Goal: Task Accomplishment & Management: Use online tool/utility

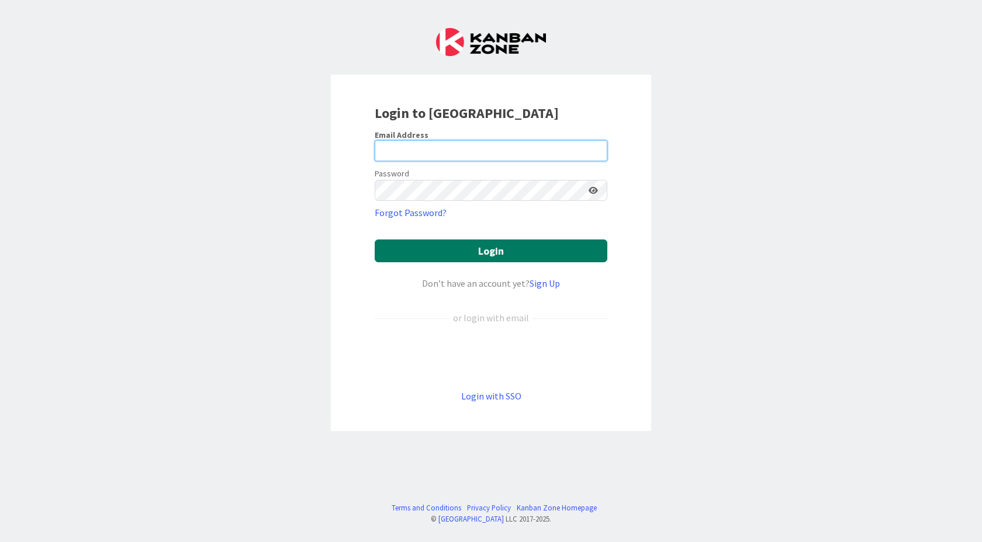
type input "[PERSON_NAME][EMAIL_ADDRESS][PERSON_NAME][DOMAIN_NAME]"
click at [499, 250] on button "Login" at bounding box center [491, 251] width 233 height 23
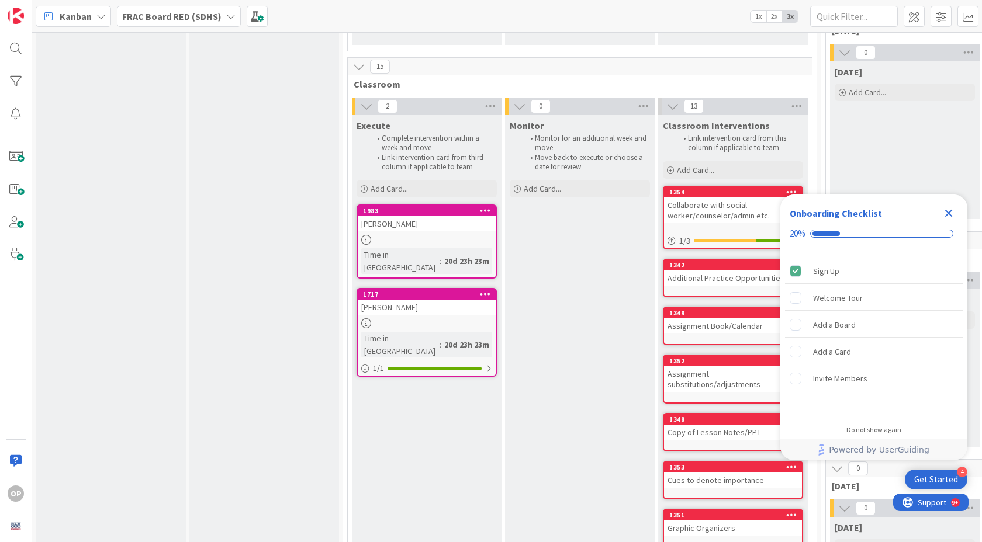
scroll to position [1214, 0]
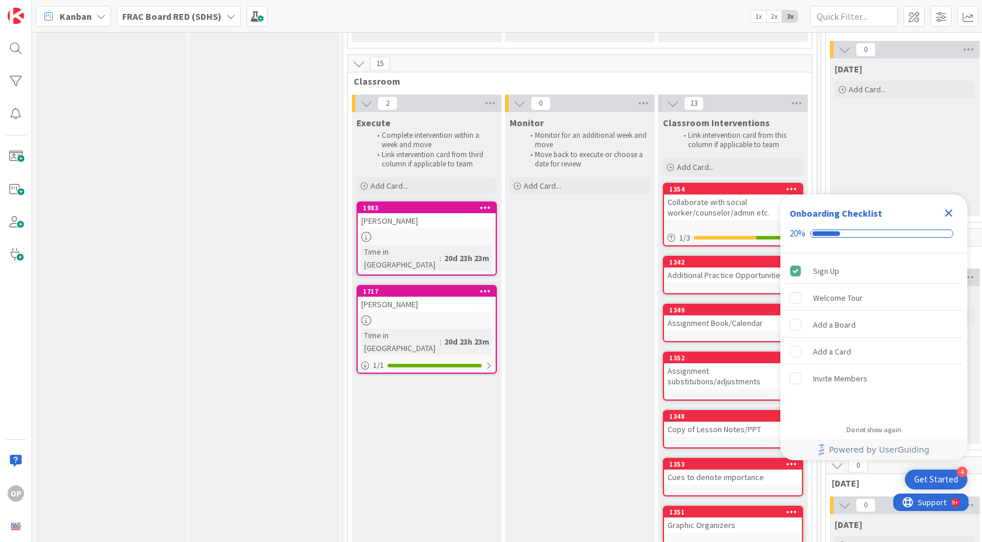
click at [392, 297] on div "[PERSON_NAME]" at bounding box center [427, 304] width 138 height 15
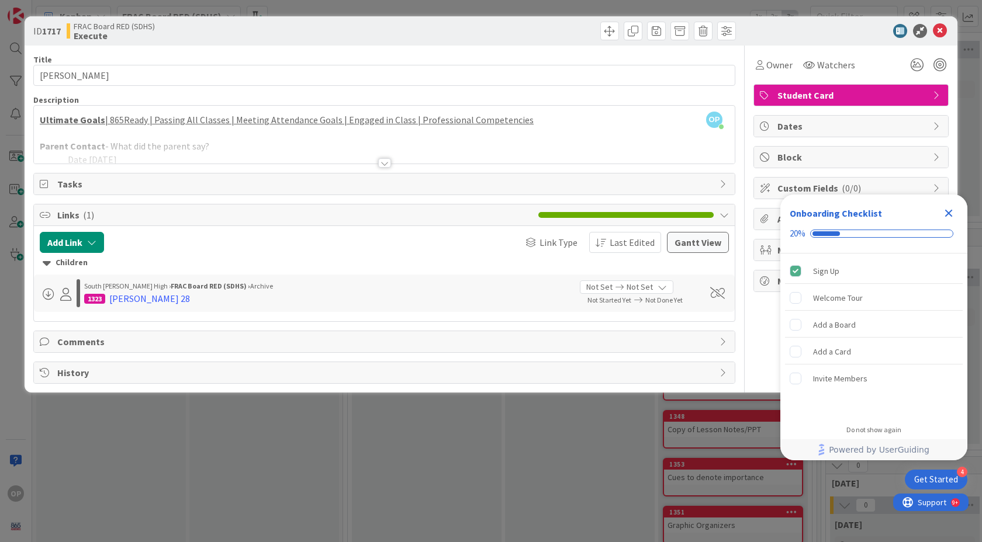
click at [386, 164] on div at bounding box center [384, 162] width 13 height 9
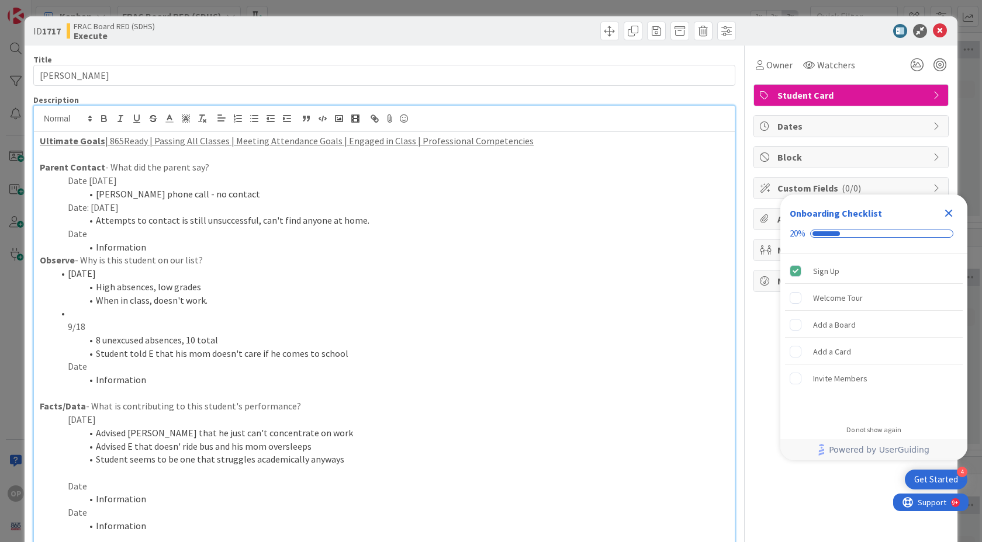
click at [93, 233] on p "Date" at bounding box center [384, 233] width 689 height 13
click at [144, 247] on li "Information" at bounding box center [391, 247] width 675 height 13
click at [74, 248] on p "Informat" at bounding box center [384, 247] width 689 height 13
click at [254, 122] on line "button" at bounding box center [254, 122] width 5 height 0
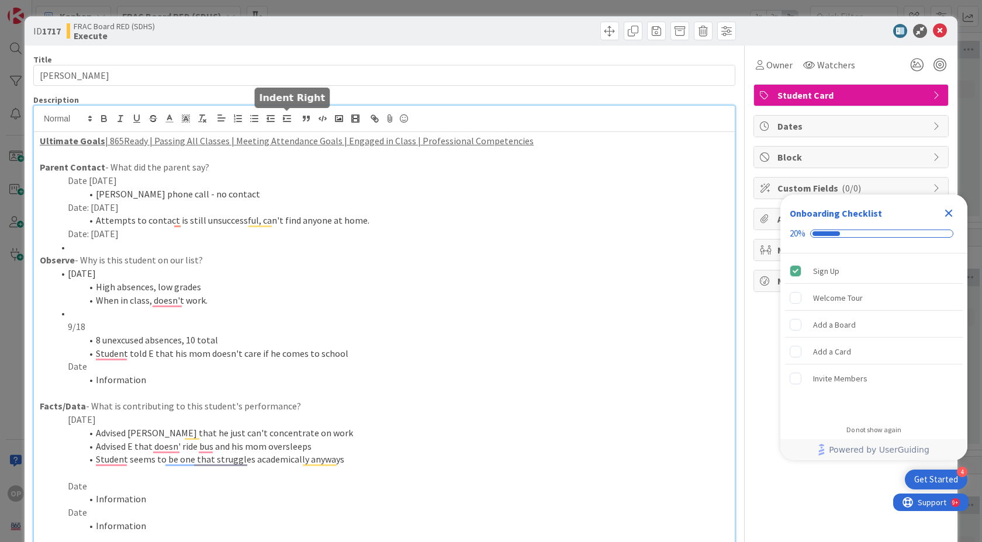
click at [283, 116] on line "button" at bounding box center [286, 116] width 7 height 0
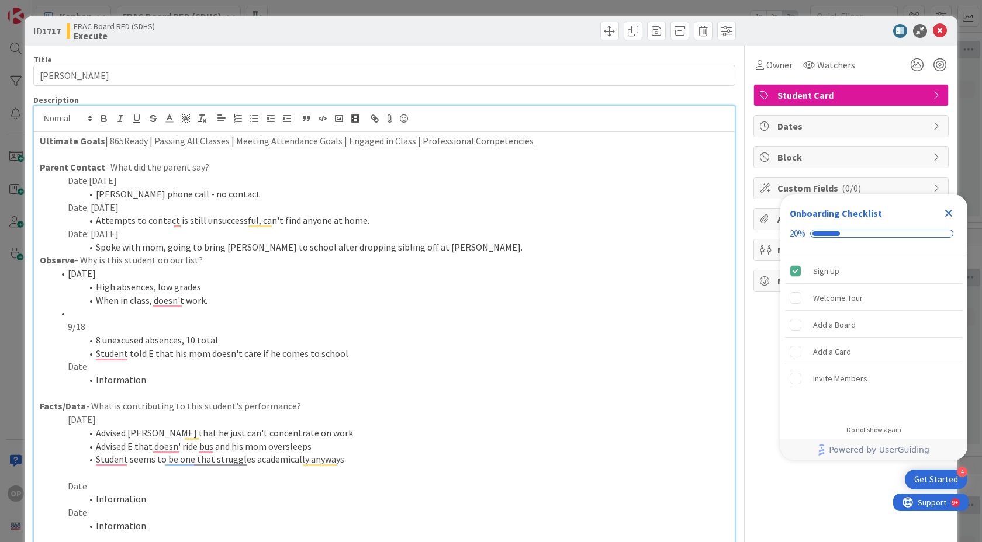
click at [101, 383] on li "Information" at bounding box center [391, 379] width 675 height 13
click at [83, 366] on p "Date" at bounding box center [384, 366] width 689 height 13
click at [252, 119] on line "button" at bounding box center [254, 119] width 5 height 0
click at [289, 119] on icon "button" at bounding box center [287, 118] width 11 height 11
click at [85, 365] on p "Date" at bounding box center [384, 366] width 689 height 13
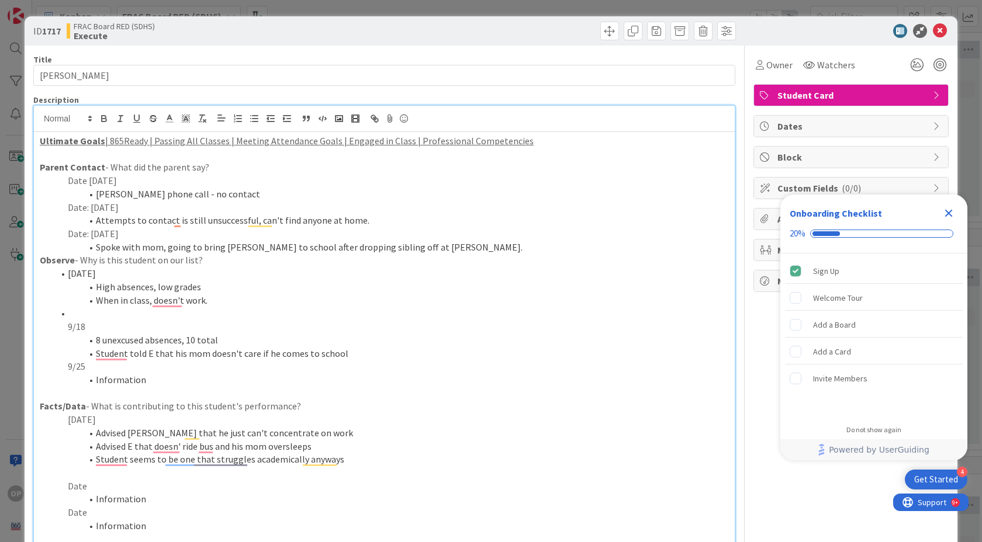
click at [140, 380] on li "Information" at bounding box center [391, 379] width 675 height 13
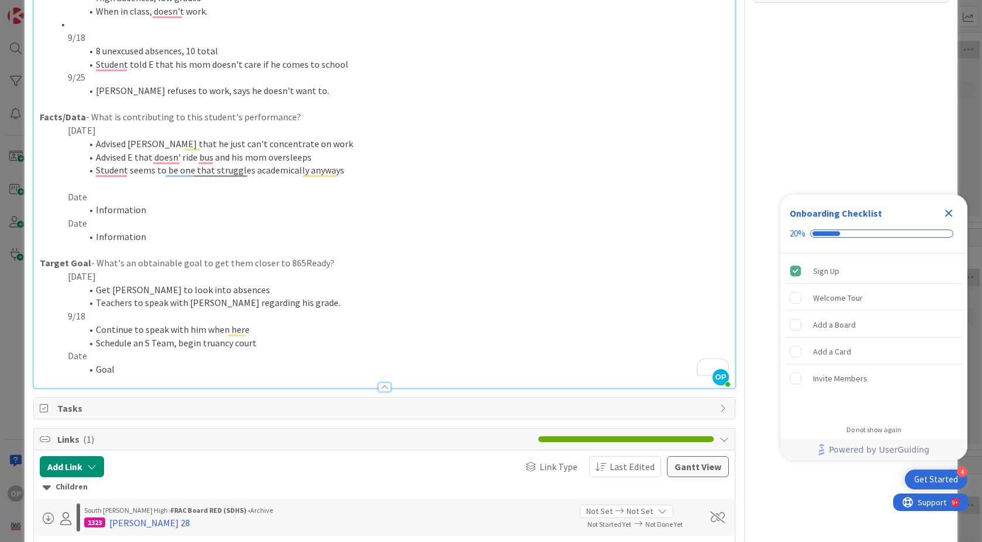
scroll to position [290, 0]
click at [83, 353] on p "Date" at bounding box center [384, 355] width 689 height 13
click at [113, 370] on li "Goal" at bounding box center [391, 368] width 675 height 13
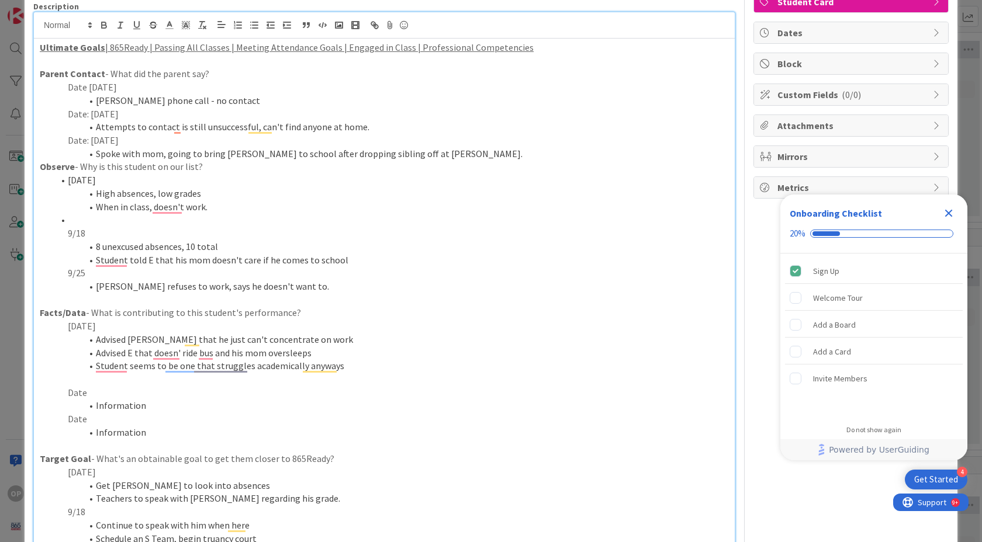
scroll to position [0, 0]
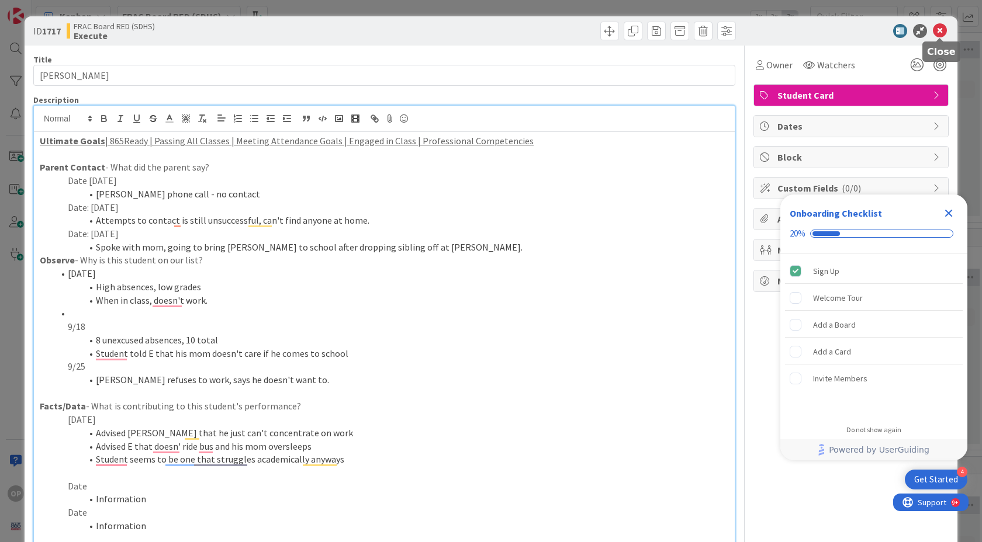
click at [943, 32] on icon at bounding box center [940, 31] width 14 height 14
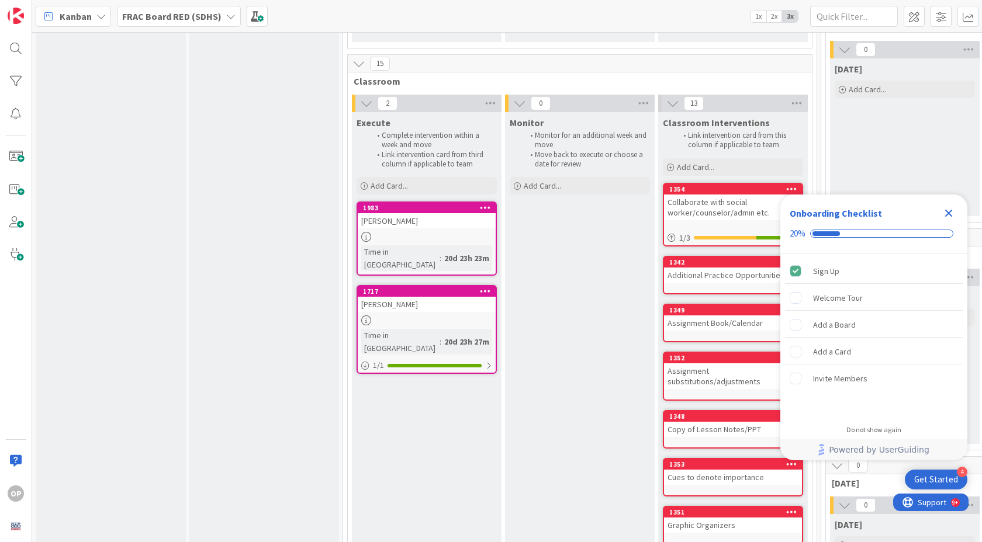
click at [957, 214] on div "Close Checklist" at bounding box center [948, 213] width 19 height 19
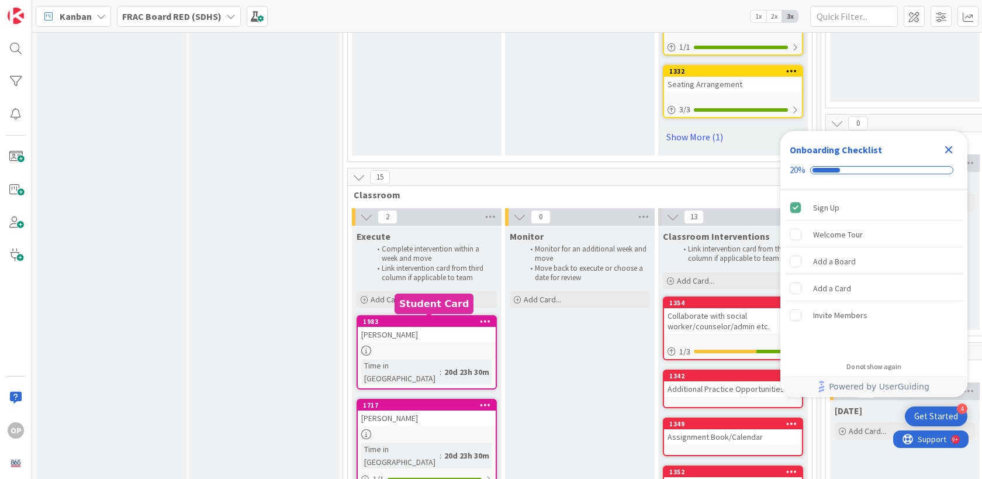
click at [417, 322] on div "1983" at bounding box center [429, 321] width 133 height 8
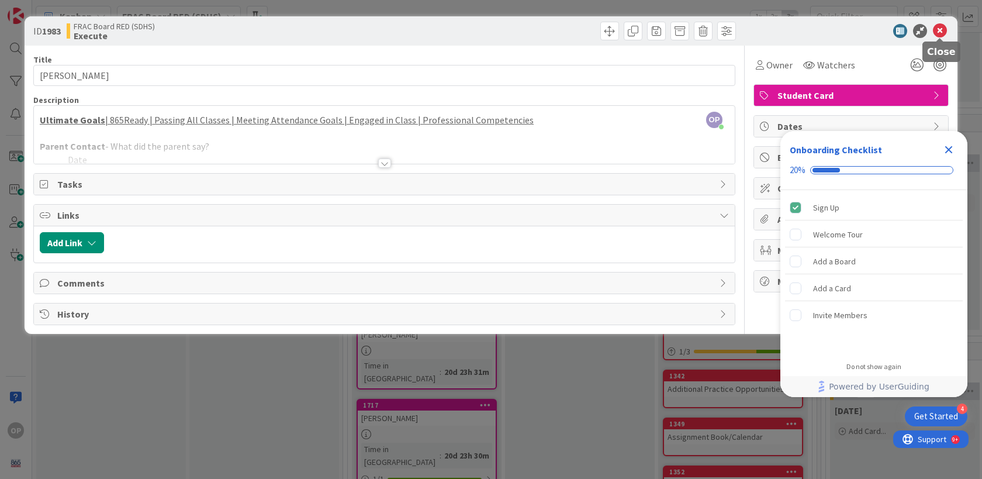
click at [941, 30] on icon at bounding box center [940, 31] width 14 height 14
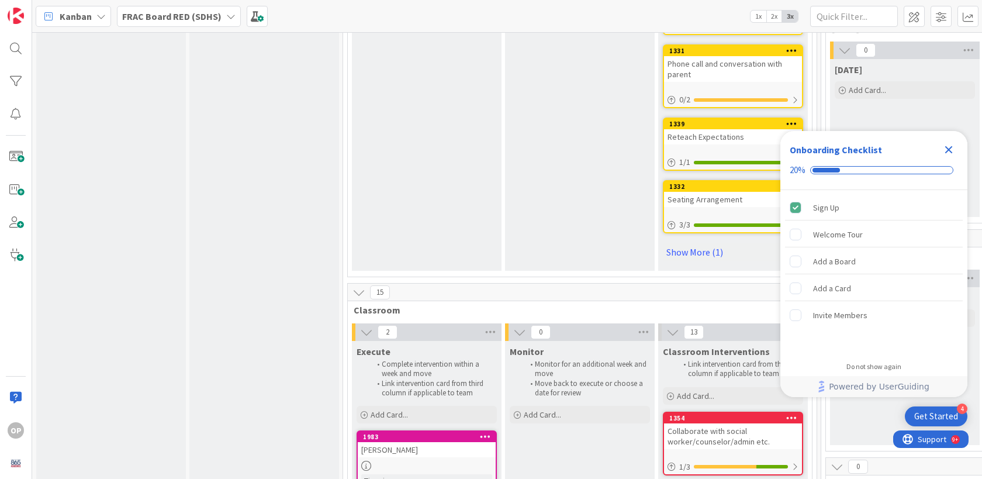
scroll to position [1085, 0]
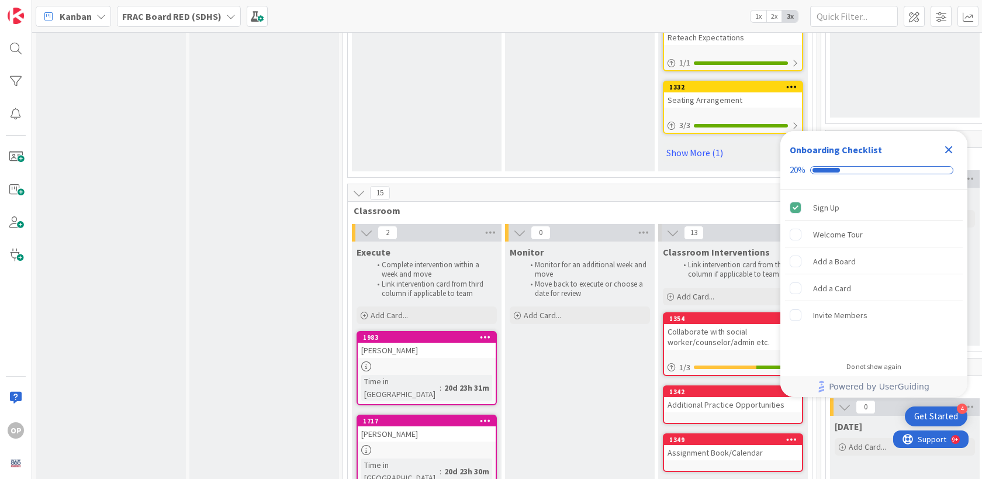
click at [483, 335] on icon at bounding box center [485, 337] width 11 height 8
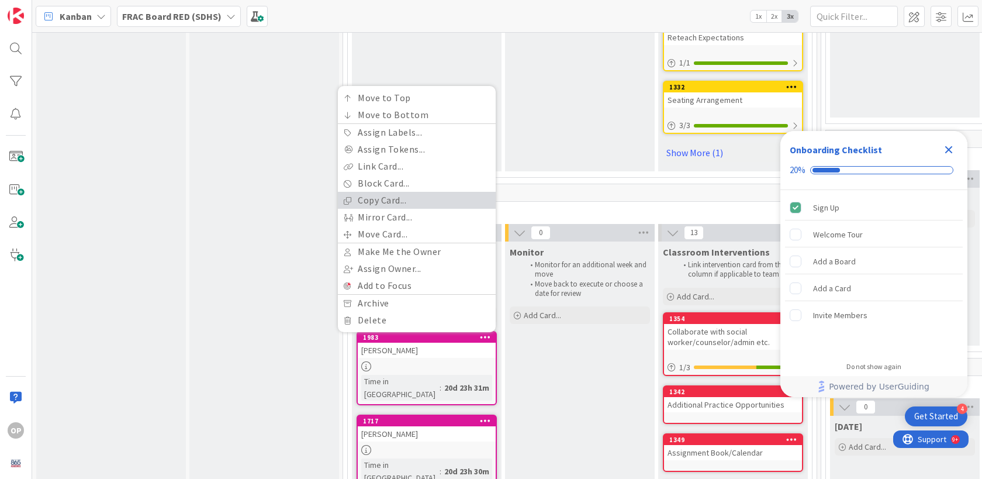
click at [414, 195] on link "Copy Card..." at bounding box center [417, 200] width 158 height 17
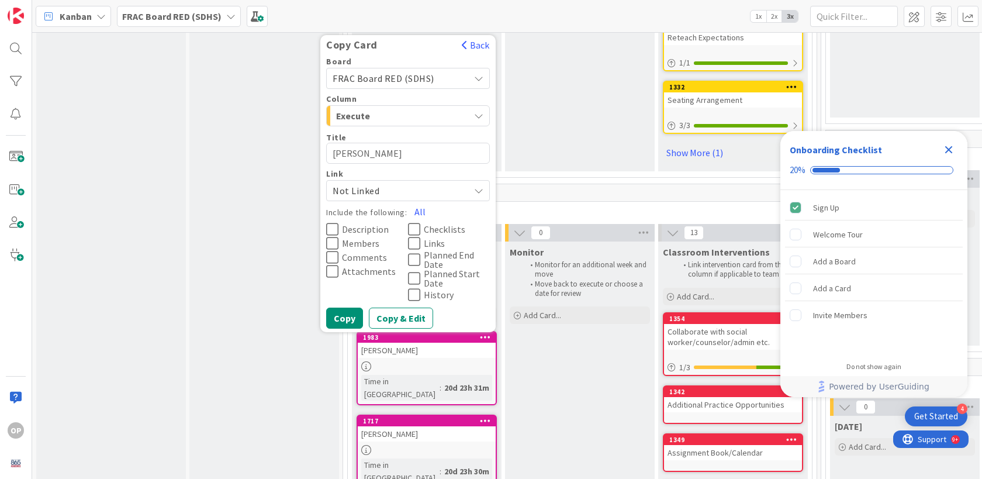
click at [382, 155] on textarea "[PERSON_NAME]" at bounding box center [408, 153] width 164 height 21
type textarea "x"
type textarea "A"
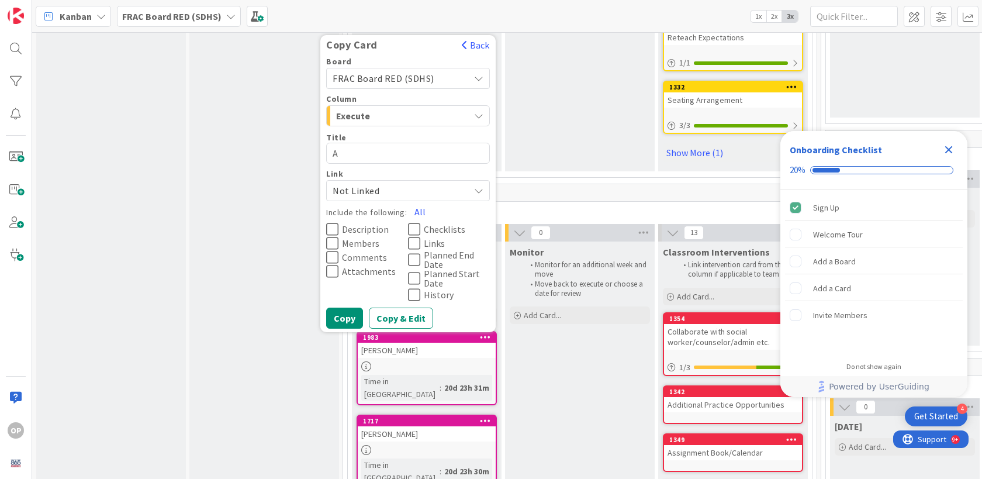
type textarea "x"
type textarea "Av"
type textarea "x"
type textarea "Ave"
type textarea "x"
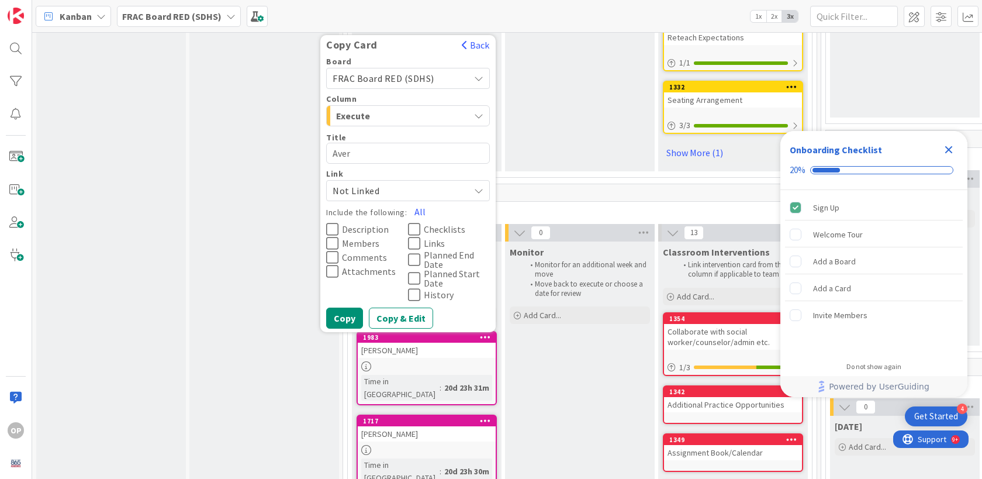
type textarea "Avery"
type textarea "x"
type textarea "Avery"
type textarea "x"
type textarea "Avery C"
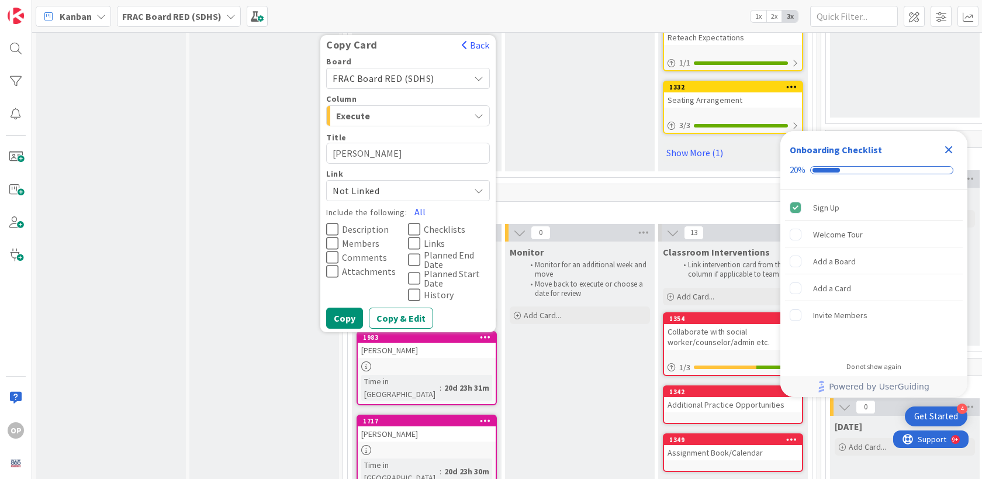
type textarea "x"
type textarea "Avery Coa"
type textarea "x"
type textarea "Avery Coat"
type textarea "x"
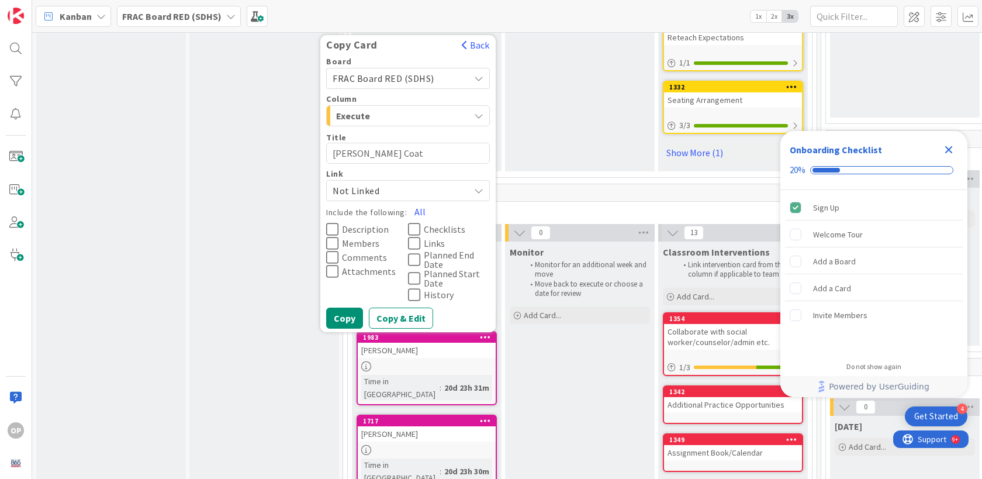
type textarea "Avery Coatn"
type textarea "x"
type textarea "Avery Coatne"
type textarea "x"
type textarea "[PERSON_NAME]"
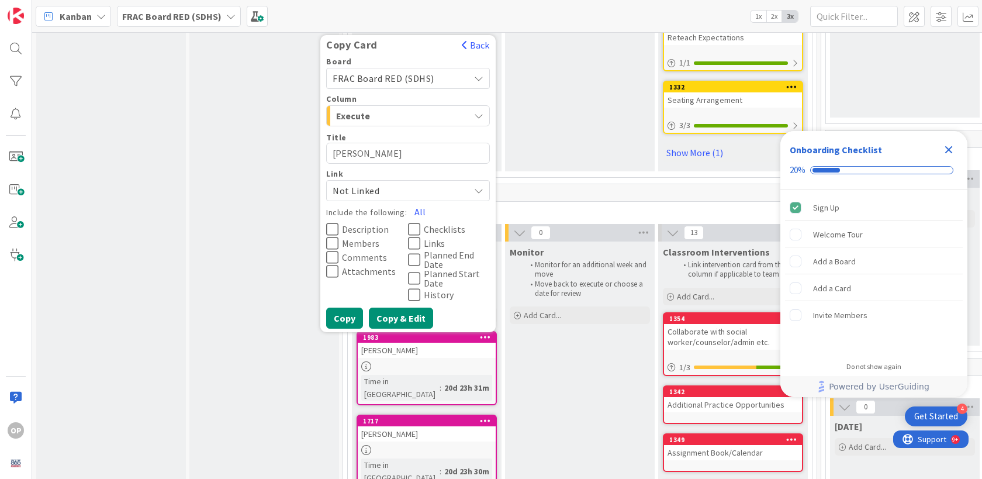
click at [390, 319] on button "Copy & Edit" at bounding box center [401, 317] width 64 height 21
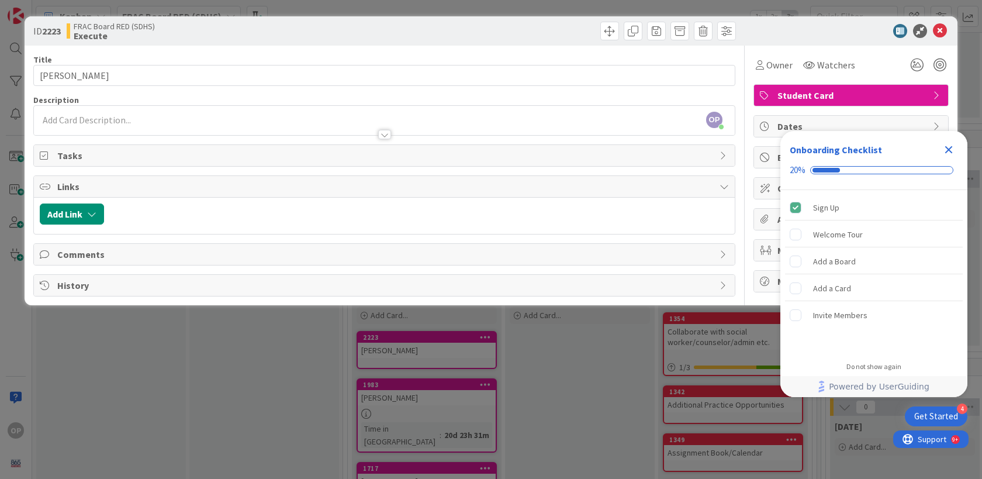
click at [382, 134] on div at bounding box center [384, 134] width 13 height 9
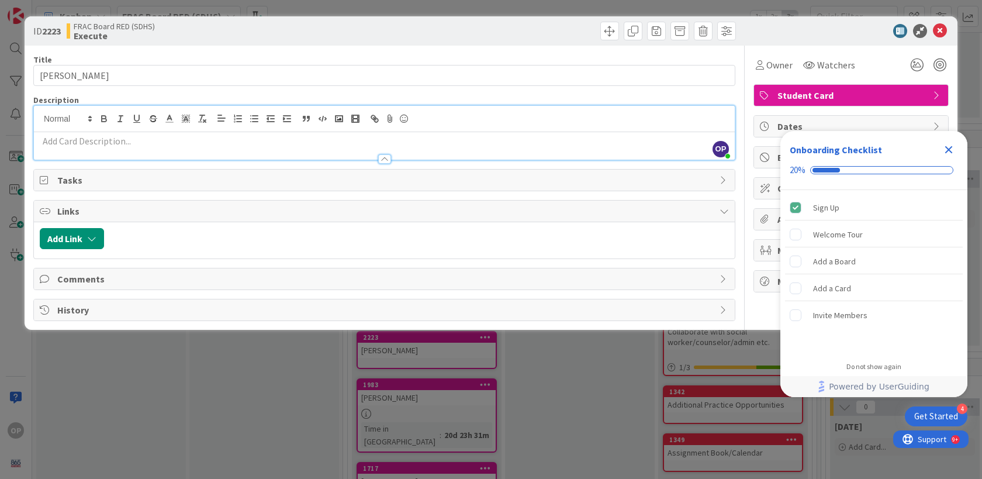
click at [385, 160] on div at bounding box center [384, 158] width 13 height 9
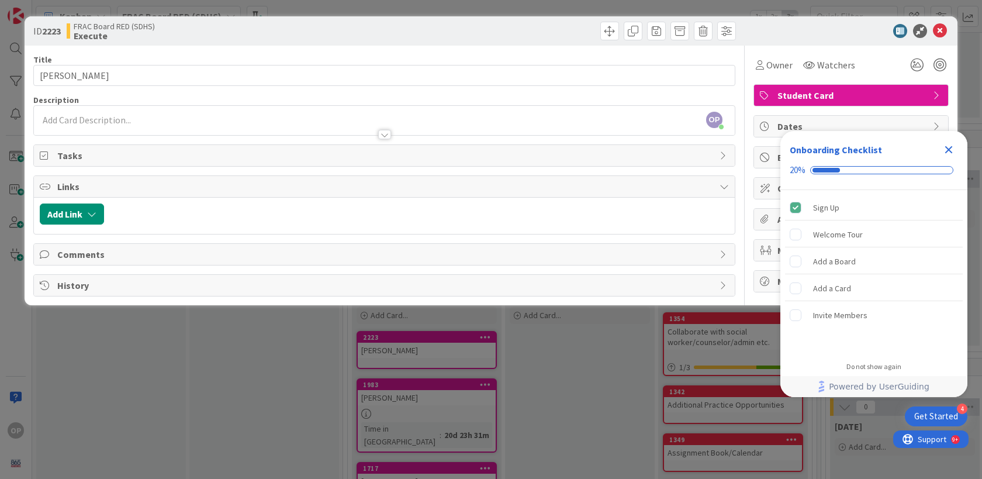
click at [946, 150] on icon "Close Checklist" at bounding box center [949, 150] width 14 height 14
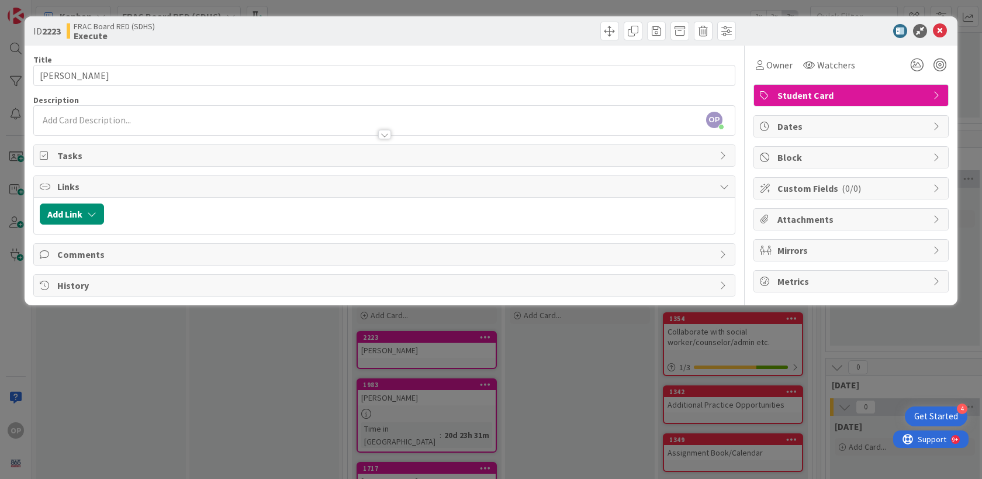
click at [127, 113] on p at bounding box center [384, 119] width 689 height 13
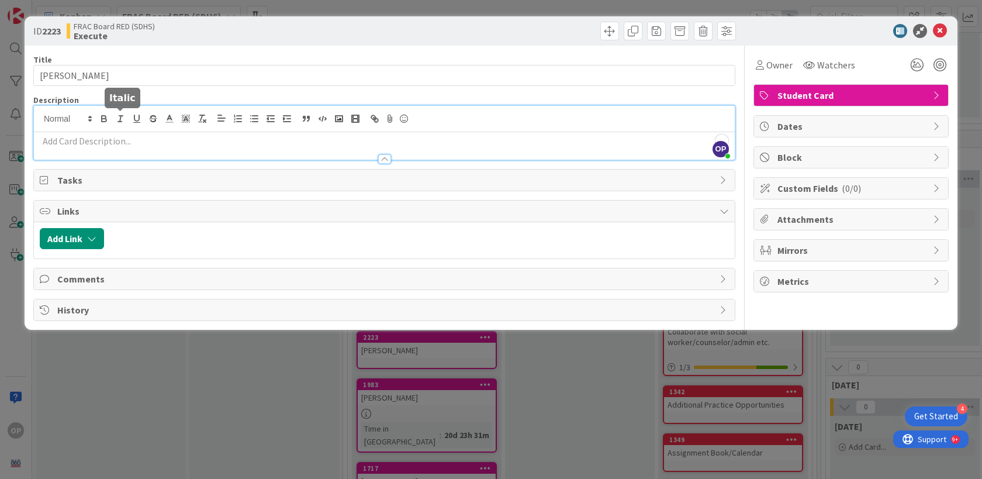
type textarea "x"
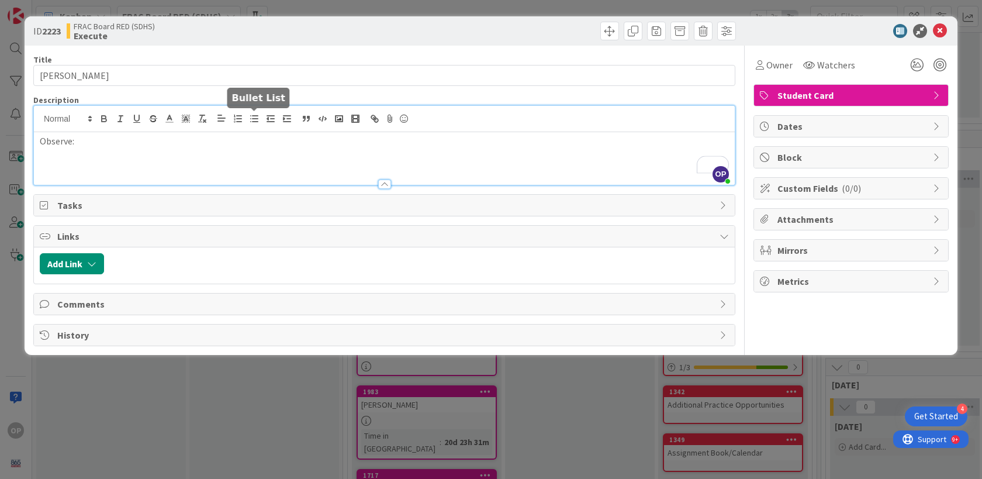
click at [251, 117] on icon "button" at bounding box center [254, 118] width 11 height 11
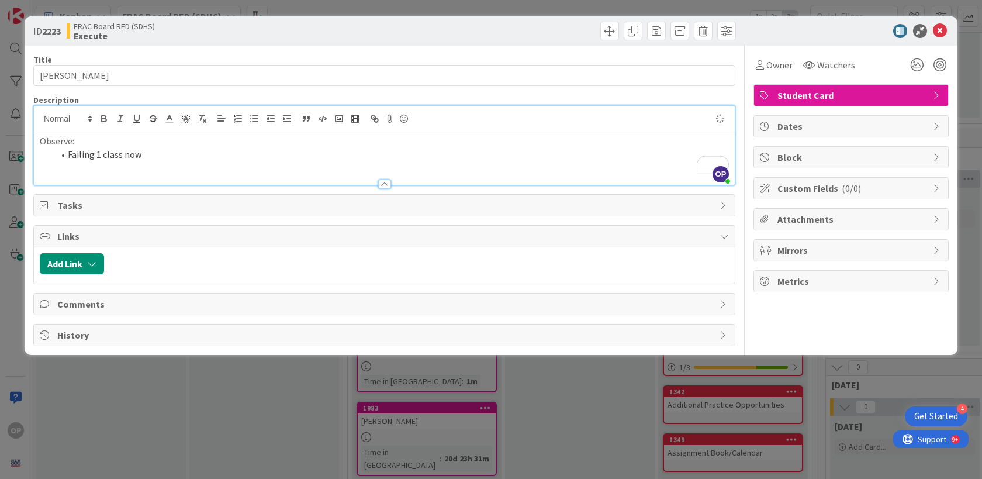
click at [162, 160] on li "Failing 1 class now" at bounding box center [391, 154] width 675 height 13
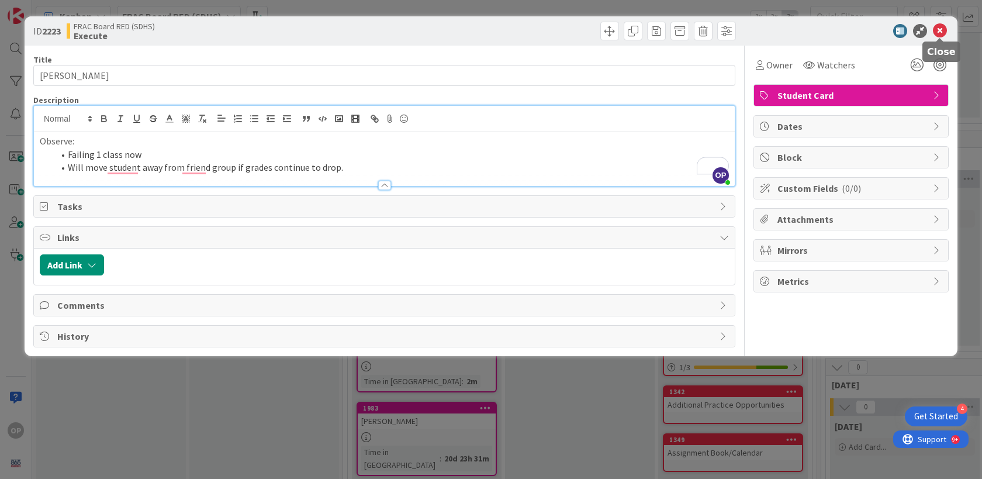
click at [942, 27] on icon at bounding box center [940, 31] width 14 height 14
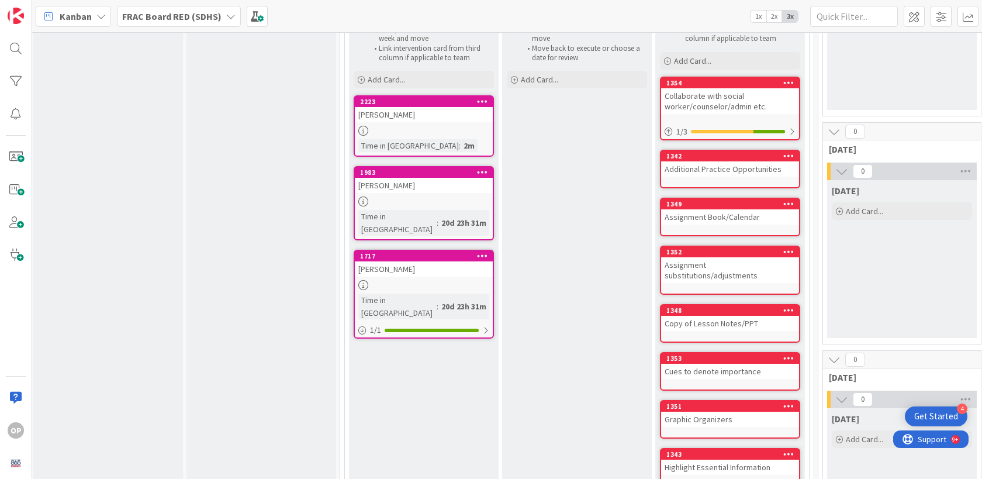
scroll to position [1314, 2]
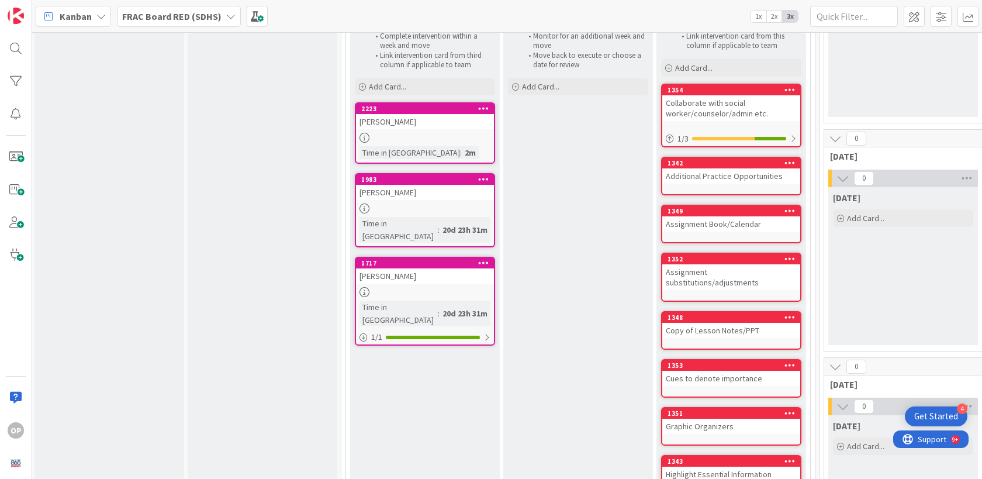
click at [480, 258] on icon at bounding box center [483, 262] width 11 height 8
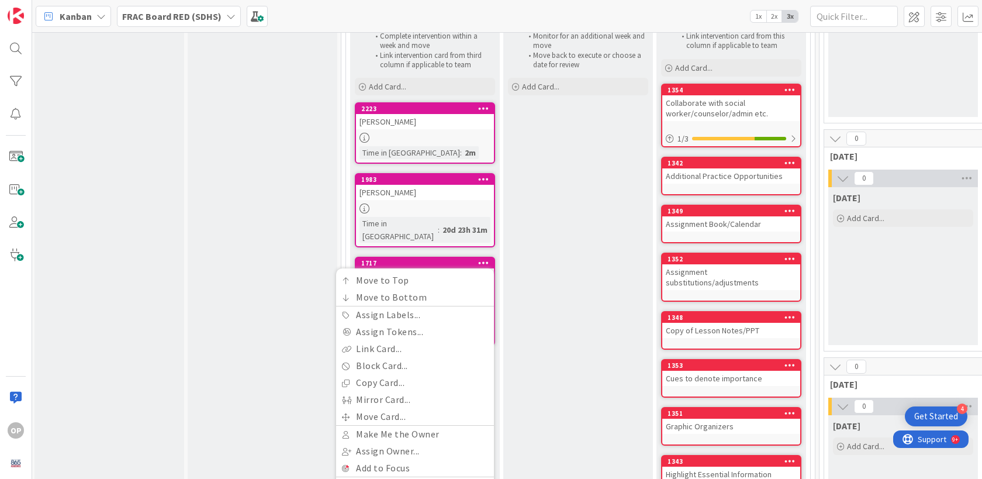
click at [570, 371] on div "Monitor Monitor for an additional week and move Move back to execute or choose …" at bounding box center [578, 320] width 150 height 614
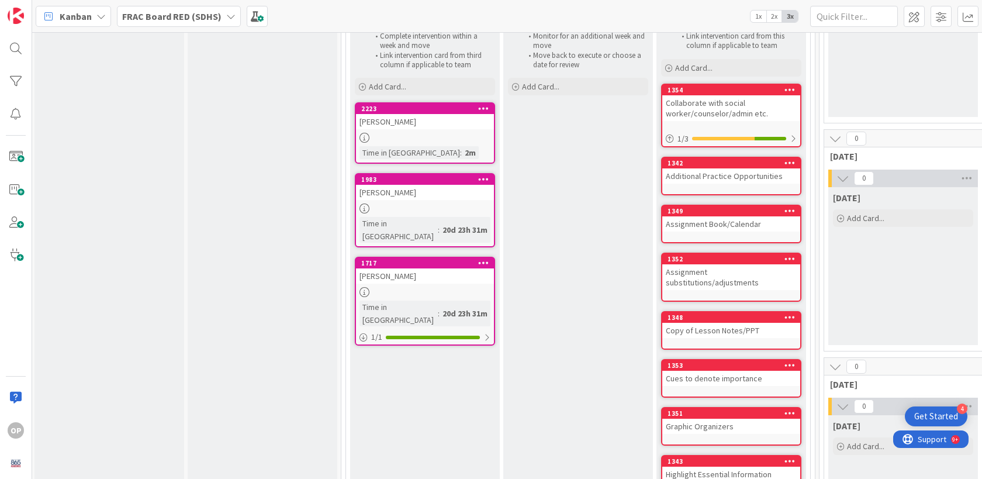
click at [486, 258] on icon at bounding box center [483, 262] width 11 height 8
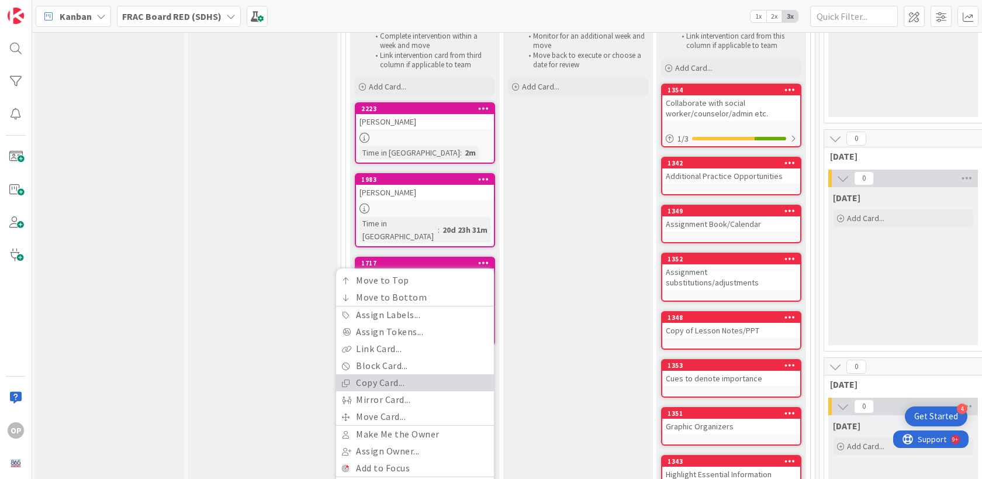
click at [424, 374] on link "Copy Card..." at bounding box center [415, 382] width 158 height 17
type textarea "x"
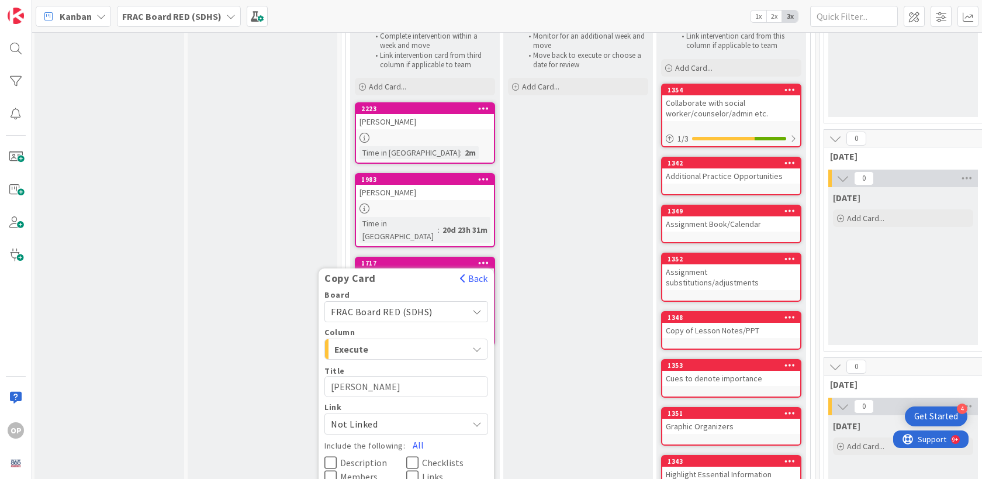
click at [379, 376] on textarea "[PERSON_NAME]" at bounding box center [406, 386] width 164 height 21
type textarea "x"
type textarea "S"
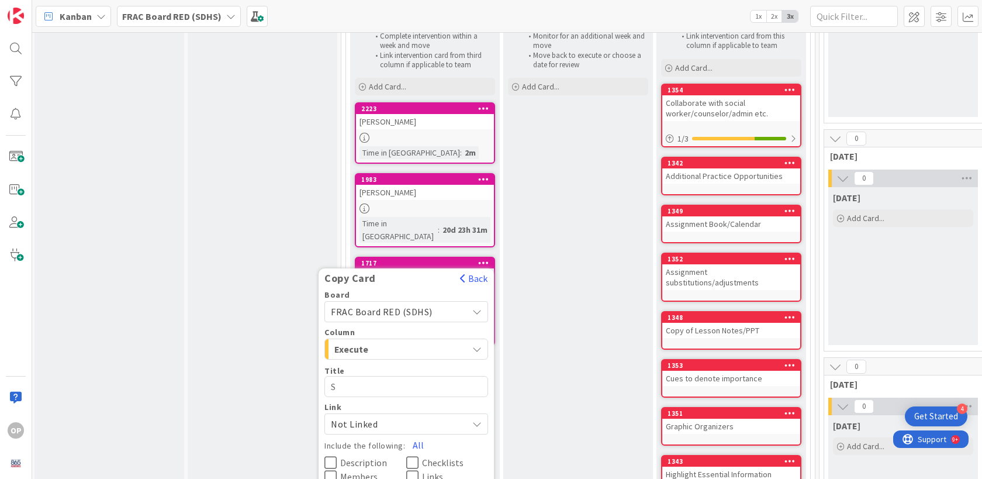
type textarea "x"
type textarea "Sam"
type textarea "x"
type textarea "Samu"
type textarea "x"
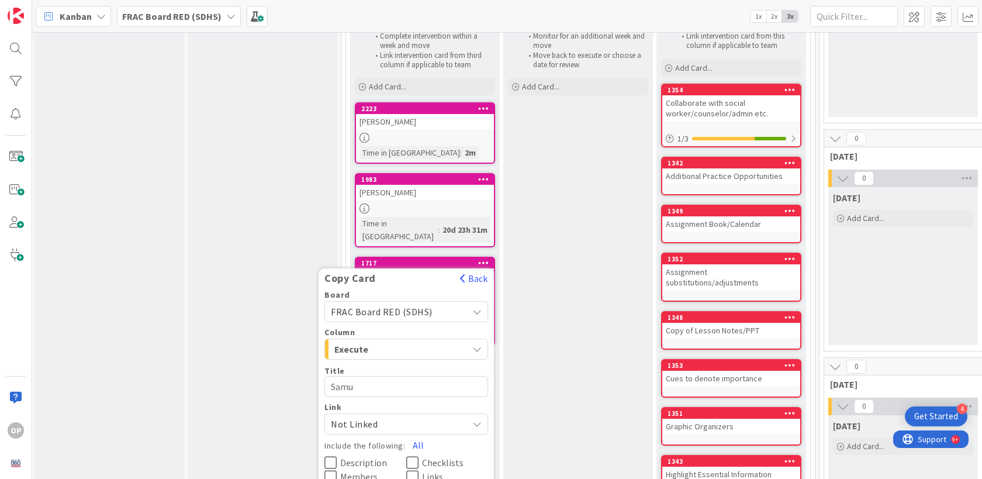
type textarea "Samue"
type textarea "x"
type textarea "Samuel"
type textarea "x"
type textarea "Samuel H"
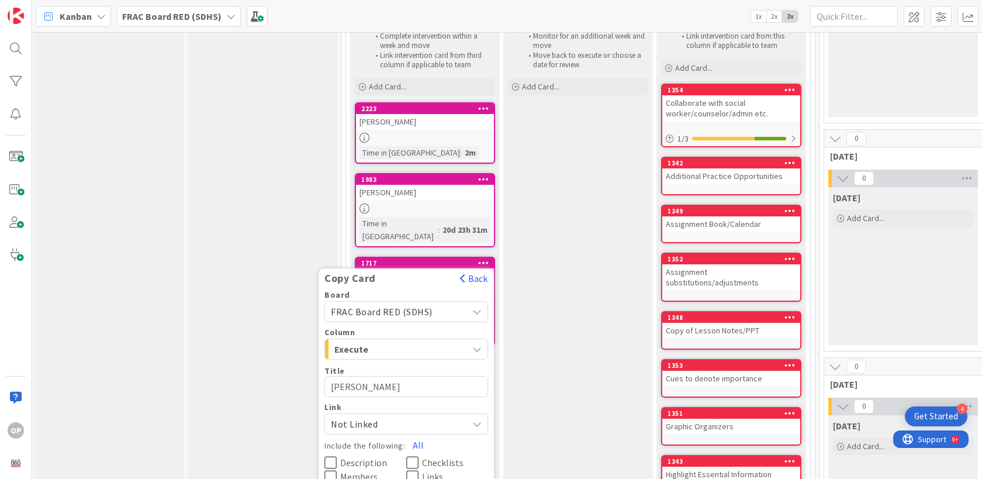
type textarea "x"
type textarea "Samuel Hi"
type textarea "x"
type textarea "Samuel Hic"
type textarea "x"
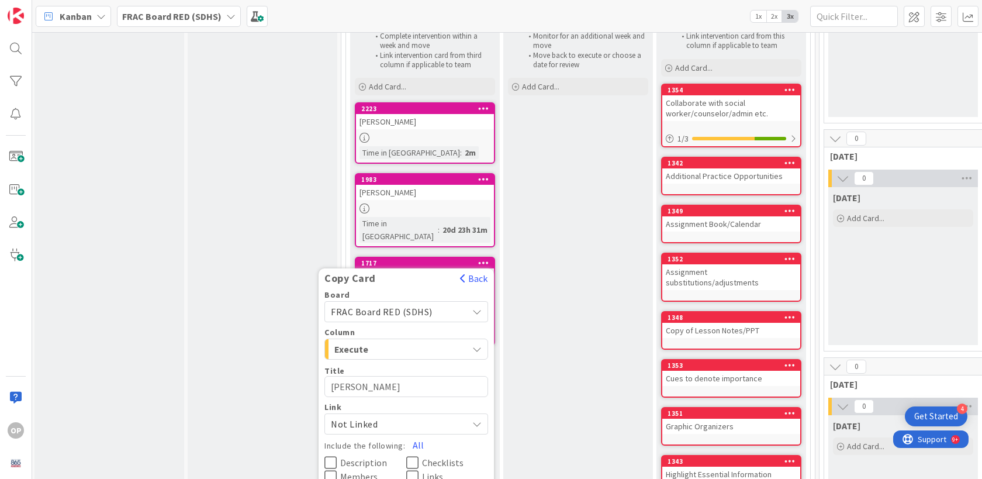
type textarea "Samuel Hick"
type textarea "x"
type textarea "Samuel Hickl"
type textarea "x"
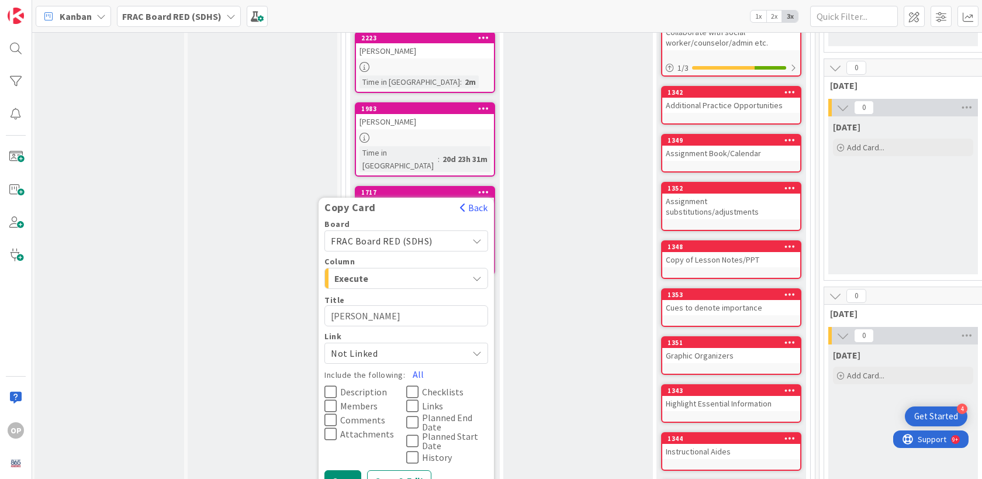
scroll to position [1386, 2]
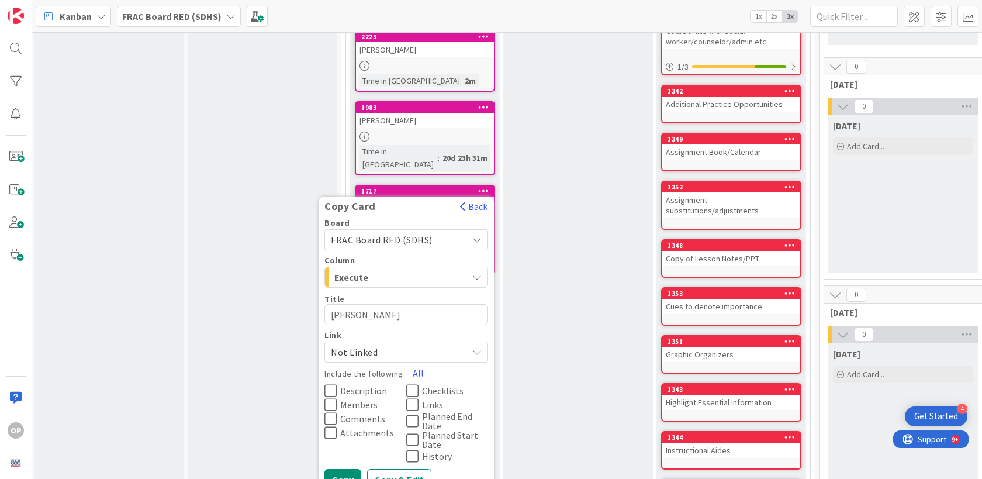
type textarea "[PERSON_NAME]"
click at [333, 383] on icon at bounding box center [330, 390] width 12 height 14
click at [396, 469] on button "Copy & Edit" at bounding box center [399, 479] width 64 height 21
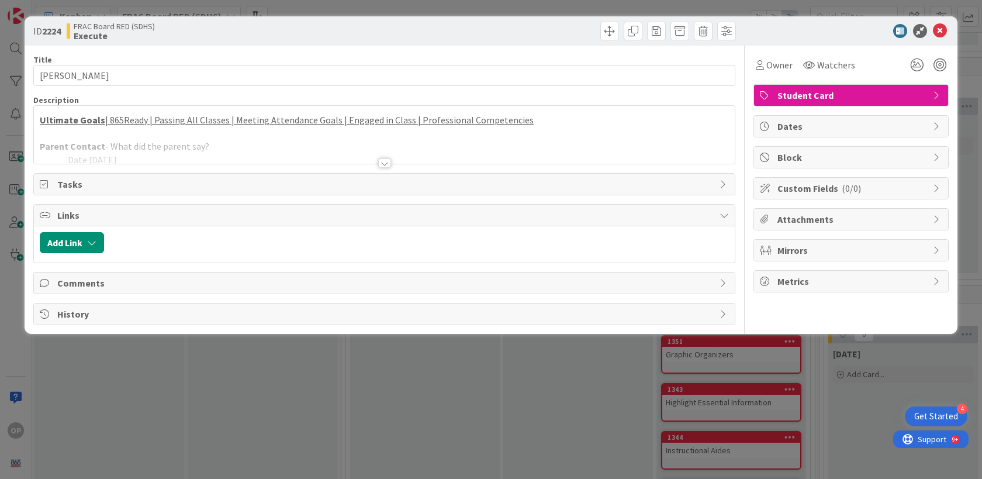
click at [384, 162] on div at bounding box center [384, 162] width 13 height 9
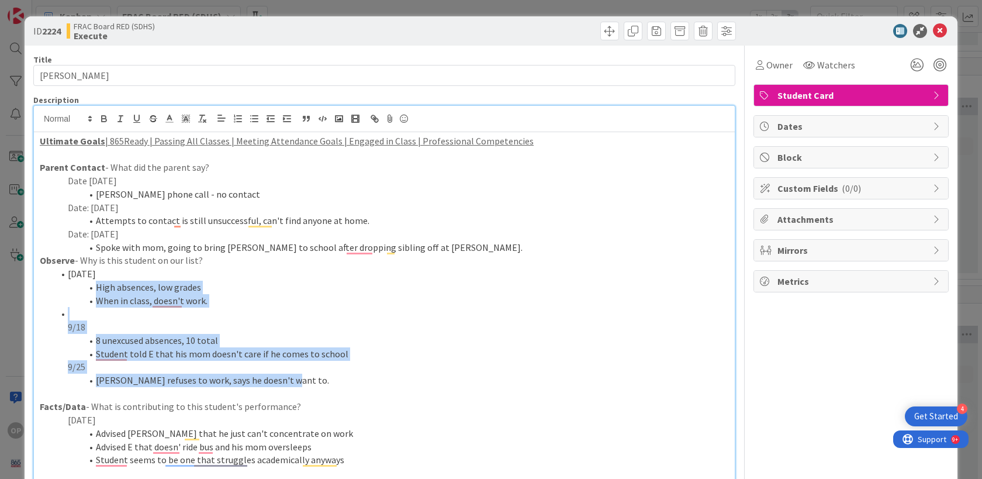
drag, startPoint x: 283, startPoint y: 381, endPoint x: 89, endPoint y: 286, distance: 215.4
click at [88, 286] on div "Ultimate Goals | 865Ready | Passing All Classes | Meeting Attendance Goals | En…" at bounding box center [384, 404] width 701 height 545
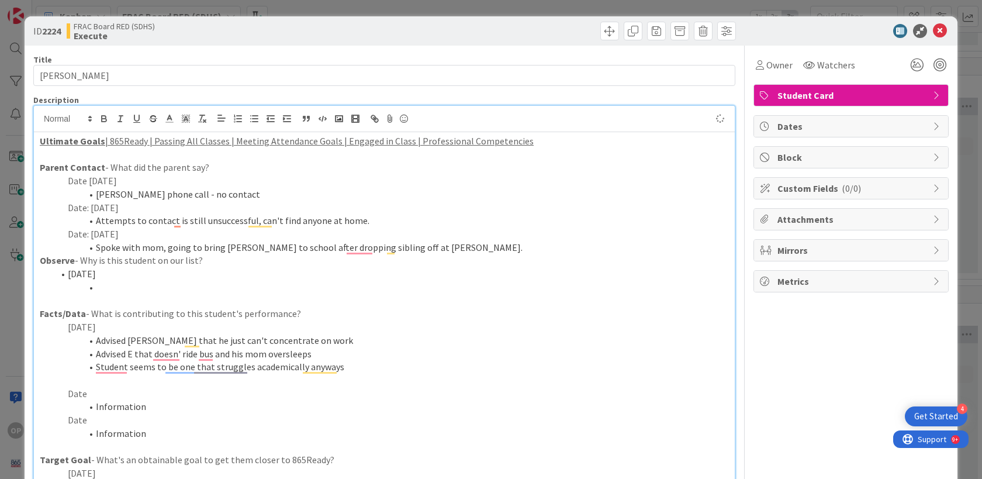
type textarea "x"
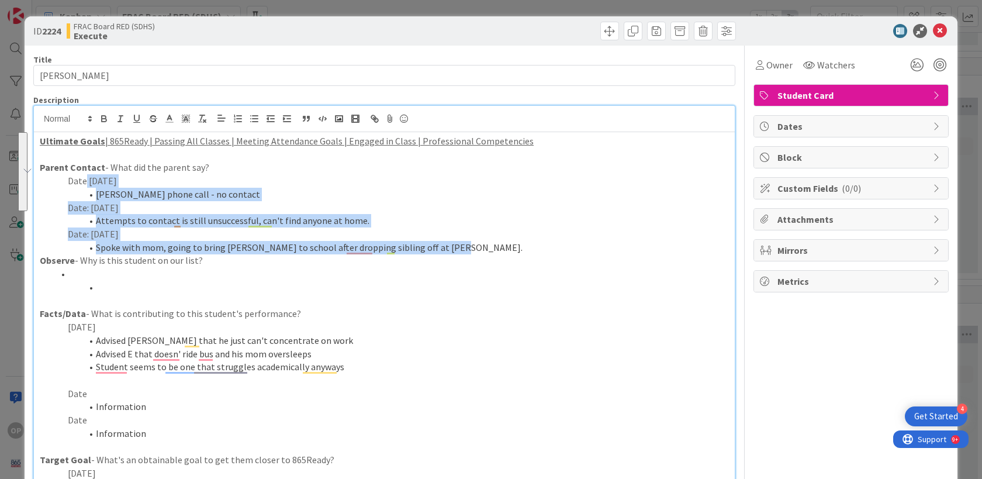
drag, startPoint x: 451, startPoint y: 247, endPoint x: 86, endPoint y: 183, distance: 370.3
click at [85, 182] on div "Ultimate Goals | 865Ready | Passing All Classes | Meeting Attendance Goals | En…" at bounding box center [384, 358] width 701 height 452
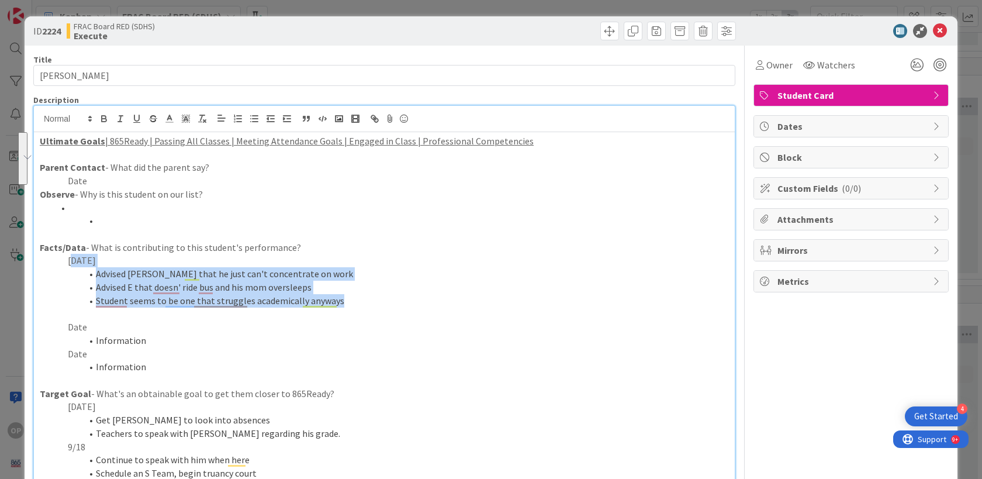
drag, startPoint x: 338, startPoint y: 304, endPoint x: 72, endPoint y: 265, distance: 268.7
click at [72, 264] on div "Ultimate Goals | 865Ready | Passing All Classes | Meeting Attendance Goals | En…" at bounding box center [384, 325] width 701 height 386
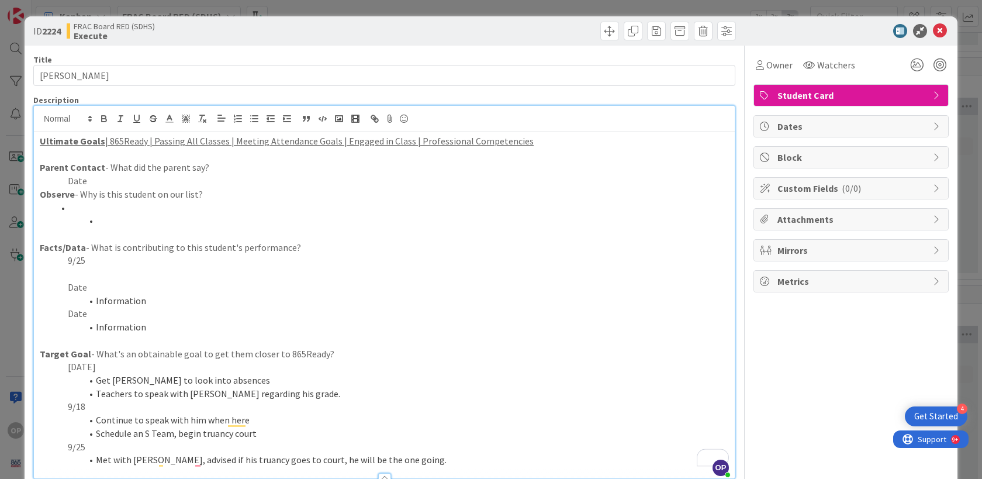
click at [84, 271] on p "To enrich screen reader interactions, please activate Accessibility in Grammarl…" at bounding box center [384, 273] width 689 height 13
click at [252, 117] on icon "button" at bounding box center [254, 118] width 11 height 11
click at [285, 120] on icon "button" at bounding box center [287, 118] width 11 height 11
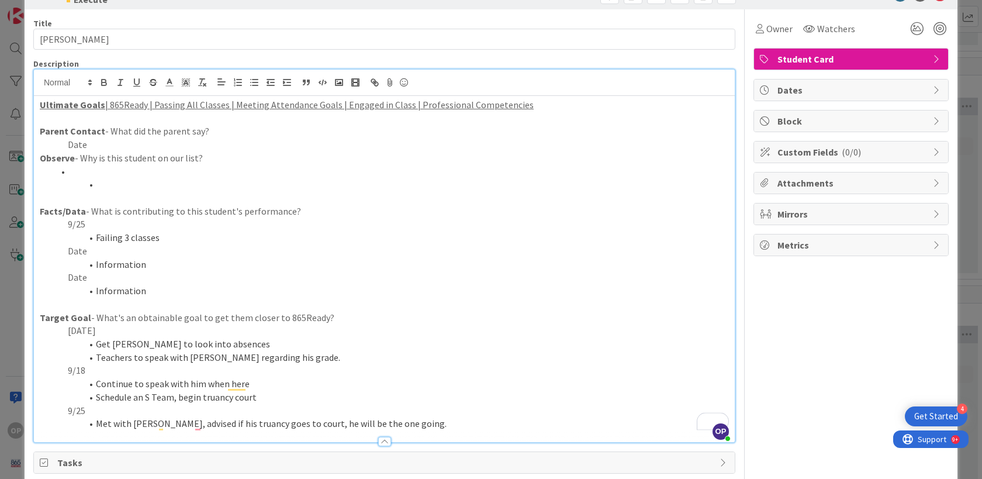
scroll to position [39, 0]
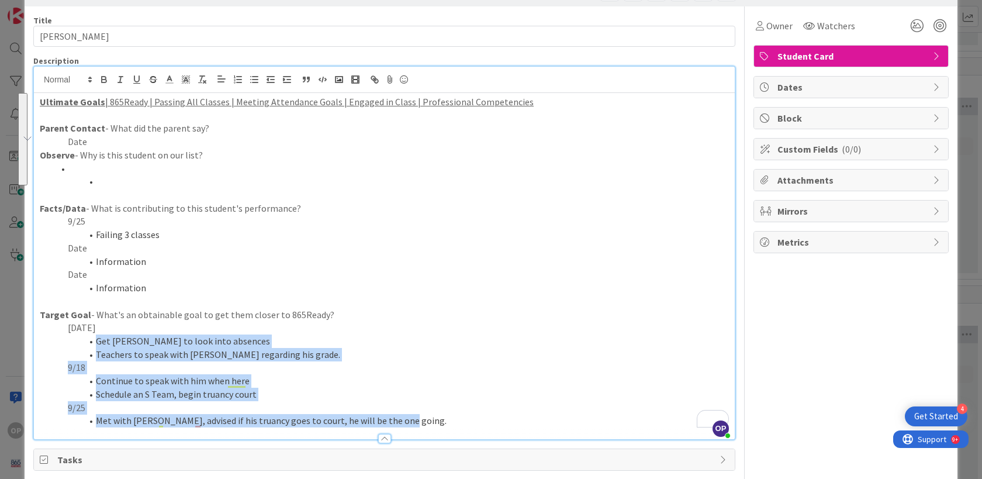
drag, startPoint x: 397, startPoint y: 421, endPoint x: 95, endPoint y: 336, distance: 314.4
click at [95, 336] on div "Ultimate Goals | 865Ready | Passing All Classes | Meeting Attendance Goals | En…" at bounding box center [384, 266] width 701 height 346
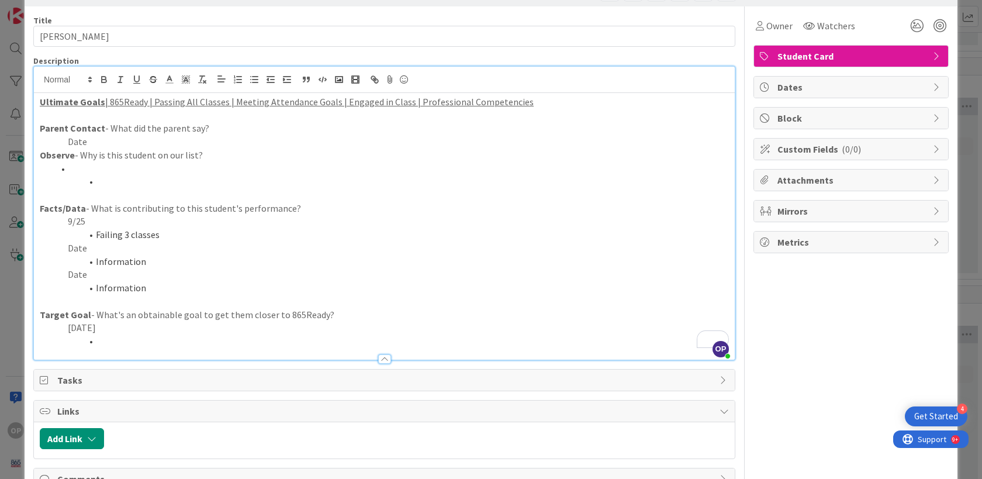
click at [73, 169] on li "To enrich screen reader interactions, please activate Accessibility in Grammarl…" at bounding box center [391, 168] width 675 height 13
click at [122, 176] on li "To enrich screen reader interactions, please activate Accessibility in Grammarl…" at bounding box center [391, 181] width 675 height 13
click at [272, 81] on icon "button" at bounding box center [270, 79] width 11 height 11
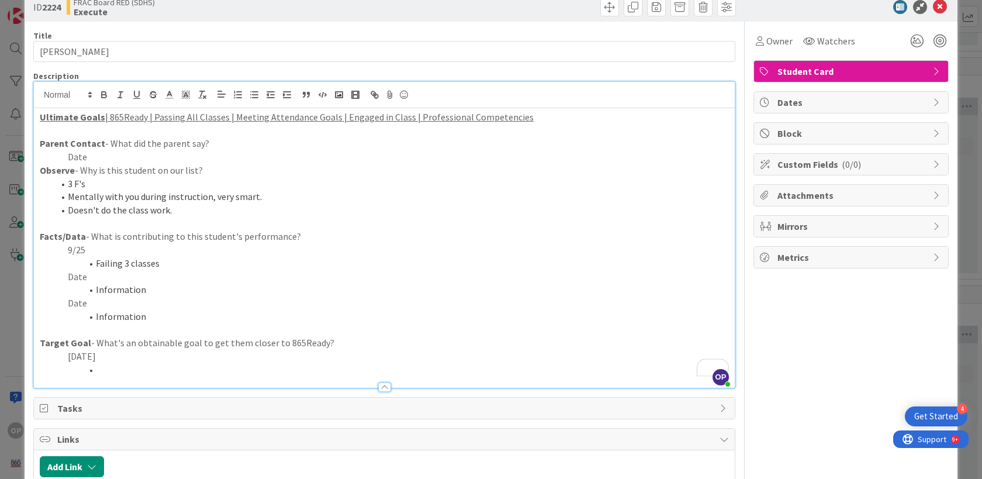
scroll to position [0, 0]
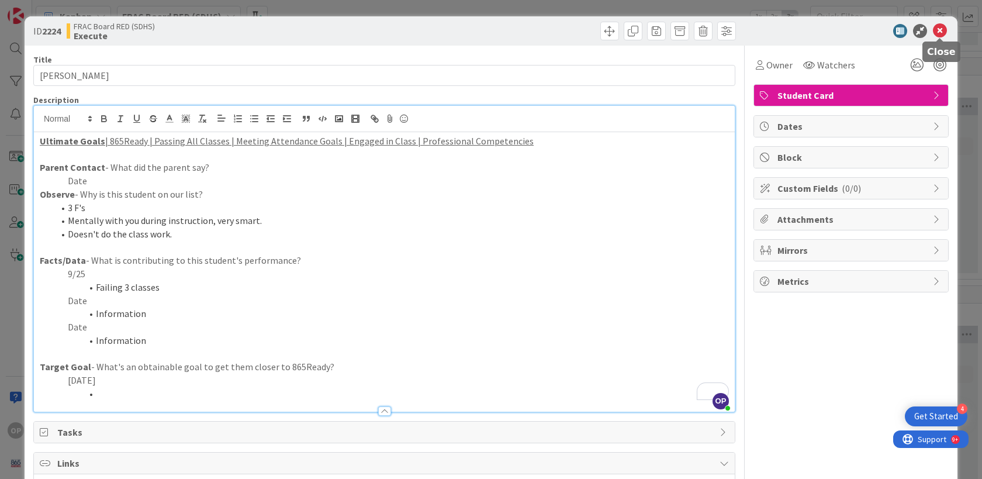
click at [939, 30] on icon at bounding box center [940, 31] width 14 height 14
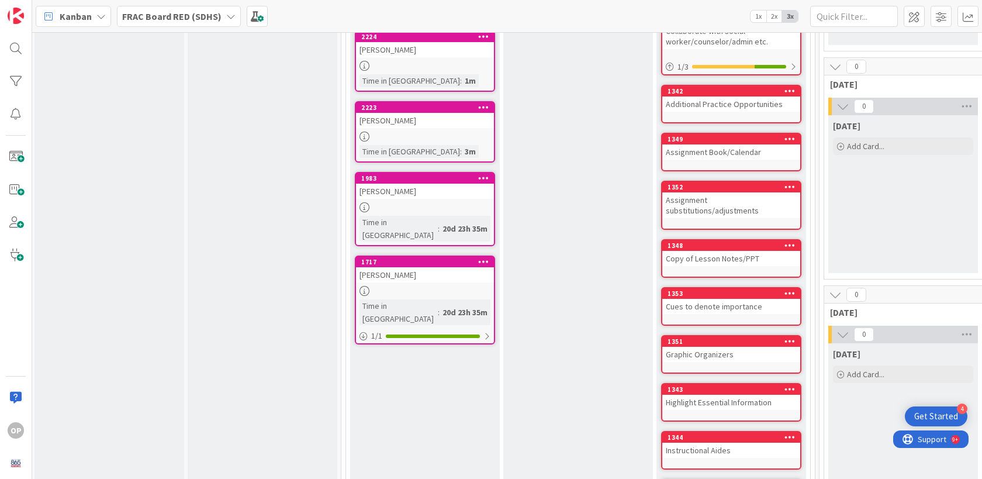
click at [432, 267] on div "[PERSON_NAME]" at bounding box center [425, 274] width 138 height 15
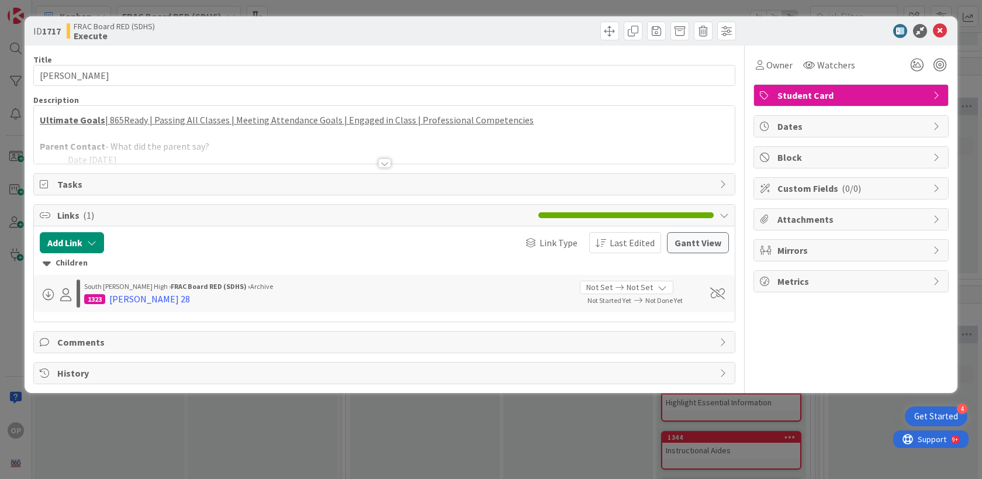
click at [384, 162] on div at bounding box center [384, 162] width 13 height 9
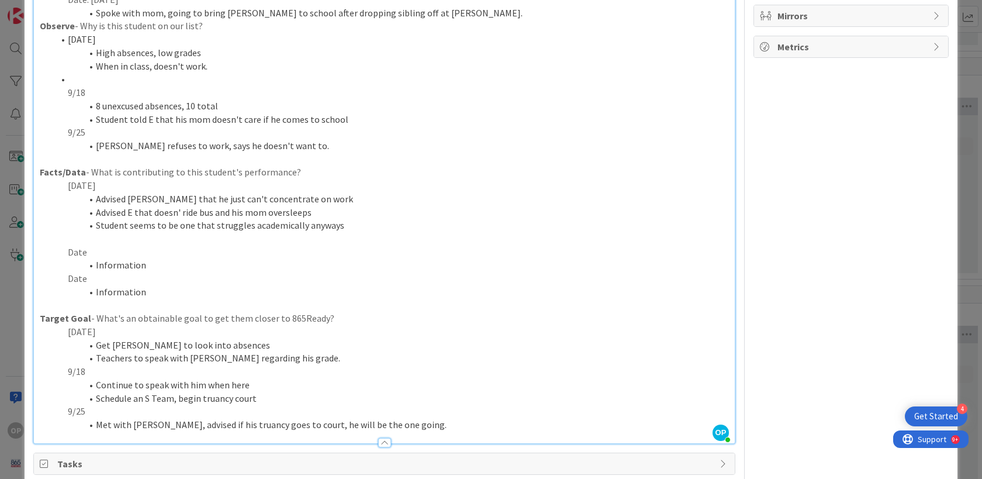
scroll to position [236, 0]
click at [398, 423] on li "Met with [PERSON_NAME], advised if his truancy goes to court, he will be the on…" at bounding box center [391, 423] width 675 height 13
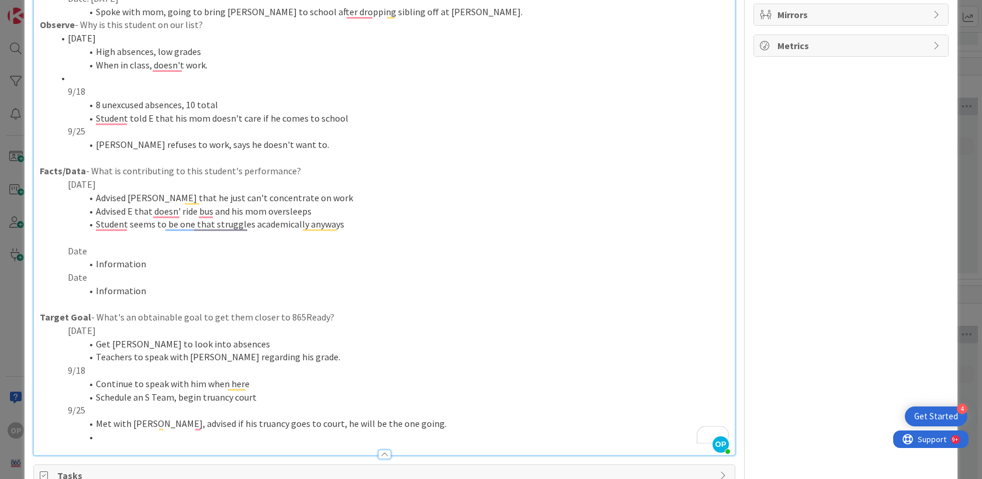
type textarea "x"
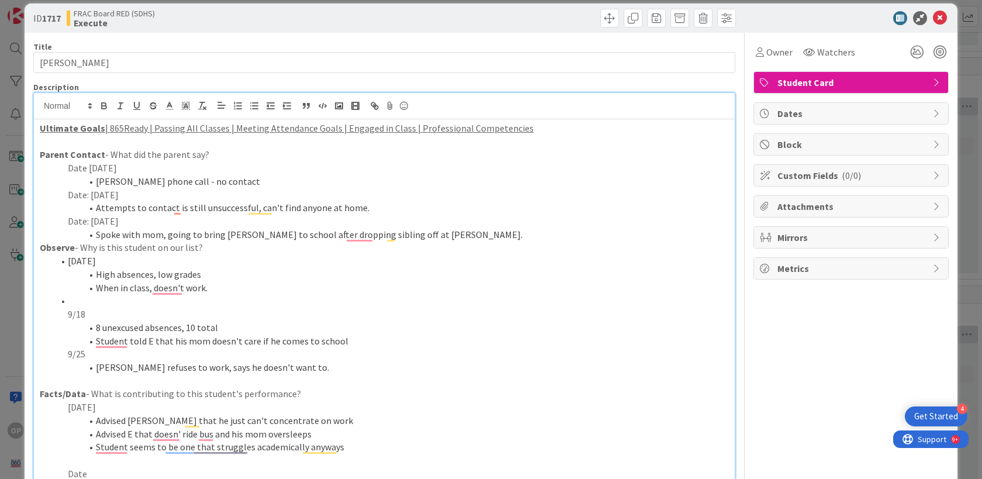
scroll to position [12, 0]
click at [938, 21] on icon at bounding box center [940, 19] width 14 height 14
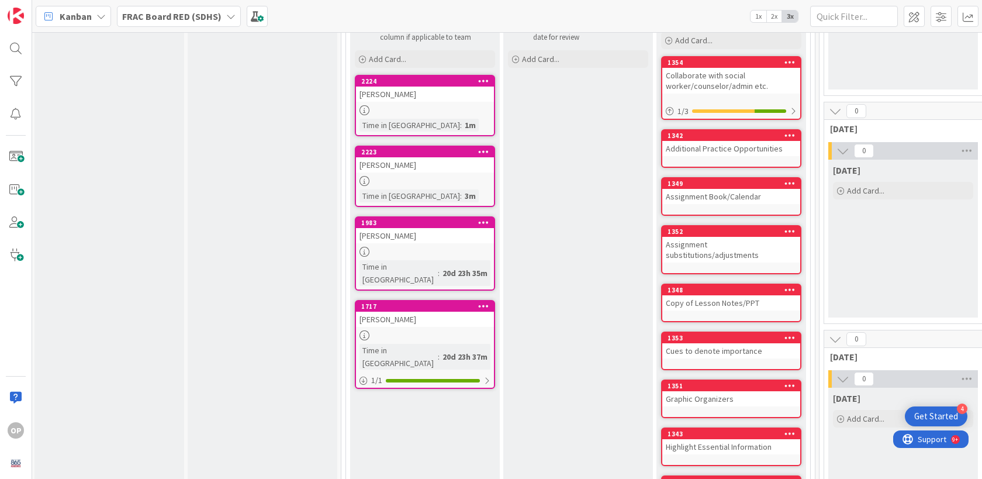
scroll to position [1336, 2]
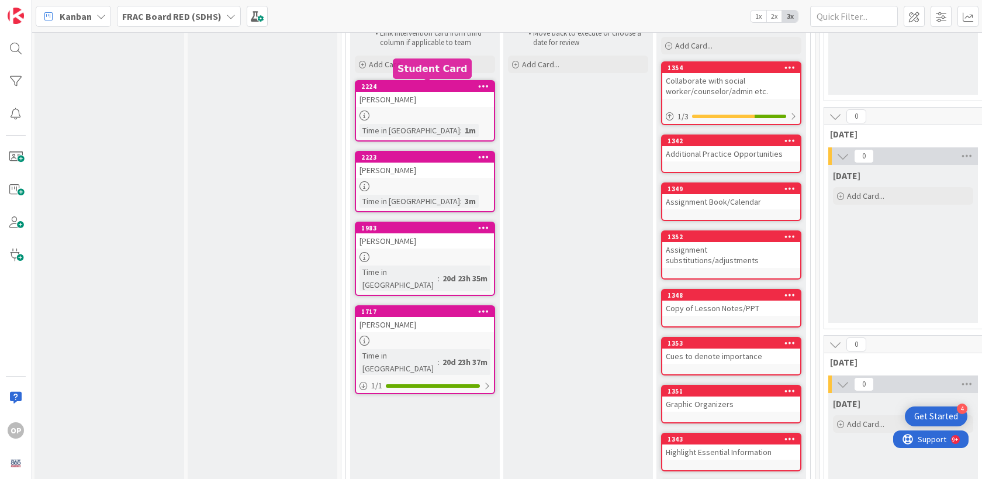
click at [443, 88] on div "2224" at bounding box center [427, 86] width 133 height 8
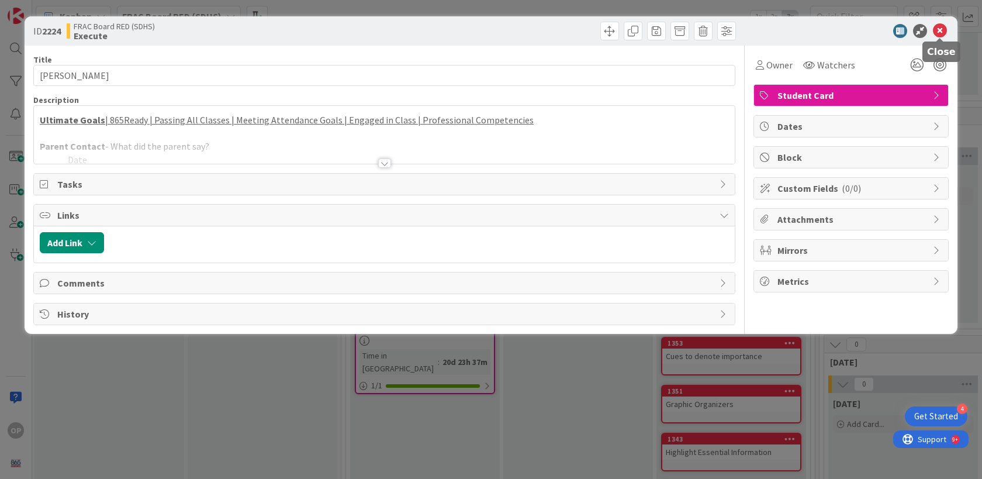
click at [937, 33] on icon at bounding box center [940, 31] width 14 height 14
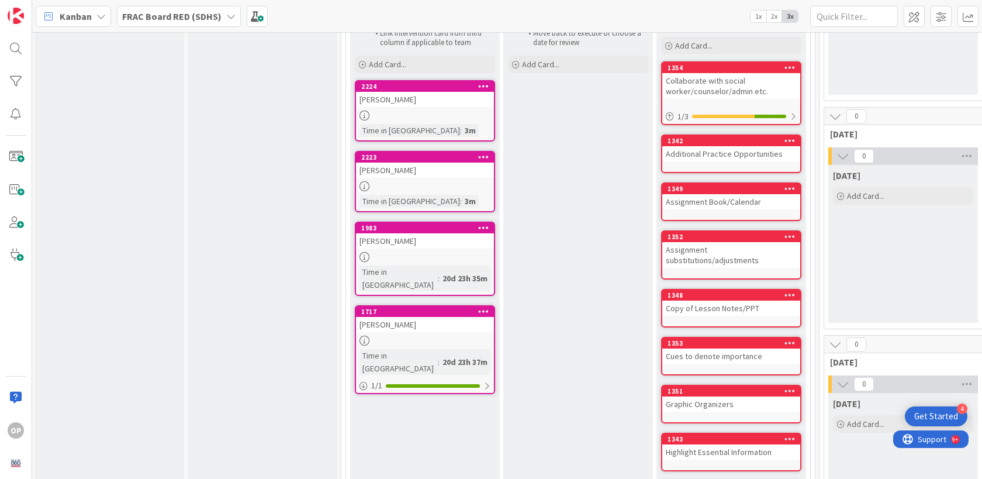
click at [484, 87] on icon at bounding box center [483, 86] width 11 height 8
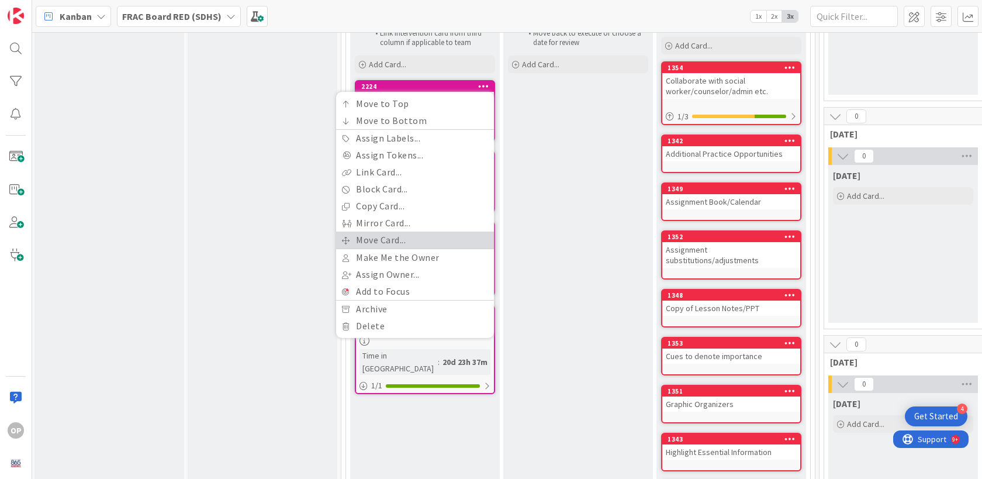
click at [409, 238] on link "Move Card..." at bounding box center [415, 239] width 158 height 17
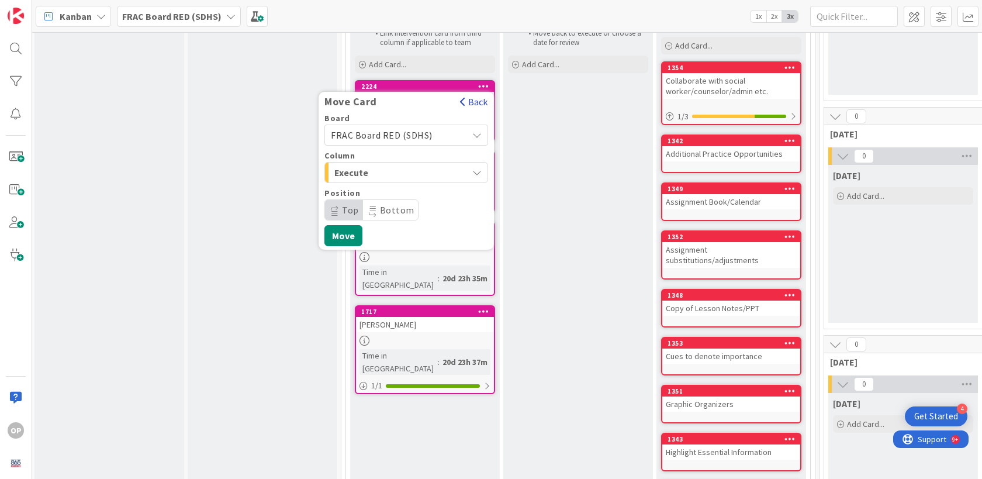
click at [475, 101] on button "Back" at bounding box center [473, 101] width 29 height 13
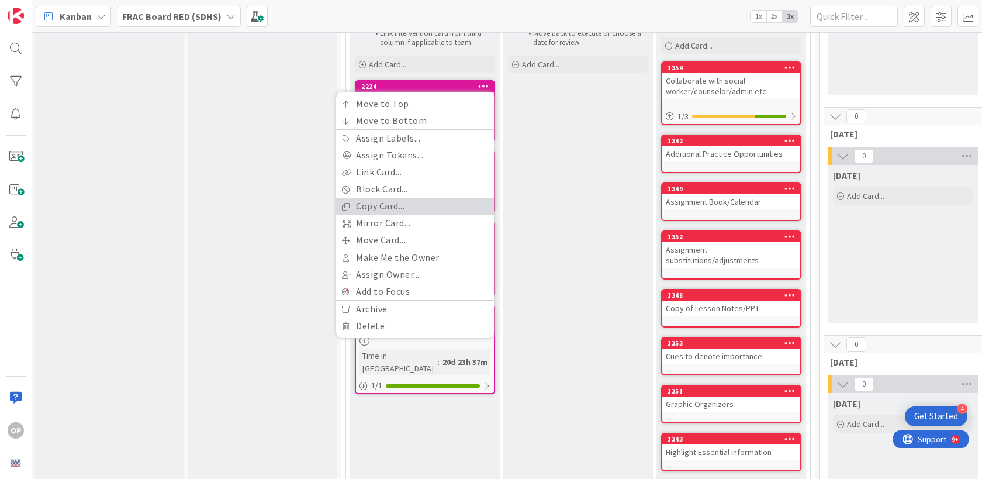
click at [420, 209] on link "Copy Card..." at bounding box center [415, 206] width 158 height 17
type textarea "x"
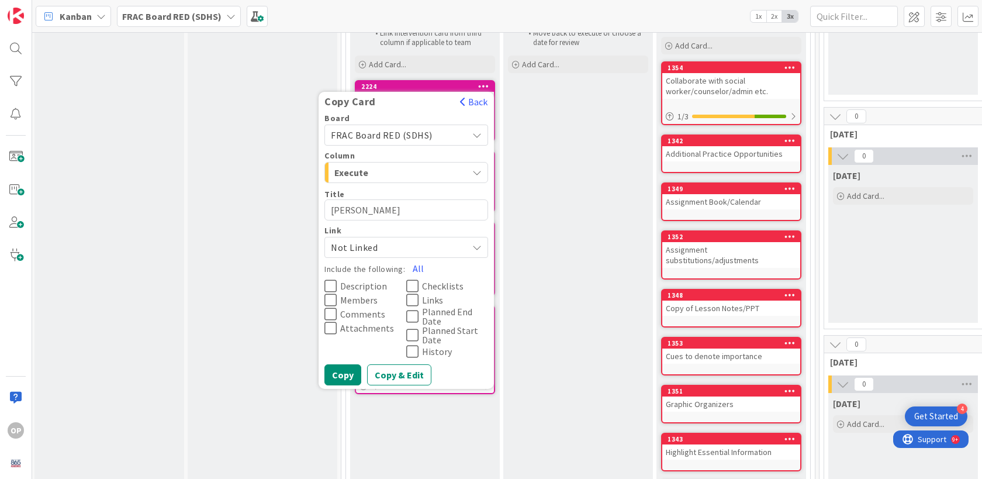
click at [394, 211] on textarea "[PERSON_NAME]" at bounding box center [406, 209] width 164 height 21
type textarea "x"
type textarea "I"
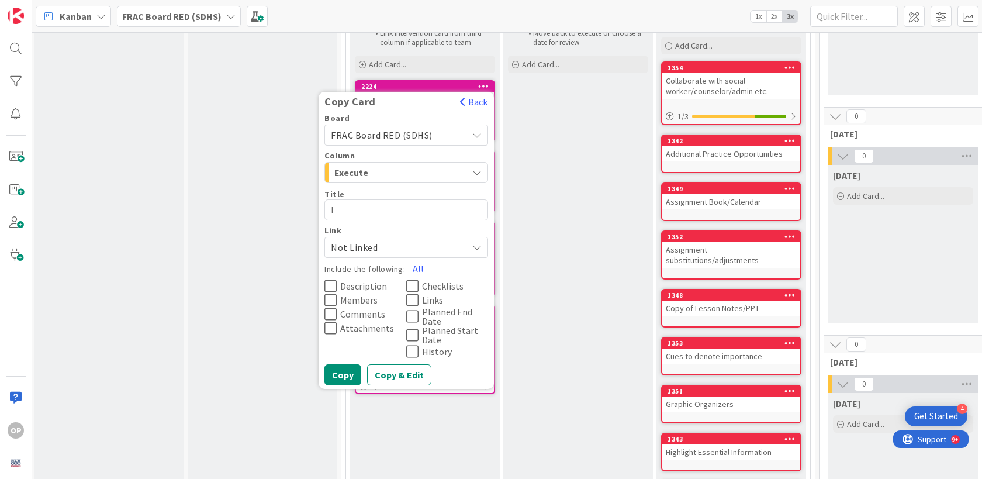
type textarea "x"
type textarea "Is"
type textarea "x"
type textarea "Isa"
type textarea "x"
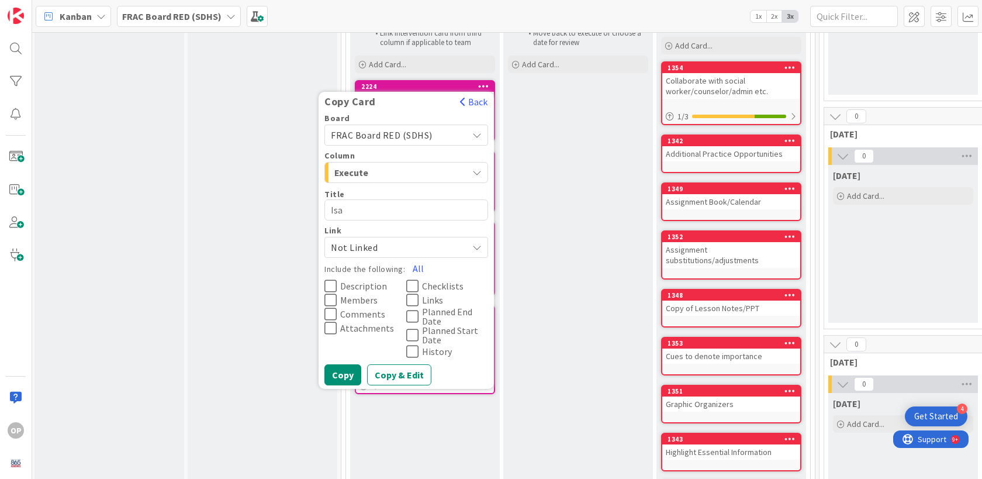
type textarea "Isab"
type textarea "x"
type textarea "Isabe"
type textarea "x"
type textarea "Isabel"
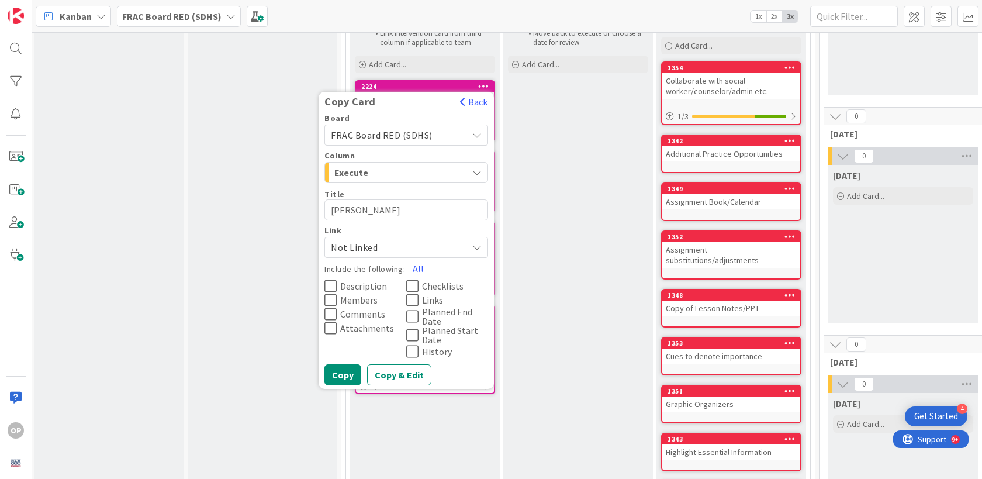
type textarea "x"
type textarea "Isabell"
type textarea "x"
type textarea "Isabella"
type textarea "x"
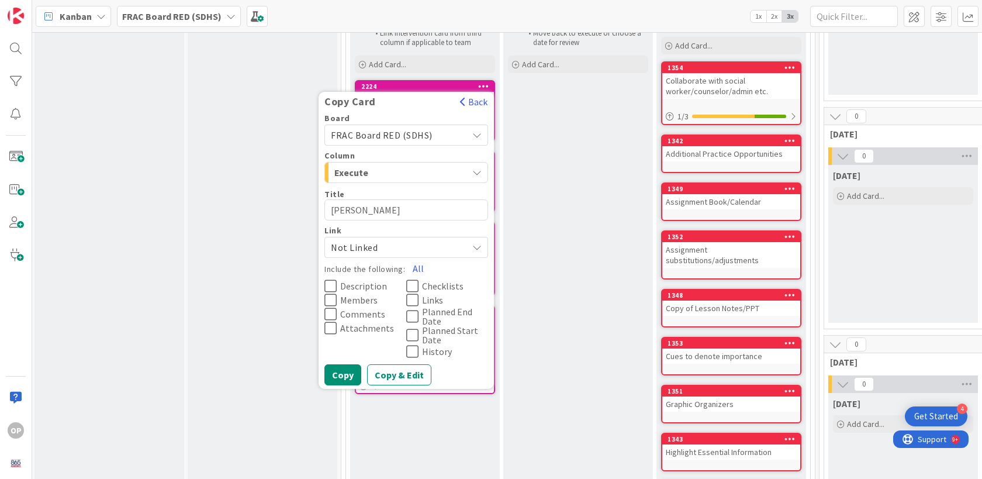
type textarea "Isabella"
type textarea "x"
type textarea "Isabella H"
type textarea "x"
type textarea "Isabella Hu"
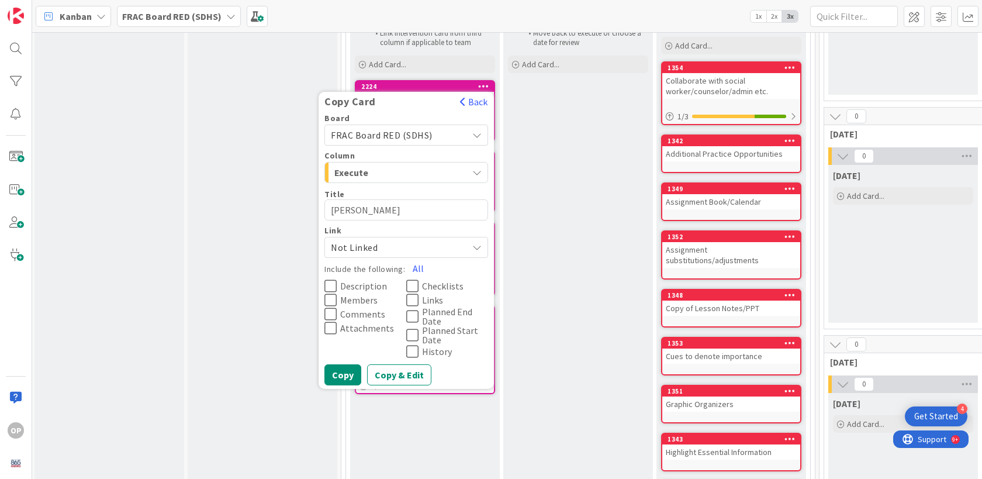
type textarea "x"
type textarea "Isabella Hut"
type textarea "x"
type textarea "[PERSON_NAME]"
click at [331, 282] on icon at bounding box center [330, 286] width 12 height 14
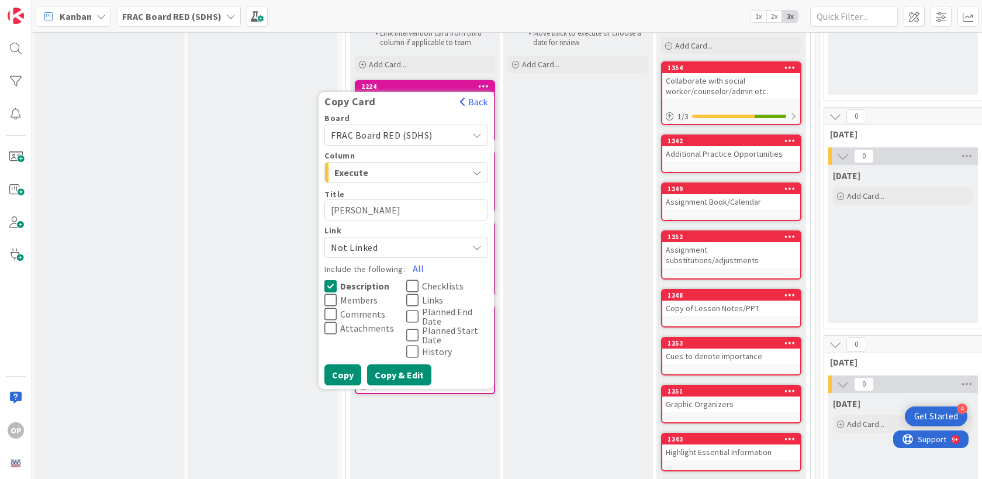
click at [391, 374] on button "Copy & Edit" at bounding box center [399, 374] width 64 height 21
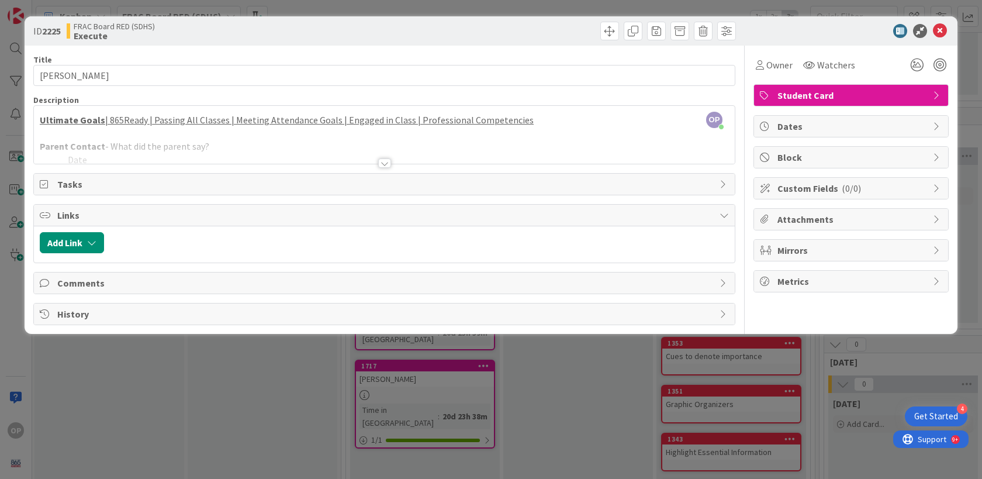
click at [387, 164] on div at bounding box center [384, 162] width 13 height 9
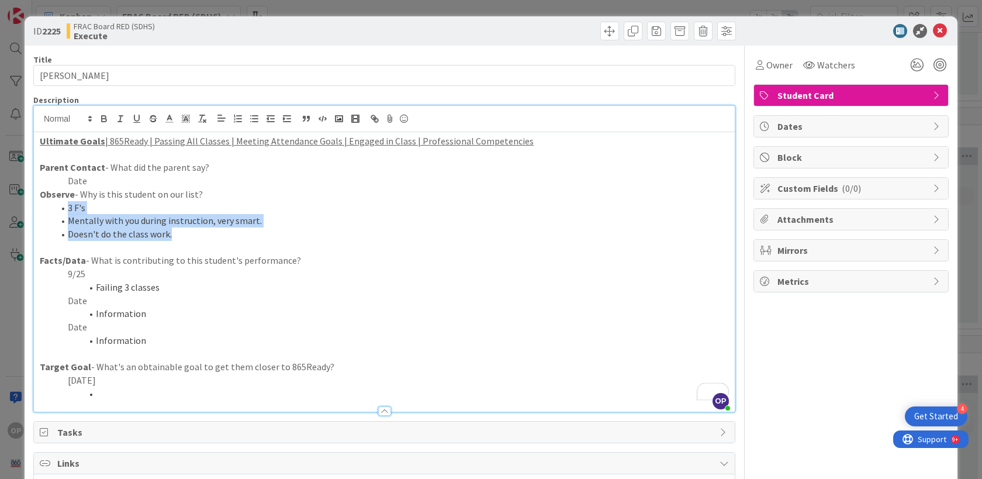
drag, startPoint x: 172, startPoint y: 237, endPoint x: 69, endPoint y: 206, distance: 107.8
click at [69, 206] on ol "3 F's Mentally with you during instruction, very smart. Doesn't do the class wo…" at bounding box center [384, 221] width 689 height 40
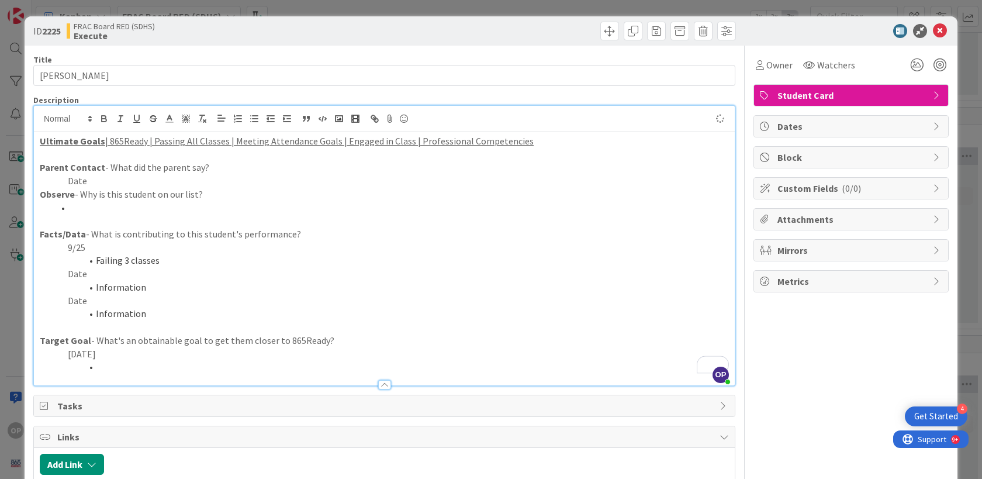
type textarea "x"
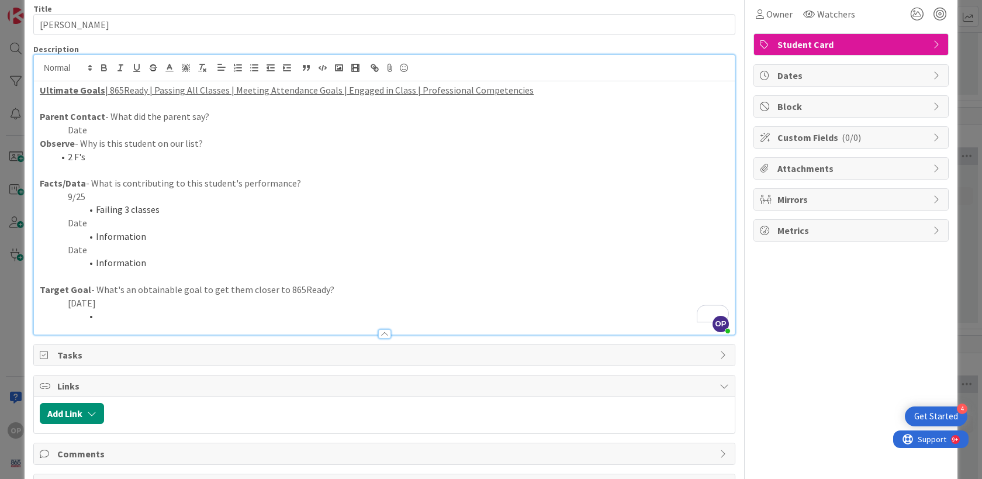
scroll to position [52, 0]
click at [99, 312] on li "To enrich screen reader interactions, please activate Accessibility in Grammarl…" at bounding box center [391, 314] width 675 height 13
click at [77, 302] on p "[DATE]" at bounding box center [384, 301] width 689 height 13
click at [114, 314] on li "To enrich screen reader interactions, please activate Accessibility in Grammarl…" at bounding box center [391, 314] width 675 height 13
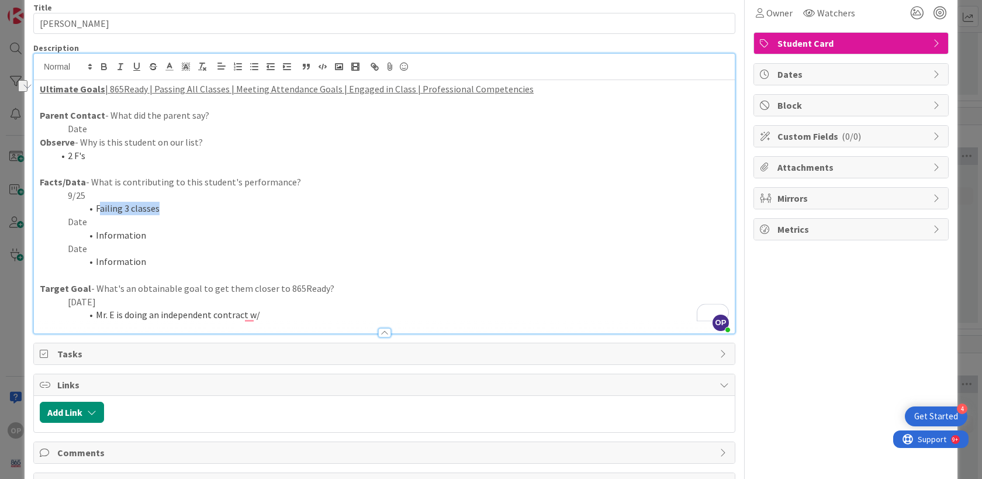
drag, startPoint x: 157, startPoint y: 209, endPoint x: 101, endPoint y: 202, distance: 57.1
click at [101, 202] on li "Failing 3 classes" at bounding box center [391, 208] width 675 height 13
click at [285, 70] on line "button" at bounding box center [286, 70] width 7 height 0
click at [262, 313] on li "Mr. E is doing an independent contract w/" at bounding box center [391, 314] width 675 height 13
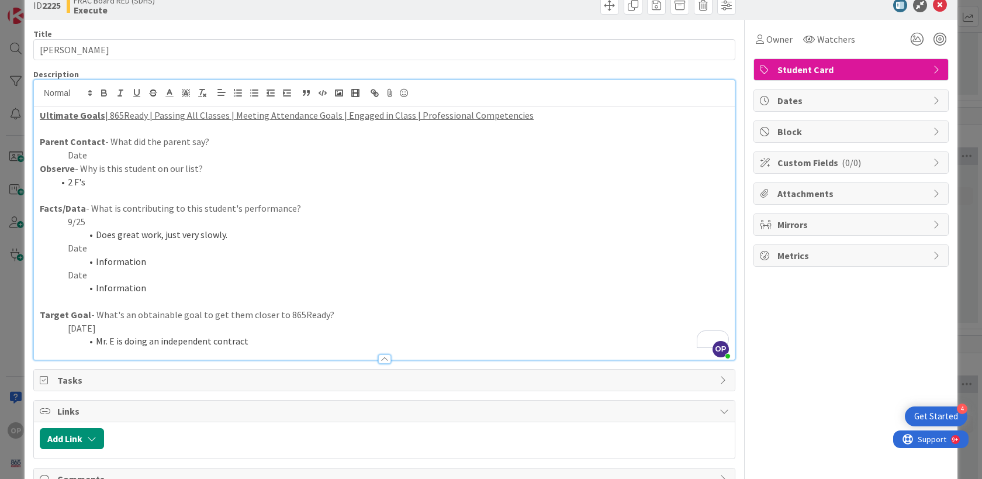
scroll to position [0, 0]
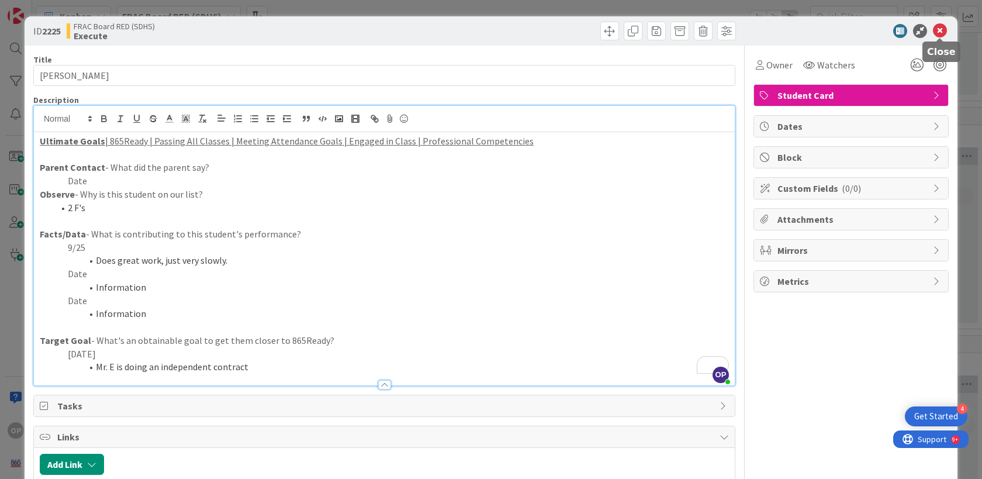
click at [939, 27] on icon at bounding box center [940, 31] width 14 height 14
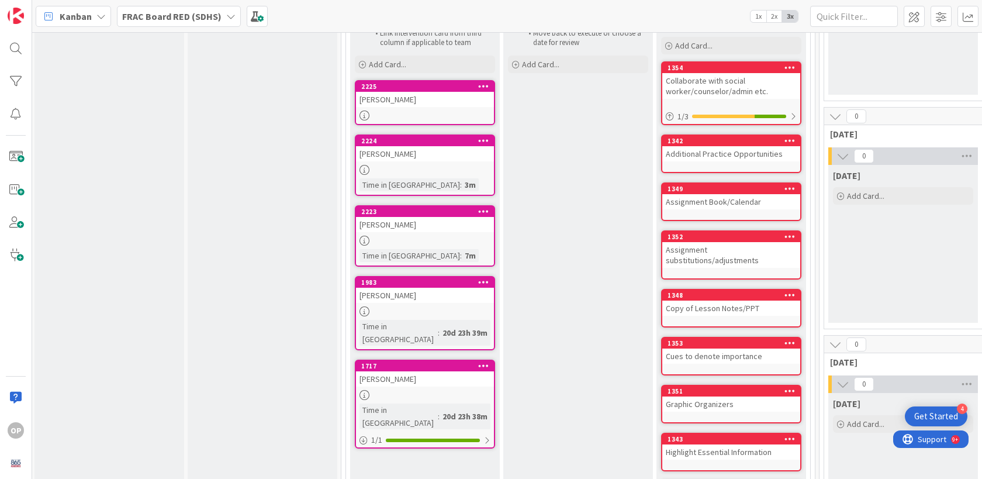
click at [484, 88] on icon at bounding box center [483, 86] width 11 height 8
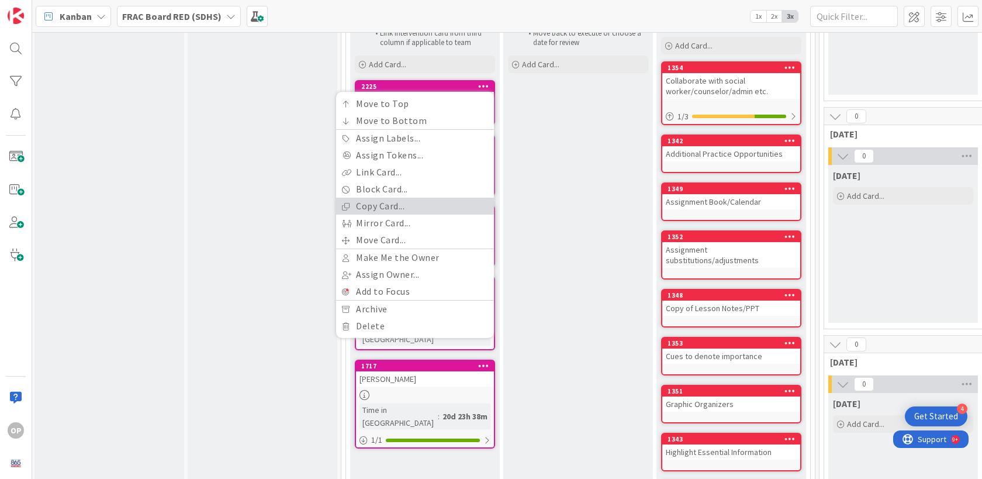
click at [424, 205] on link "Copy Card..." at bounding box center [415, 206] width 158 height 17
type textarea "x"
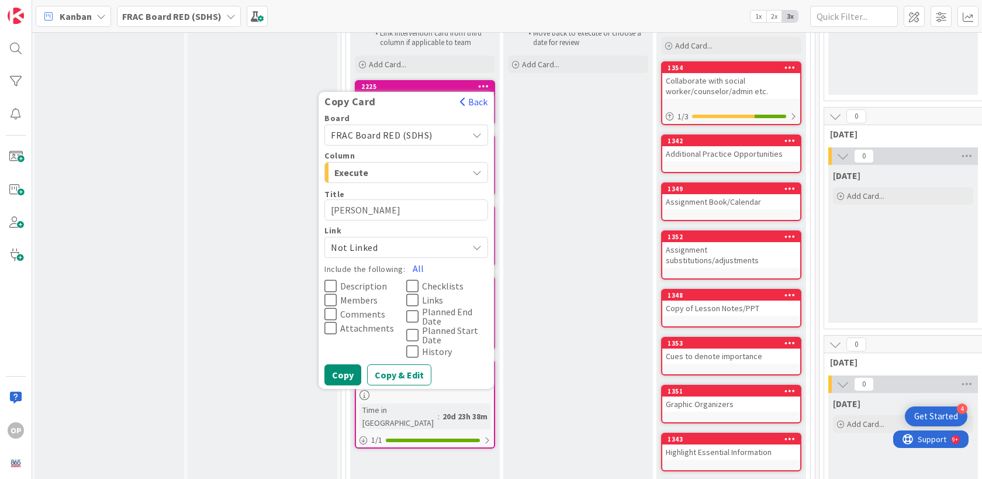
click at [391, 213] on textarea "[PERSON_NAME]" at bounding box center [406, 209] width 164 height 21
type textarea "x"
type textarea "K"
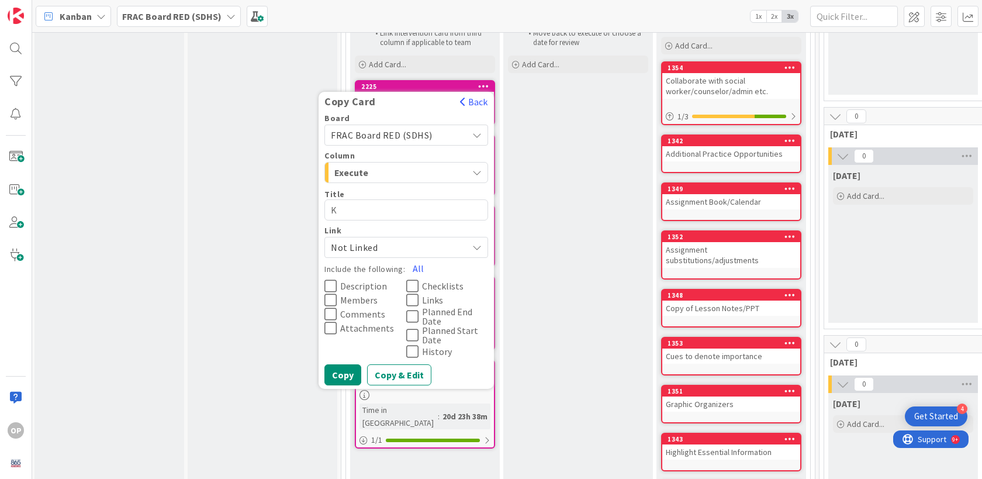
type textarea "x"
type textarea "Ke"
type textarea "x"
type textarea "Ken"
type textarea "x"
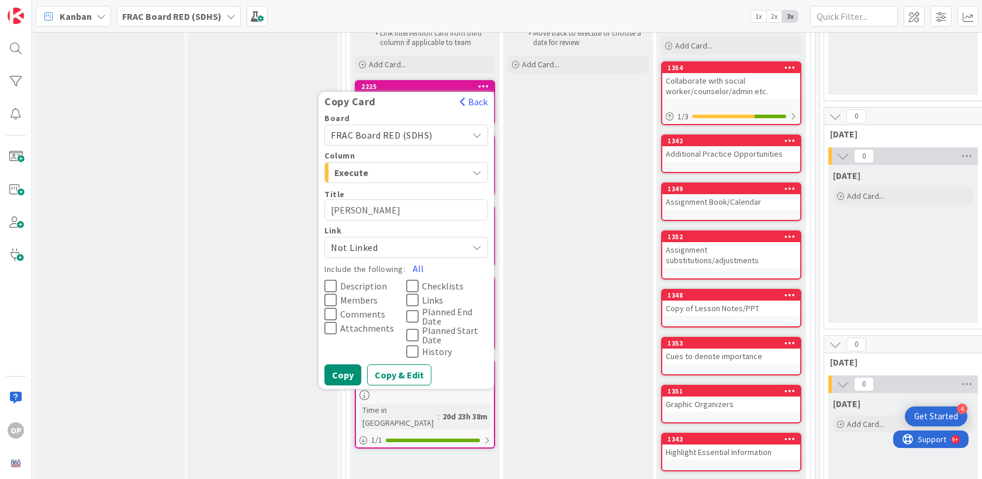
type textarea "Kenn"
type textarea "x"
type textarea "Kenne"
type textarea "x"
type textarea "Kenned"
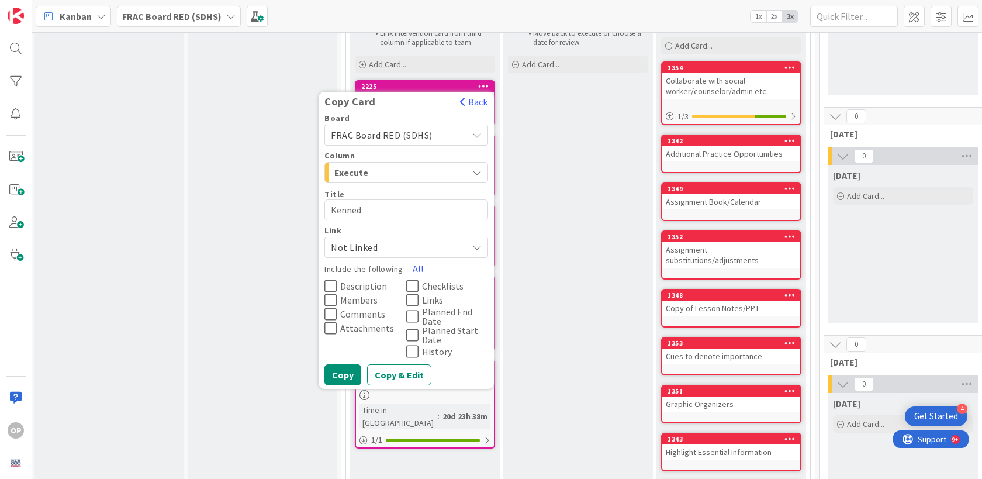
type textarea "x"
type textarea "Kennedi"
type textarea "x"
type textarea "Kennedi"
type textarea "x"
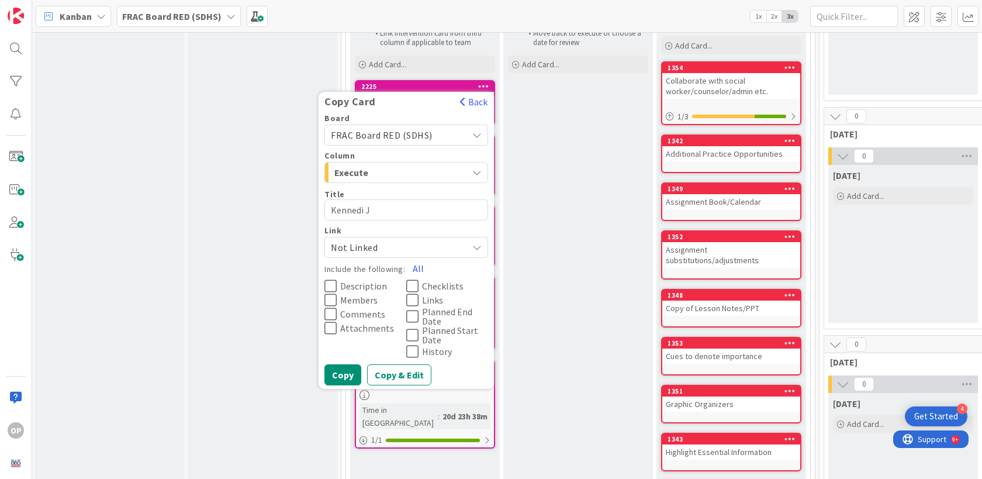
type textarea "Kennedi JO"
type textarea "x"
type textarea "Kennedi JOh"
type textarea "x"
type textarea "Kennedi JOhn"
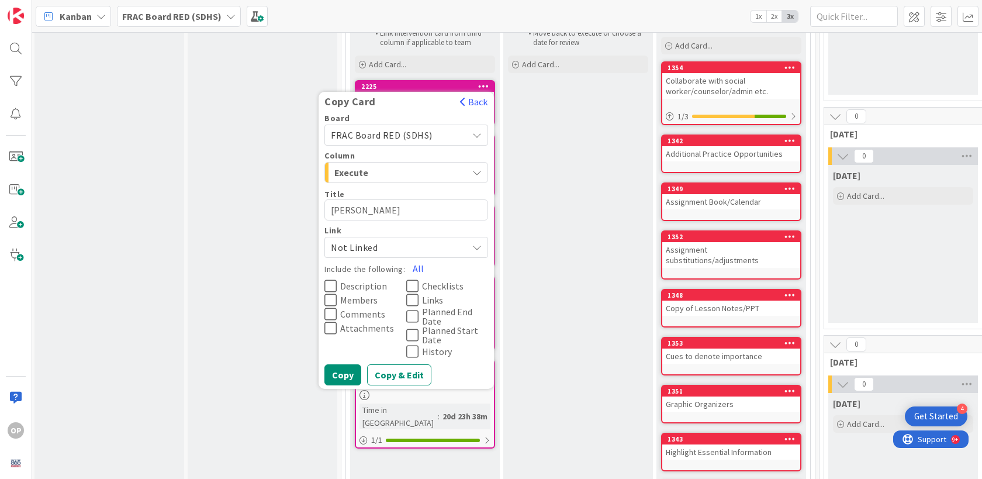
type textarea "x"
type textarea "Kennedi JOh"
type textarea "x"
type textarea "Kennedi JO"
type textarea "x"
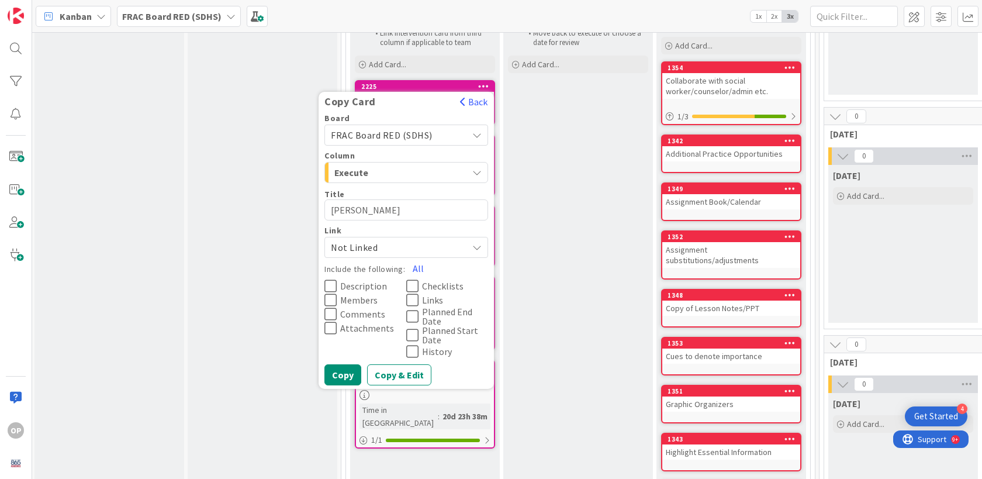
type textarea "Kennedi J"
type textarea "x"
type textarea "Kennedi Jo"
type textarea "x"
type textarea "Kennedi Joh"
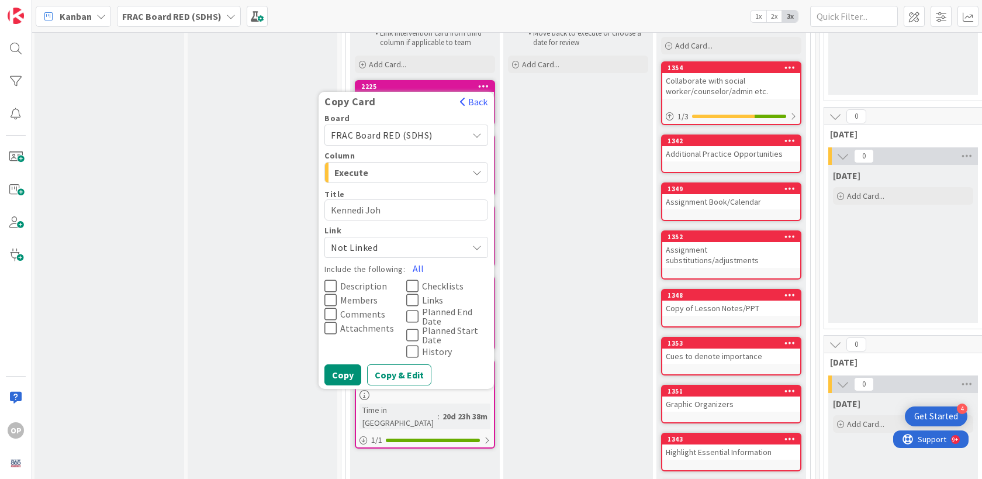
type textarea "x"
type textarea "Kennedi John"
type textarea "x"
type textarea "Kennedi Johns"
type textarea "x"
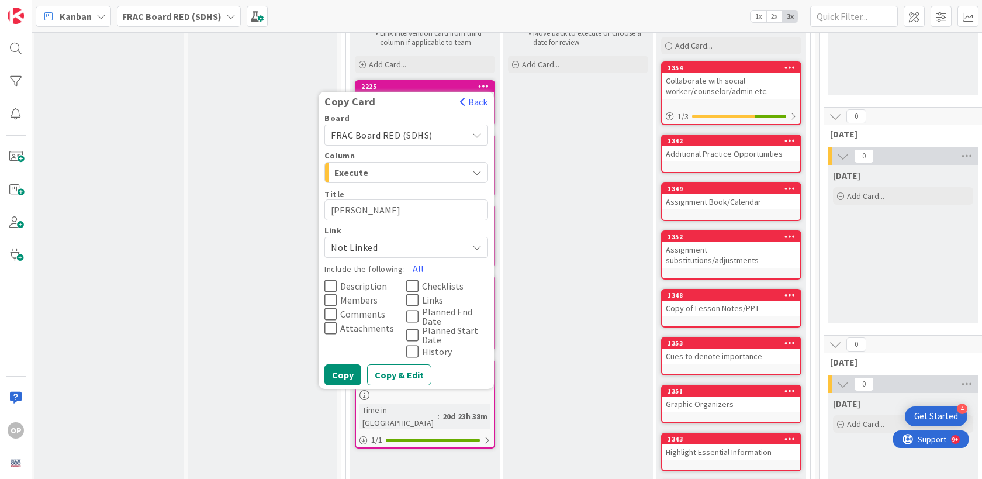
type textarea "Kennedi Johnso"
type textarea "x"
type textarea "[PERSON_NAME]"
click at [331, 285] on icon at bounding box center [330, 286] width 12 height 14
click at [404, 378] on button "Copy & Edit" at bounding box center [399, 374] width 64 height 21
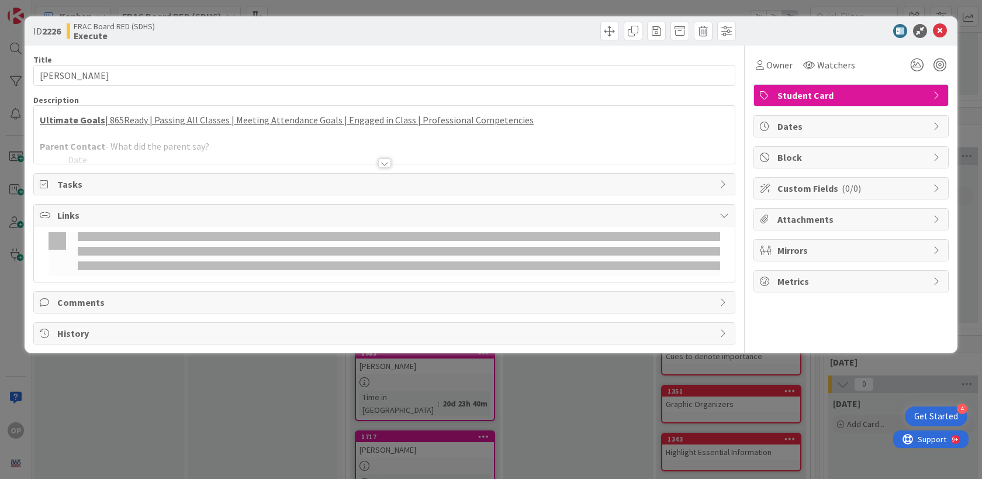
type textarea "x"
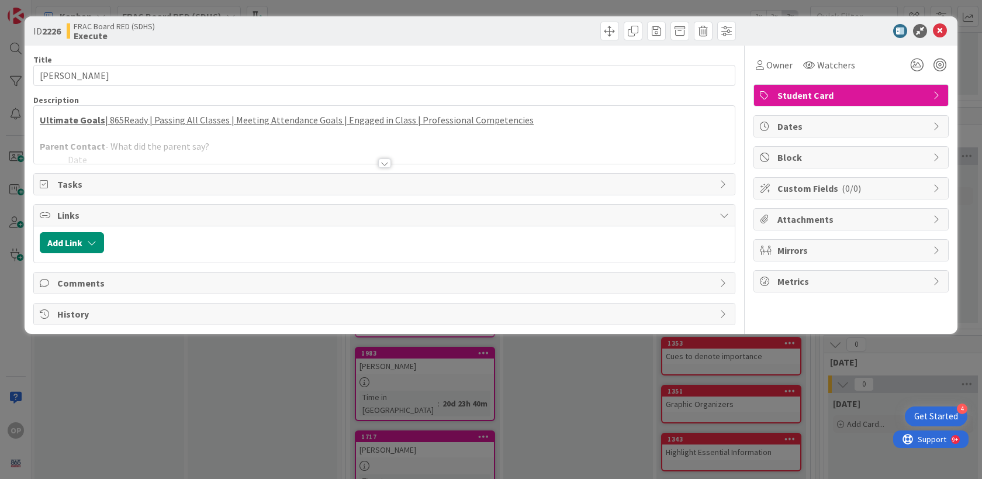
click at [387, 164] on div at bounding box center [384, 162] width 13 height 9
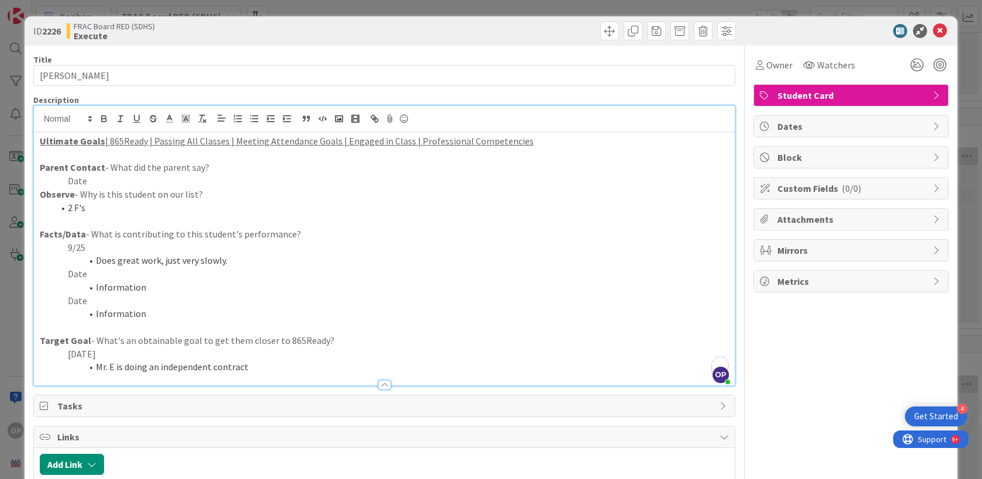
click at [245, 368] on li "Mr. E is doing an independent contract" at bounding box center [391, 366] width 675 height 13
click at [286, 117] on icon "button" at bounding box center [287, 118] width 11 height 11
click at [220, 260] on li "Does great work, just very slowly." at bounding box center [391, 260] width 675 height 13
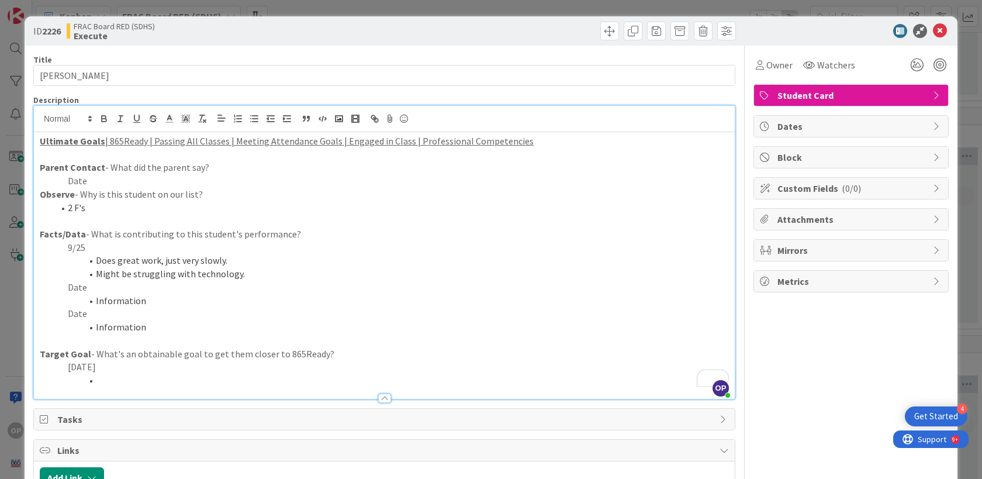
click at [100, 381] on li "To enrich screen reader interactions, please activate Accessibility in Grammarl…" at bounding box center [391, 379] width 675 height 13
click at [941, 29] on icon at bounding box center [940, 31] width 14 height 14
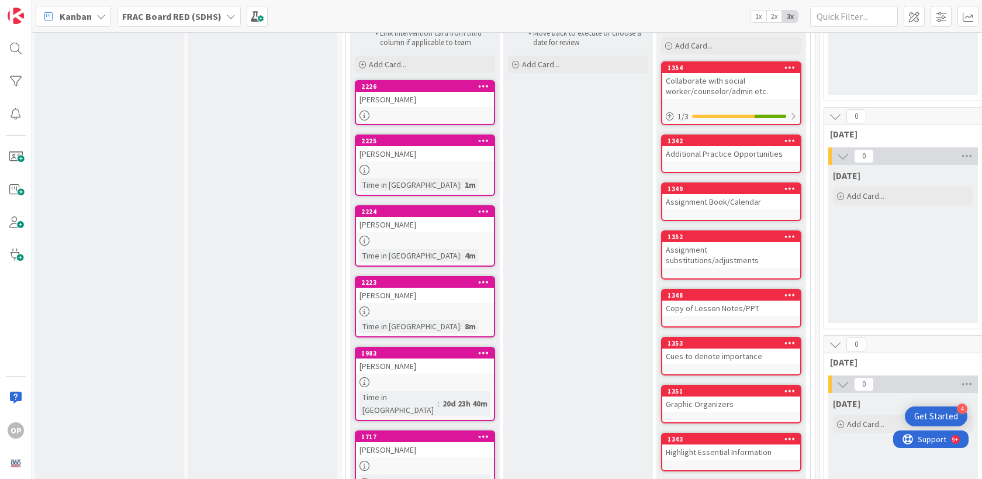
click at [484, 352] on icon at bounding box center [483, 352] width 11 height 8
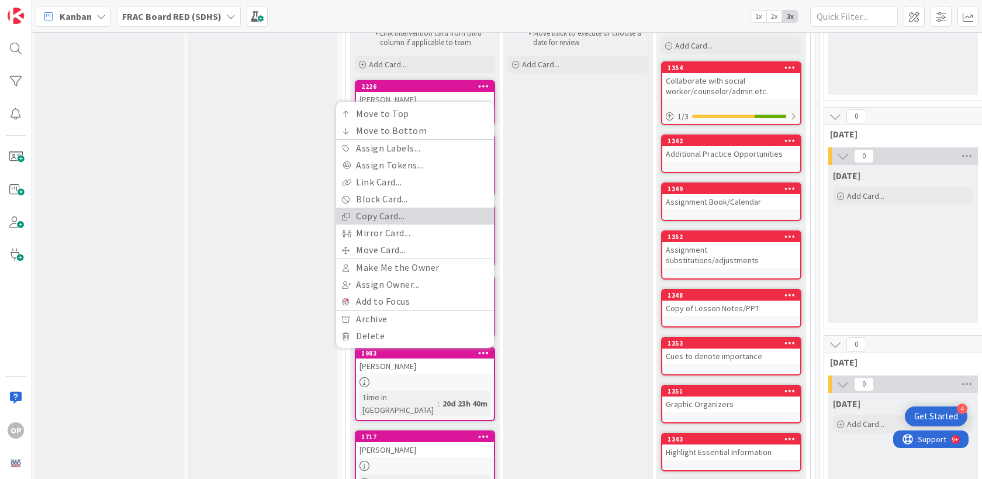
click at [435, 210] on link "Copy Card..." at bounding box center [415, 215] width 158 height 17
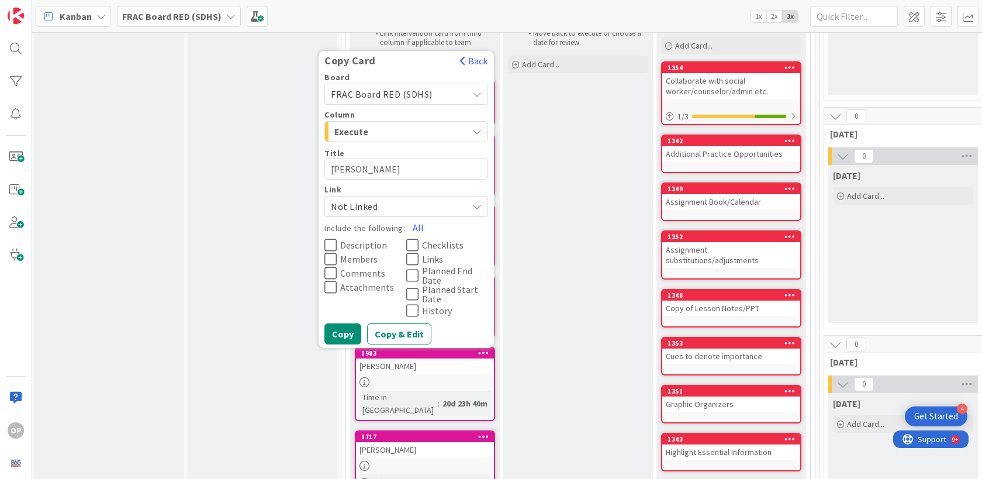
click at [394, 175] on textarea "[PERSON_NAME]" at bounding box center [406, 168] width 164 height 21
type textarea "x"
type textarea "Harmonii"
type textarea "x"
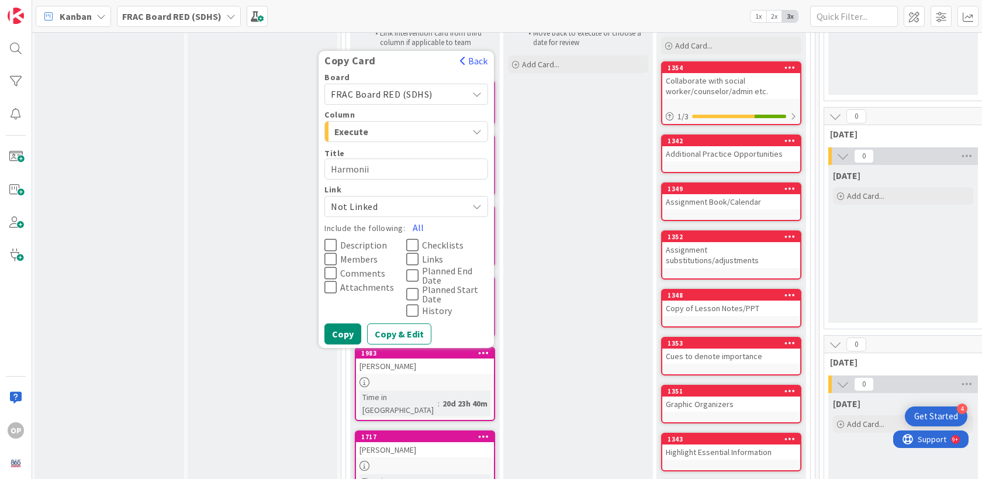
type textarea "Harmoni"
type textarea "x"
type textarea "Harmon"
type textarea "x"
type textarea "Harmo"
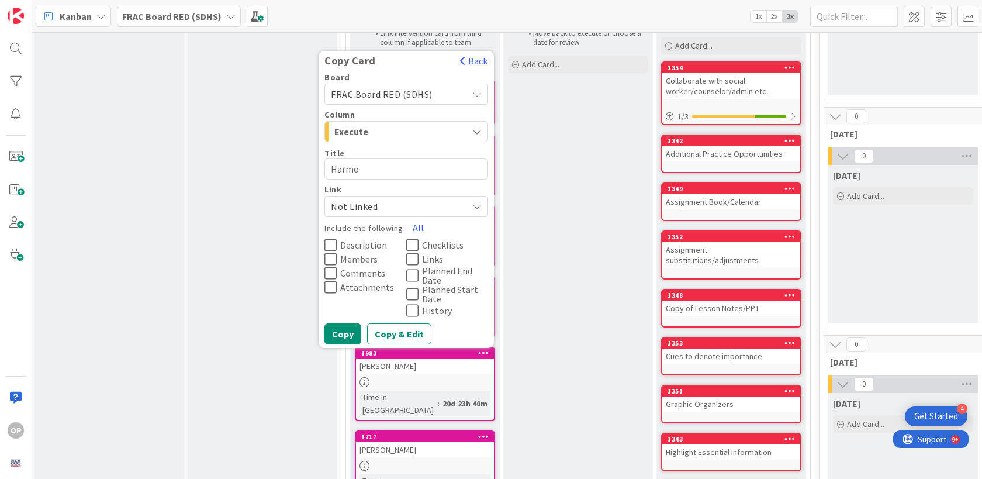
type textarea "x"
type textarea "Harm"
type textarea "x"
type textarea "Har"
type textarea "x"
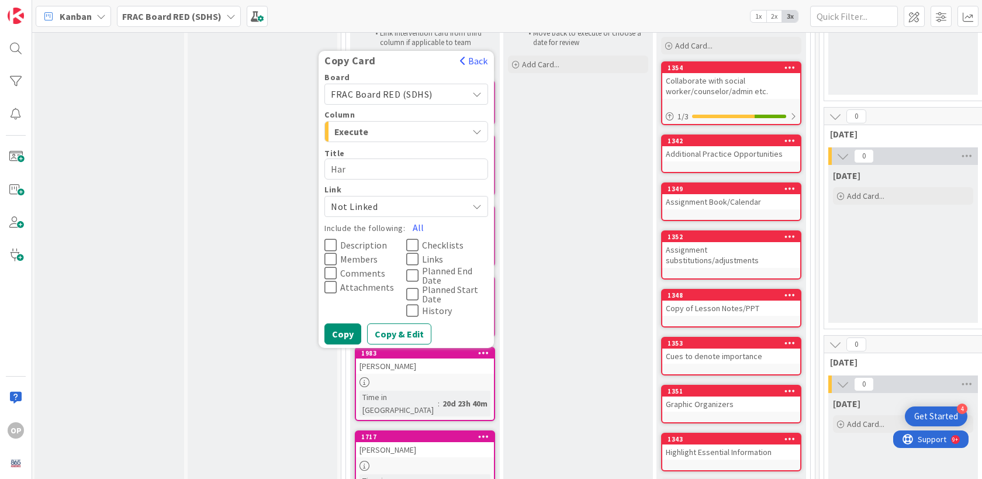
type textarea "Ha"
type textarea "x"
type textarea "H"
type textarea "x"
type textarea "T"
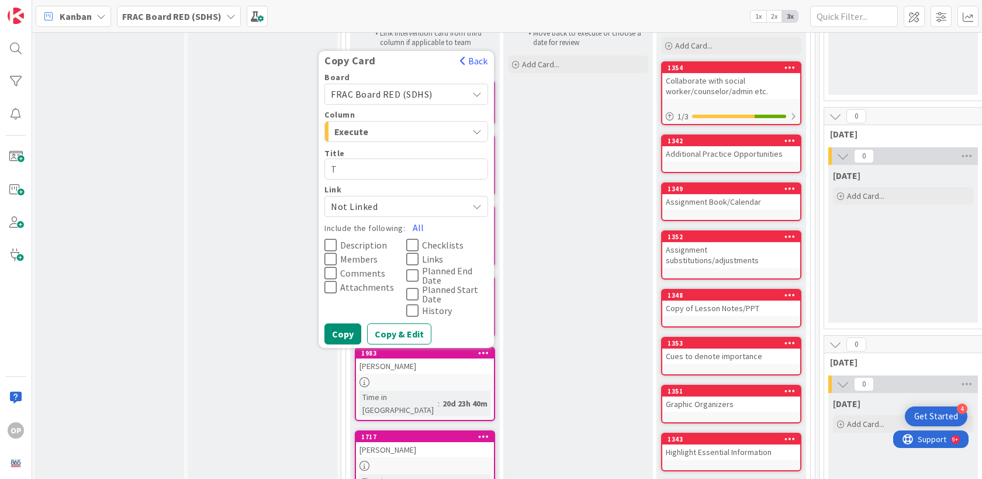
type textarea "x"
type textarea "Tr"
type textarea "x"
type textarea "Tre"
type textarea "x"
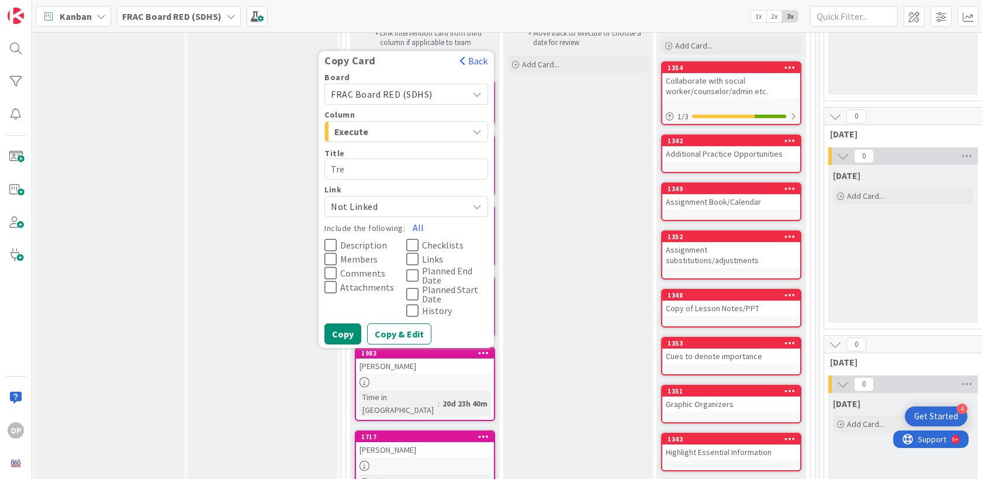
type textarea "Tren"
type textarea "x"
type textarea "Tren"
type textarea "x"
type textarea "Tren"
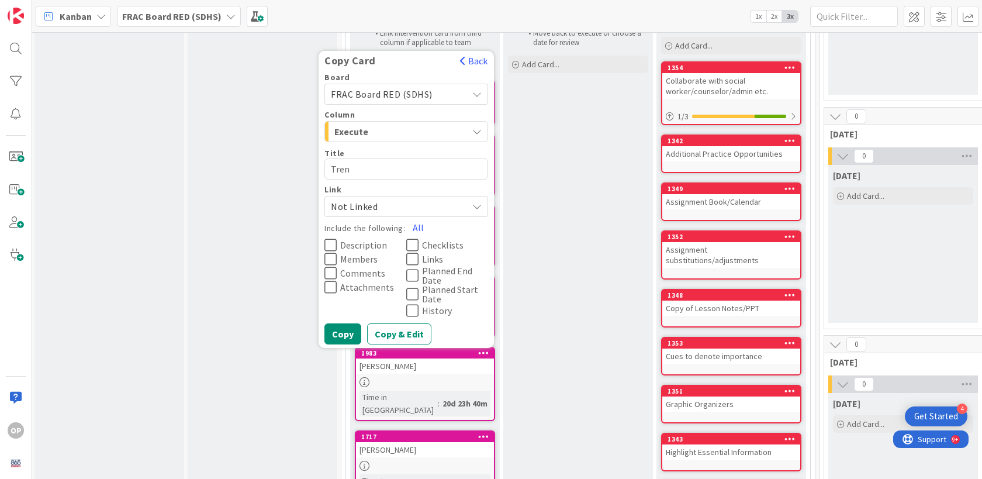
type textarea "x"
type textarea "Trent"
type textarea "x"
type textarea "Trent"
type textarea "x"
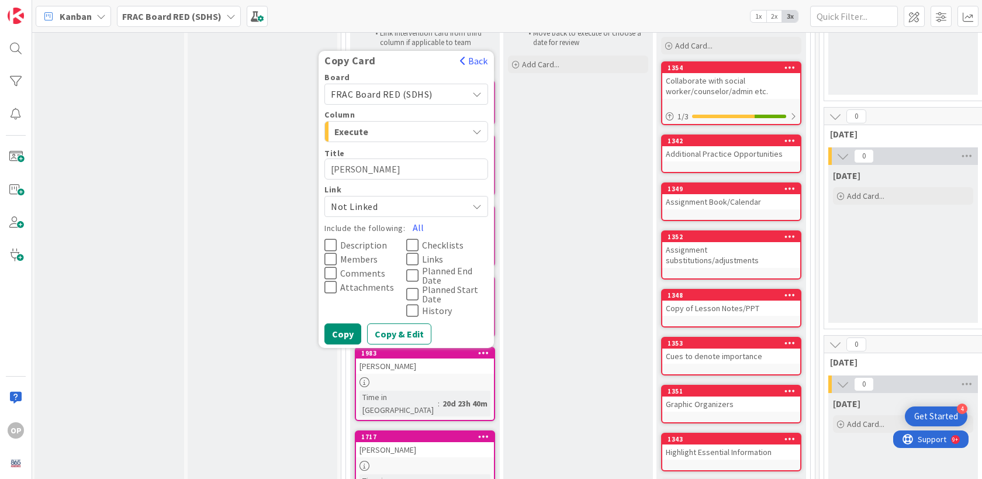
type textarea "Trent K"
type textarea "x"
type textarea "Trent Ke"
type textarea "x"
type textarea "Trent Ker"
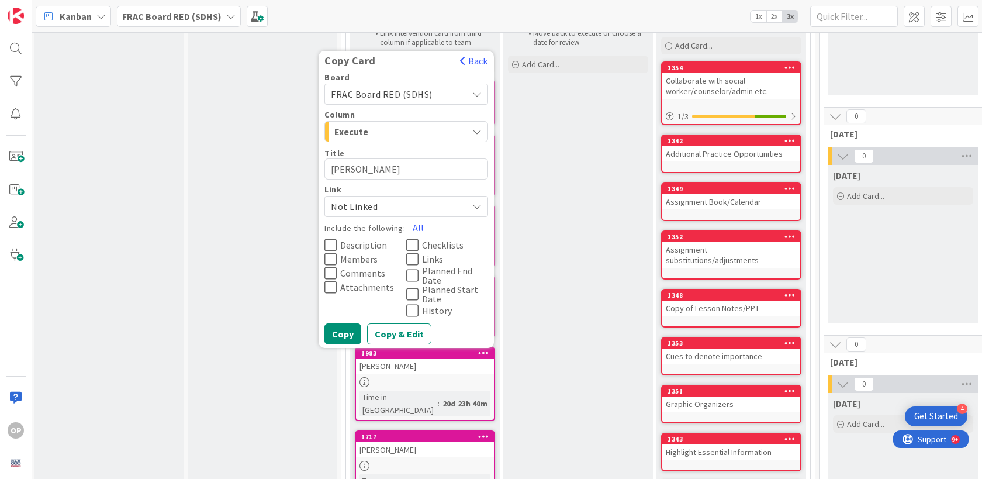
type textarea "x"
type textarea "Trent Kers"
type textarea "x"
type textarea "Trent Kersh"
type textarea "x"
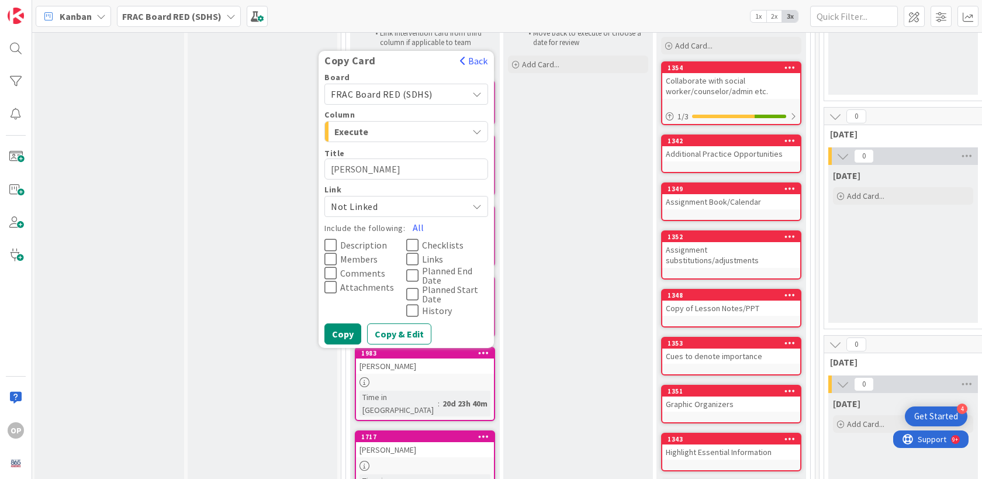
type textarea "Trent Kersha"
type textarea "x"
type textarea "[PERSON_NAME]"
click at [331, 244] on icon at bounding box center [330, 245] width 12 height 14
click at [392, 337] on button "Copy & Edit" at bounding box center [399, 333] width 64 height 21
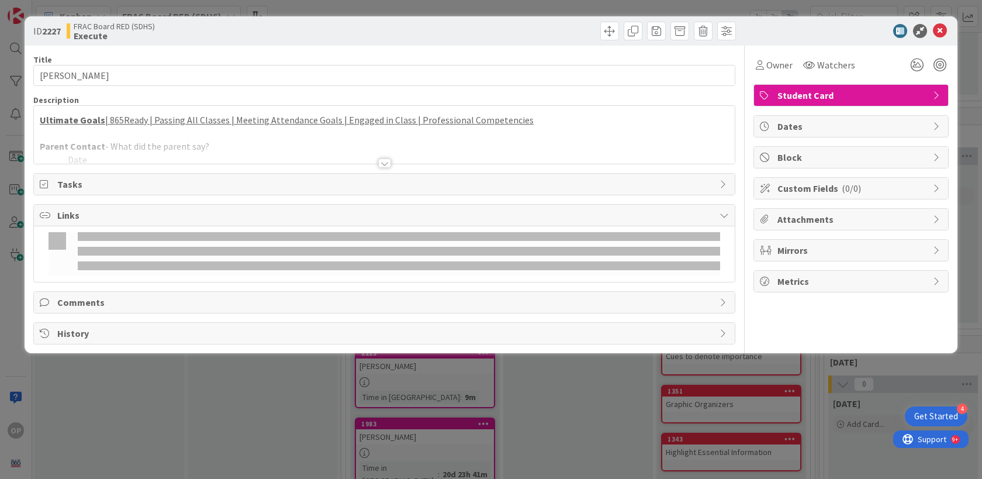
type textarea "x"
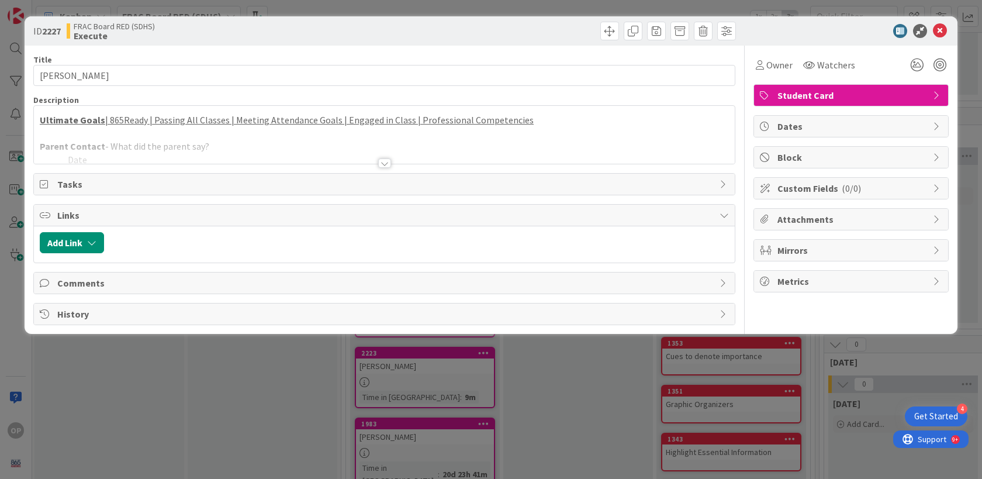
click at [385, 160] on div at bounding box center [384, 162] width 13 height 9
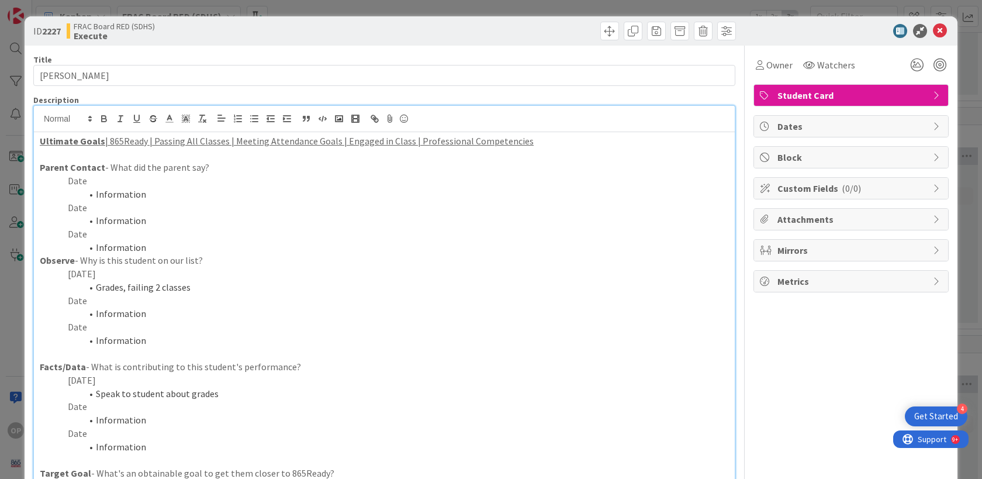
click at [155, 284] on li "Grades, failing 2 classes" at bounding box center [391, 287] width 675 height 13
drag, startPoint x: 217, startPoint y: 393, endPoint x: 99, endPoint y: 390, distance: 118.1
click at [97, 390] on li "Speak to student about grades" at bounding box center [391, 393] width 675 height 13
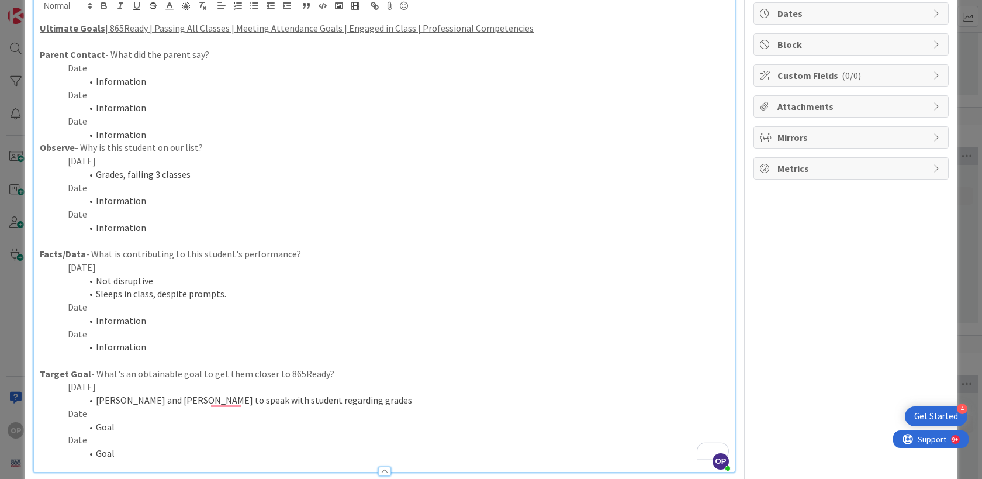
scroll to position [120, 0]
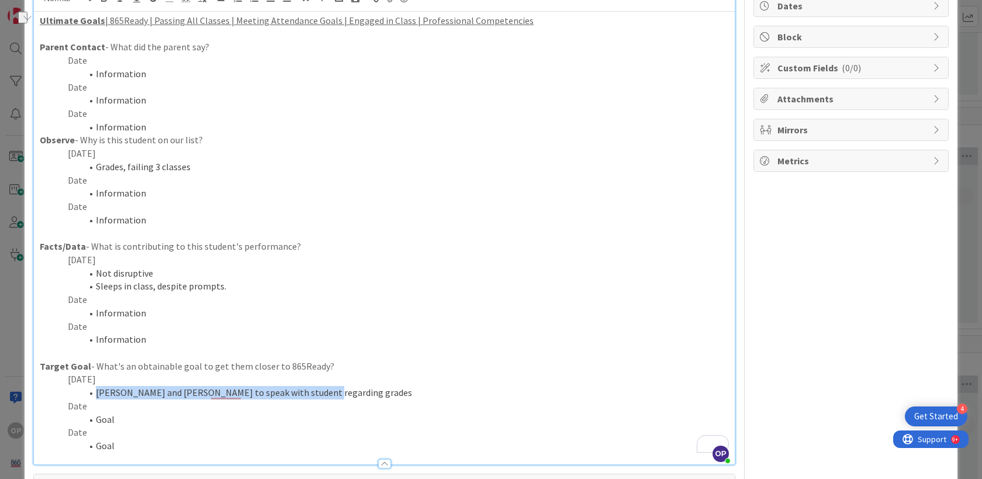
drag, startPoint x: 310, startPoint y: 389, endPoint x: 98, endPoint y: 386, distance: 212.8
click at [98, 386] on li "Clark and Scott to speak with student regarding grades" at bounding box center [391, 392] width 675 height 13
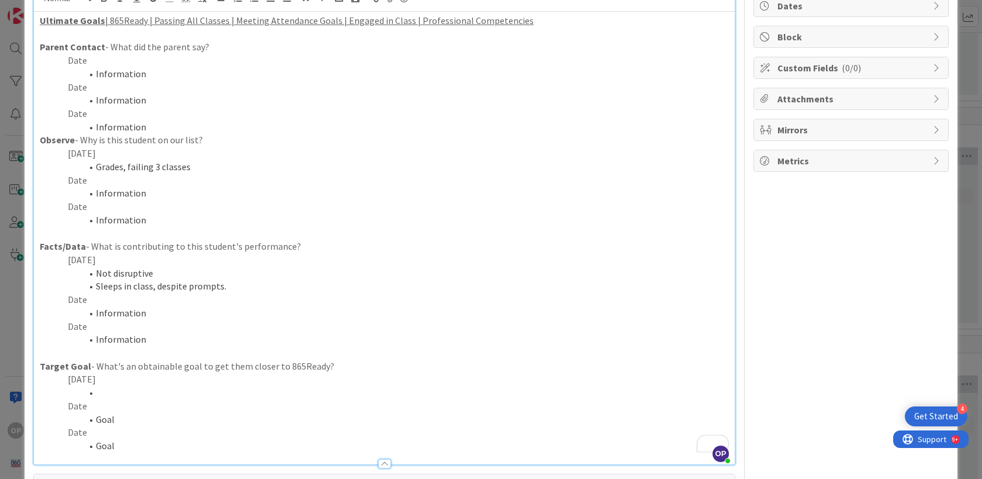
click at [82, 378] on p "9/3/25" at bounding box center [384, 378] width 689 height 13
click at [107, 393] on li "To enrich screen reader interactions, please activate Accessibility in Grammarl…" at bounding box center [391, 392] width 675 height 13
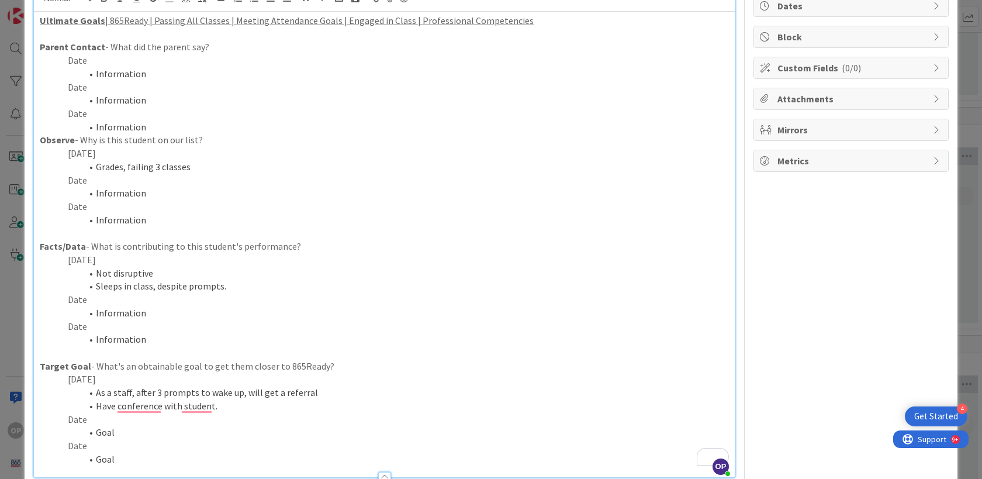
scroll to position [0, 0]
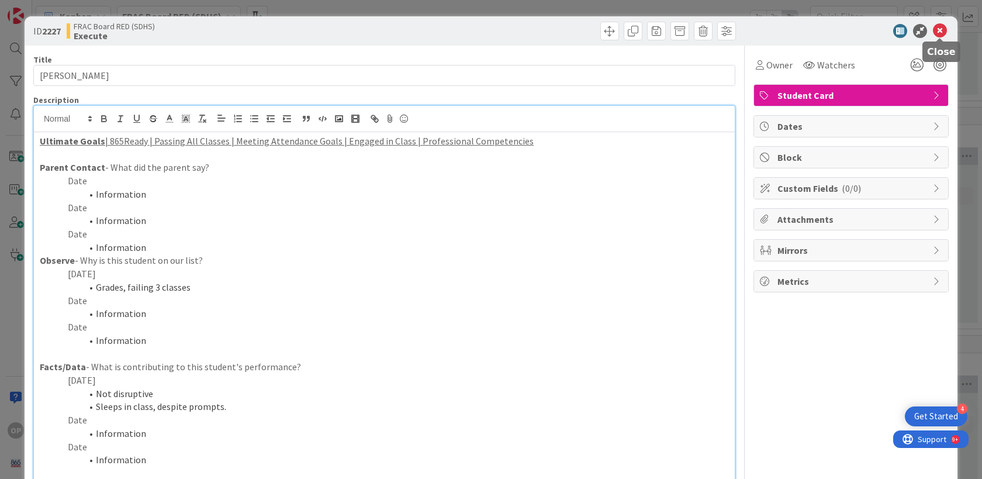
click at [938, 30] on icon at bounding box center [940, 31] width 14 height 14
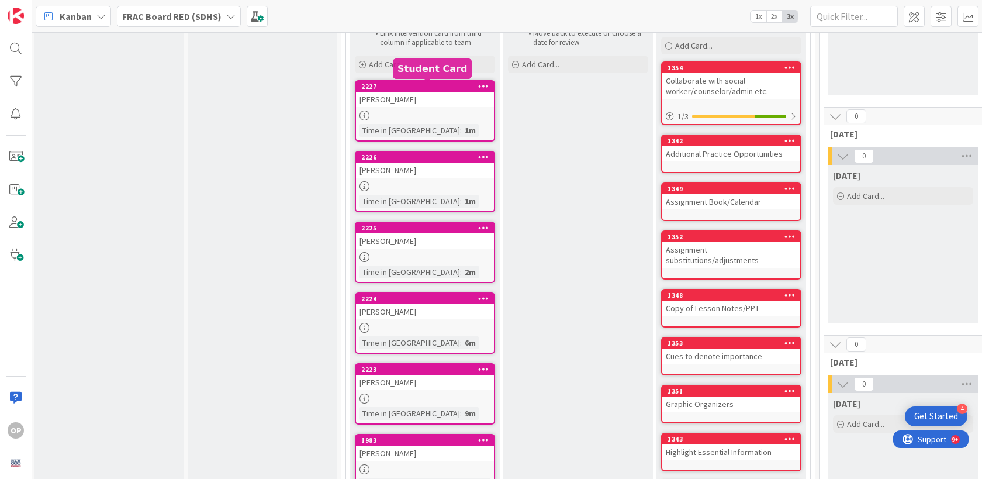
click at [415, 85] on div "2227" at bounding box center [427, 86] width 133 height 8
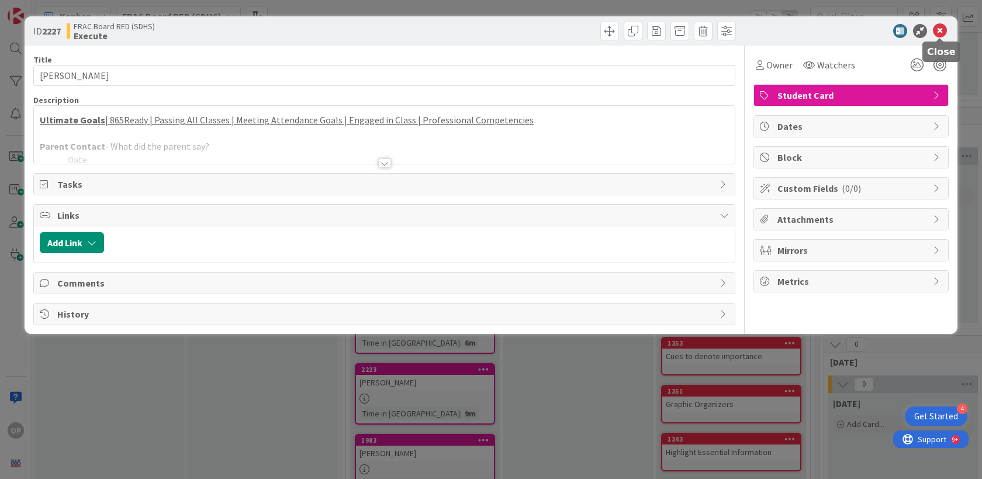
click at [933, 32] on icon at bounding box center [940, 31] width 14 height 14
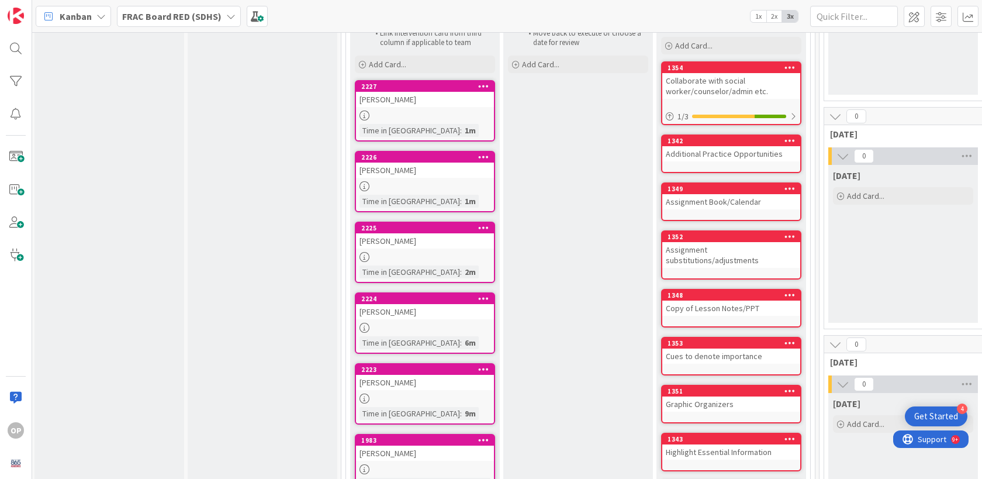
click at [485, 86] on icon at bounding box center [483, 86] width 11 height 8
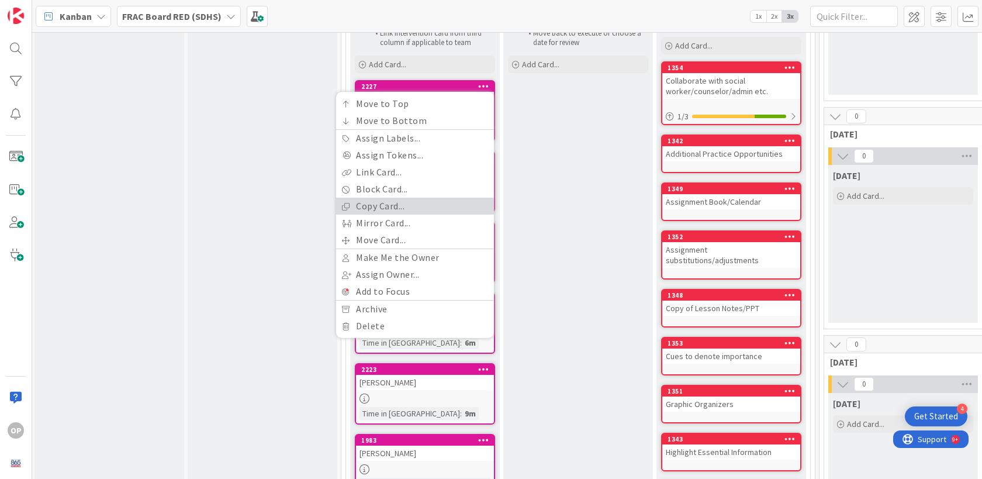
click at [424, 210] on link "Copy Card..." at bounding box center [415, 206] width 158 height 17
type textarea "x"
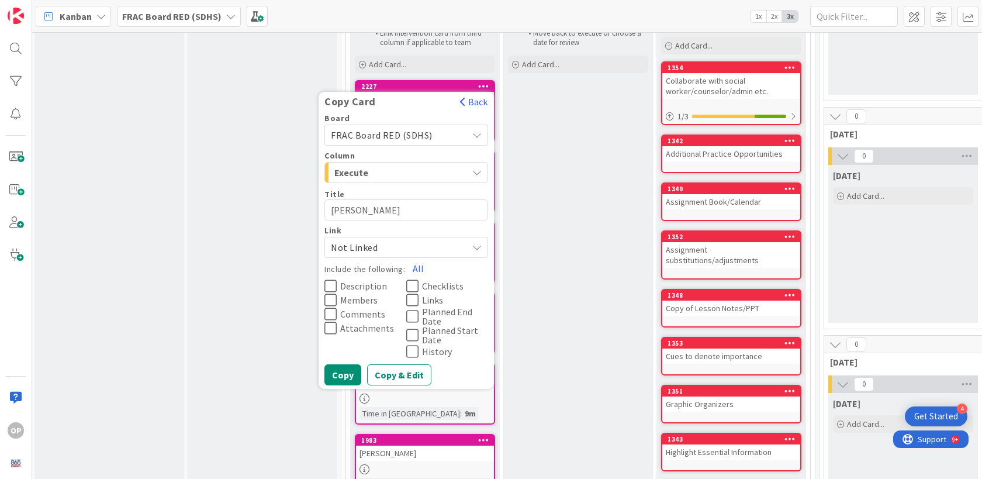
click at [421, 210] on textarea "[PERSON_NAME]" at bounding box center [406, 209] width 164 height 21
type textarea "x"
type textarea "A"
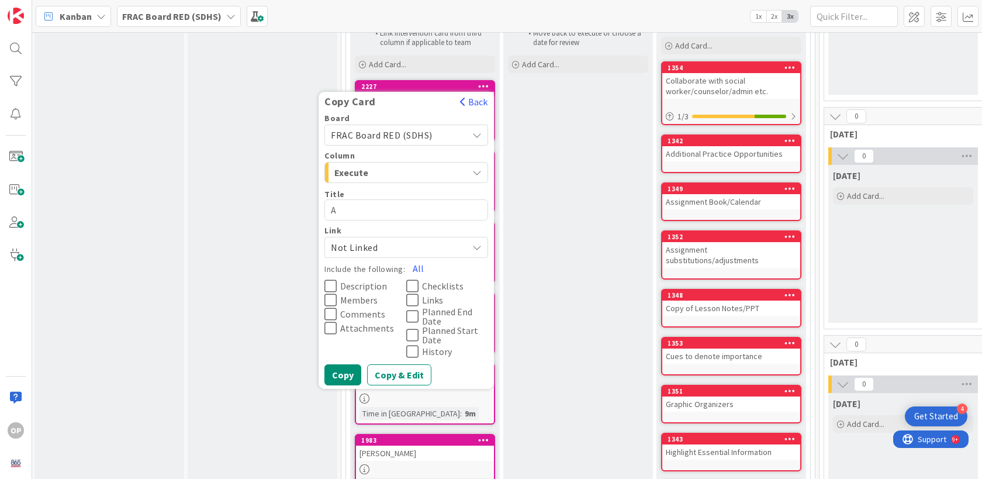
type textarea "x"
type textarea "Ad"
type textarea "x"
type textarea "Adr"
type textarea "x"
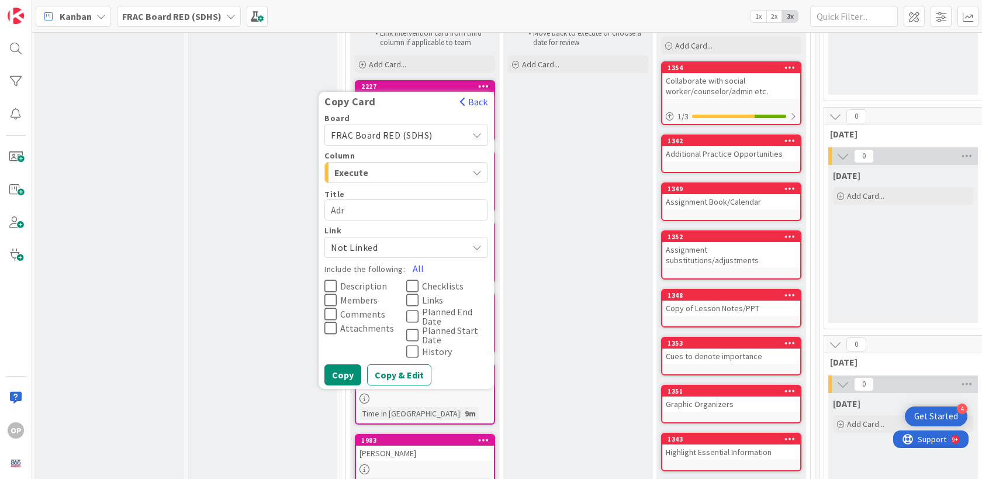
type textarea "Adri"
type textarea "x"
type textarea "Adria"
type textarea "x"
type textarea "Adrian"
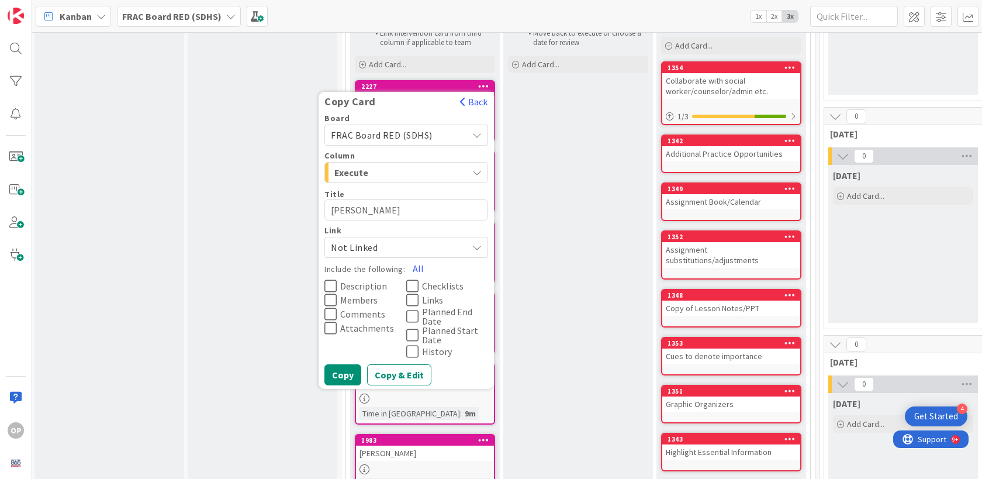
type textarea "x"
type textarea "Adrian"
type textarea "x"
type textarea "Adrian L"
type textarea "x"
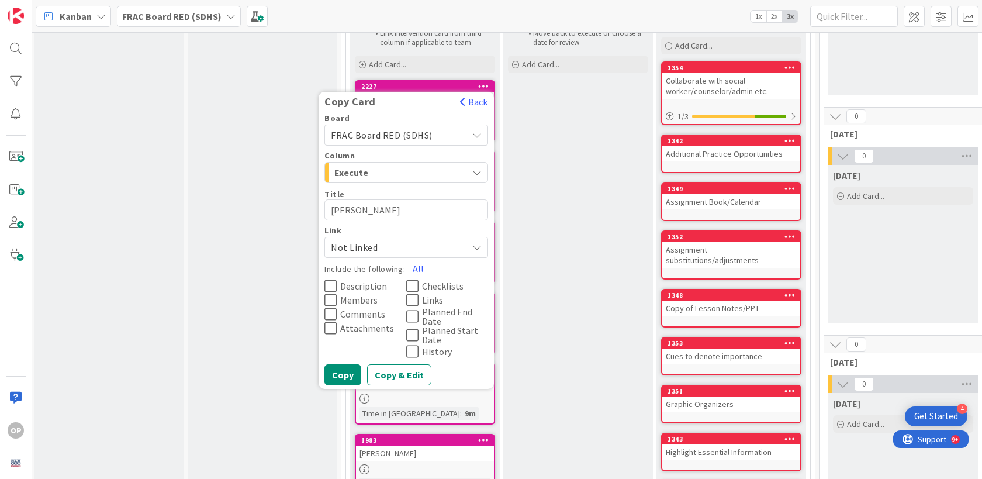
type textarea "Adrian Le"
type textarea "x"
type textarea "Adrian Let"
type textarea "x"
type textarea "Adrian Leth"
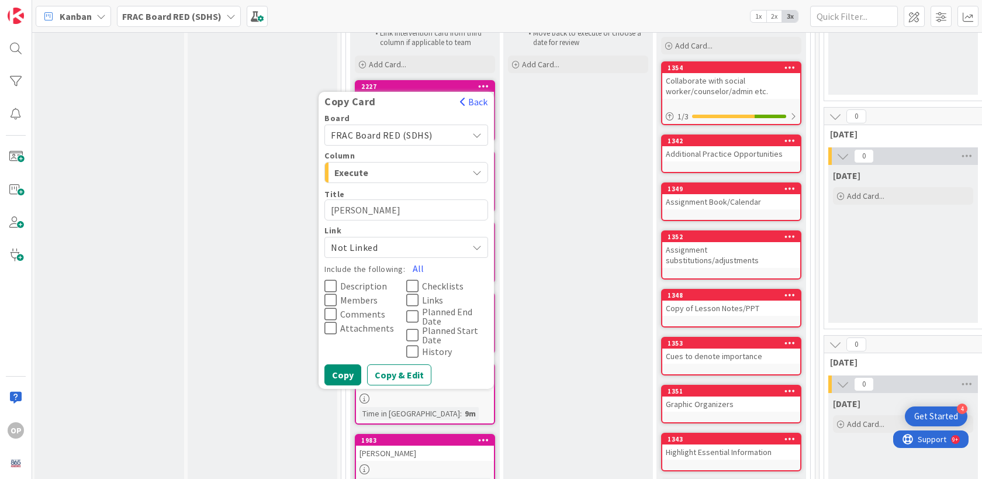
click at [337, 281] on button "Description" at bounding box center [365, 286] width 82 height 14
click at [394, 376] on button "Copy & Edit" at bounding box center [399, 374] width 64 height 21
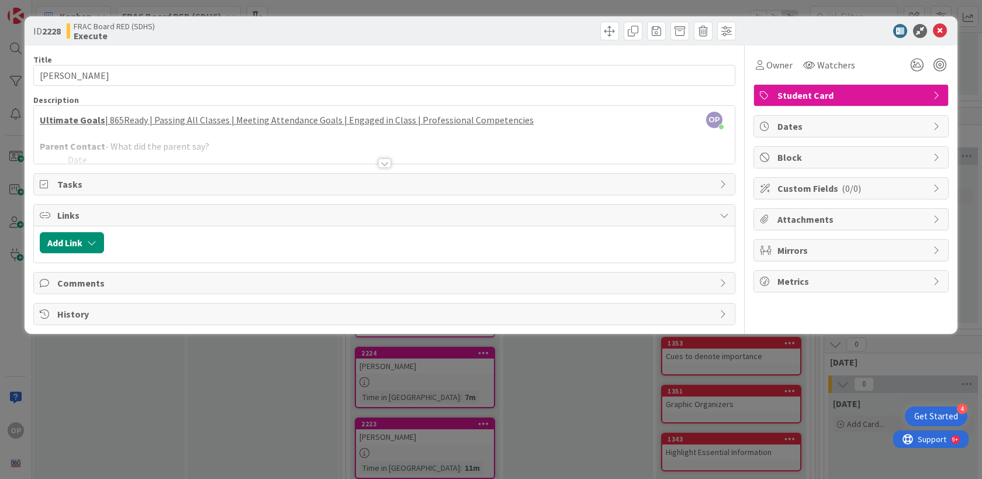
click at [386, 162] on div at bounding box center [384, 162] width 13 height 9
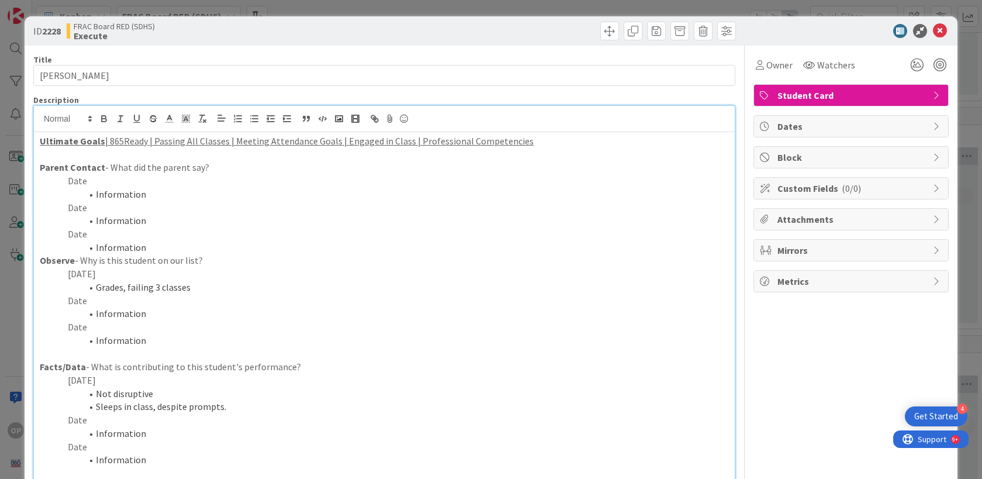
click at [80, 273] on p "9/3/25" at bounding box center [384, 273] width 689 height 13
click at [156, 290] on li "Grades, failing 3 classes" at bounding box center [391, 287] width 675 height 13
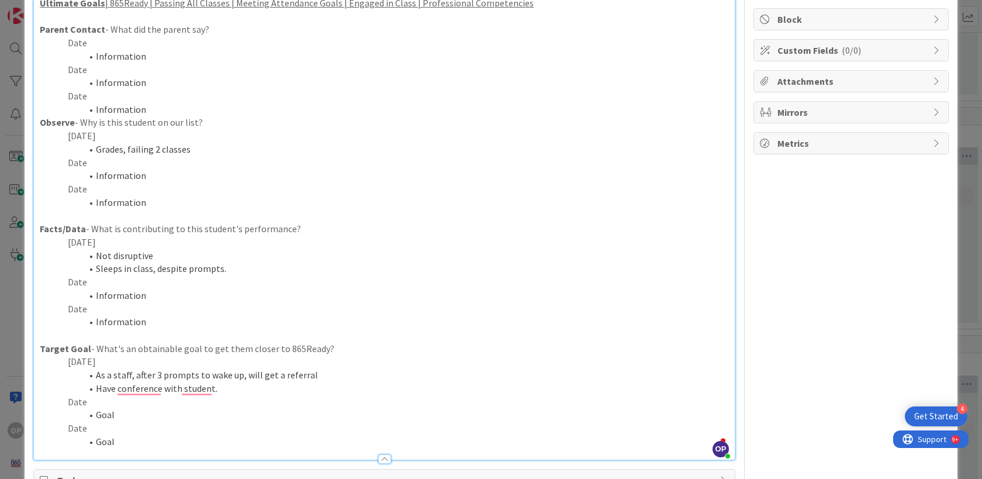
scroll to position [139, 0]
drag, startPoint x: 217, startPoint y: 389, endPoint x: 94, endPoint y: 373, distance: 124.3
click at [93, 372] on ol "As a staff, after 3 prompts to wake up, will get a referral Have conference wit…" at bounding box center [384, 380] width 689 height 26
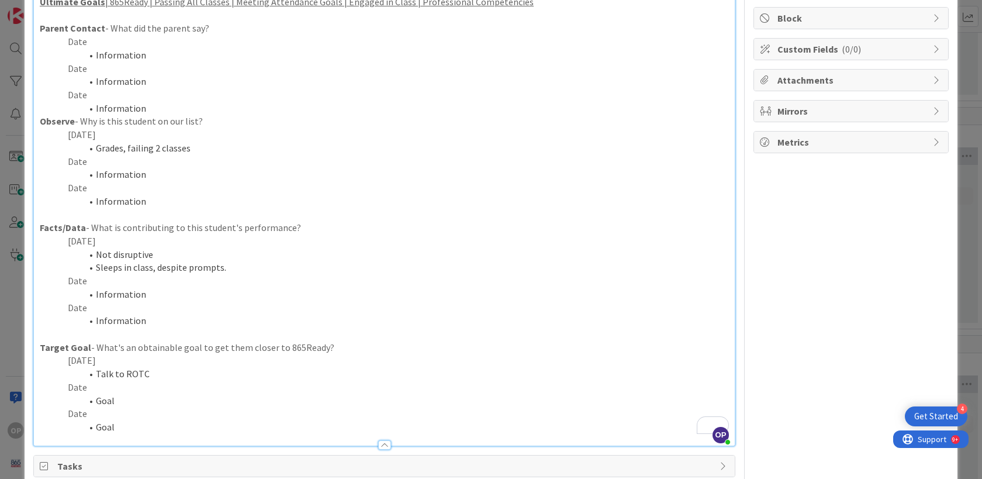
click at [126, 373] on li "Talk to ROTC" at bounding box center [391, 373] width 675 height 13
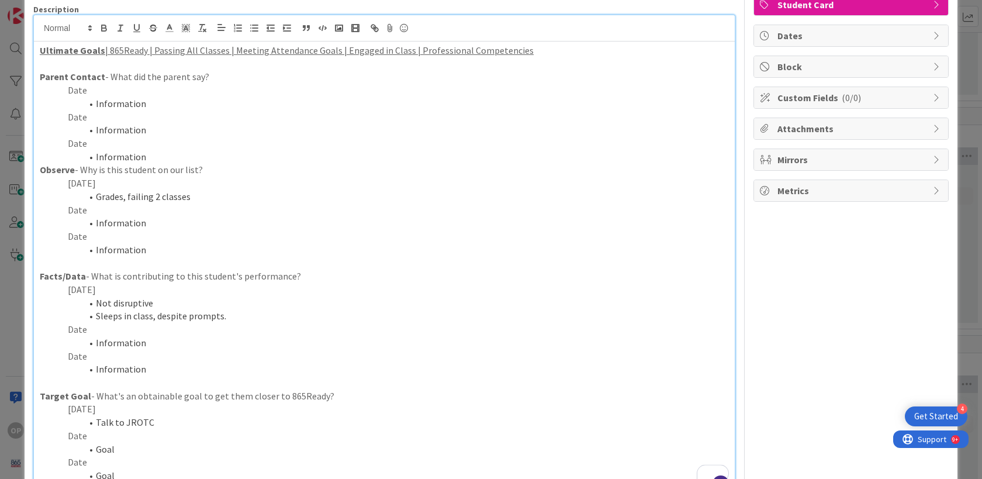
scroll to position [0, 0]
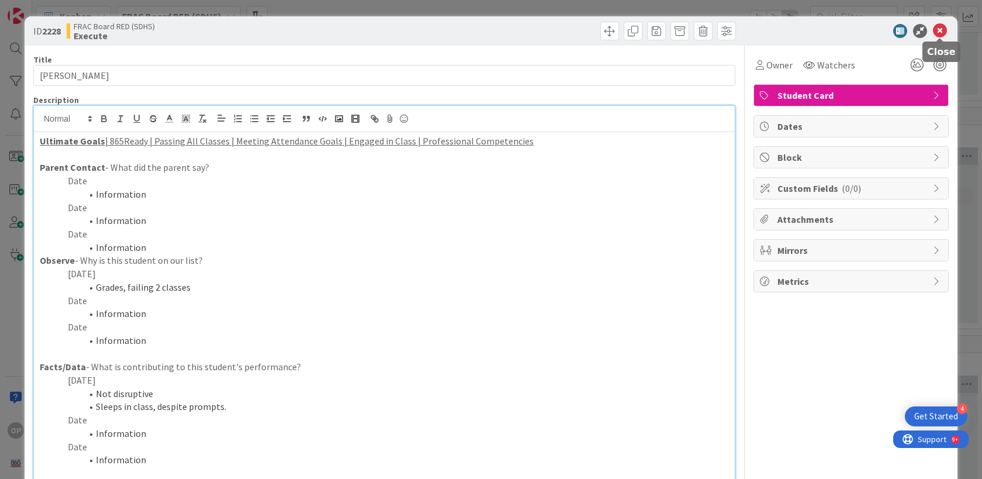
click at [940, 33] on icon at bounding box center [940, 31] width 14 height 14
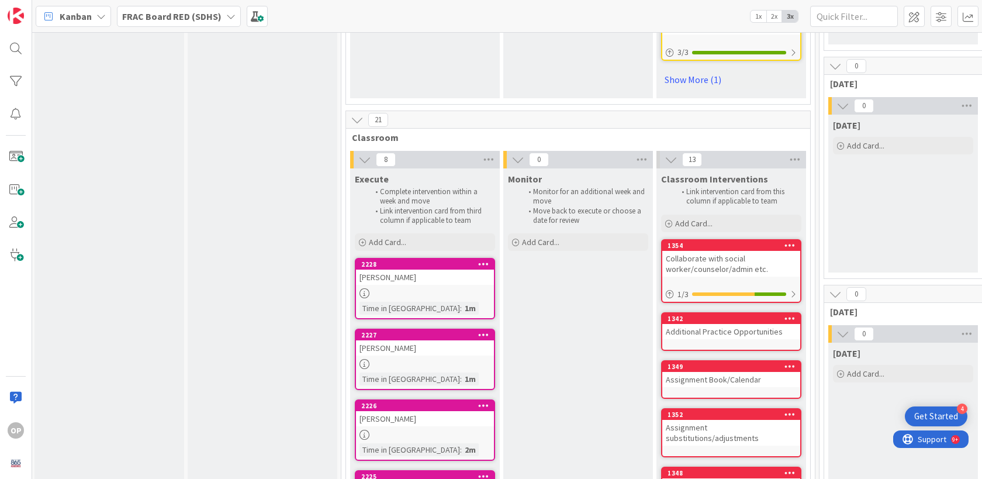
scroll to position [1155, 2]
